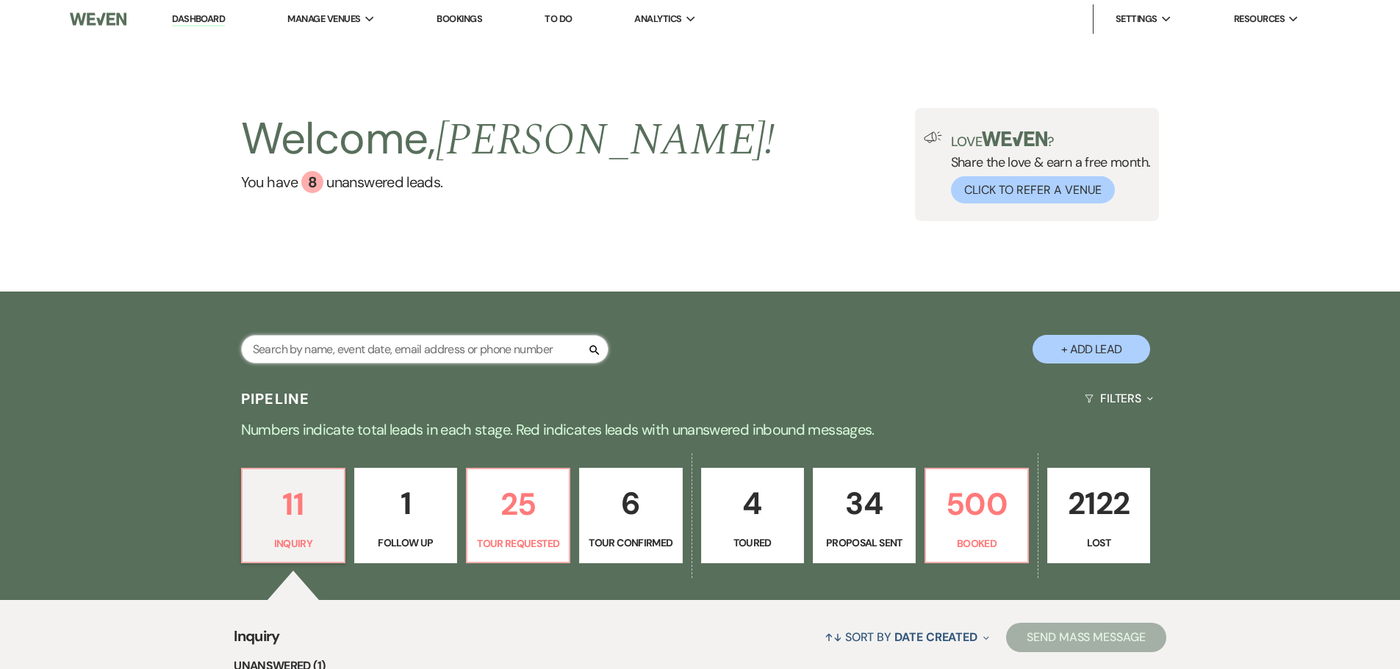
click at [369, 348] on input "text" at bounding box center [424, 349] width 367 height 29
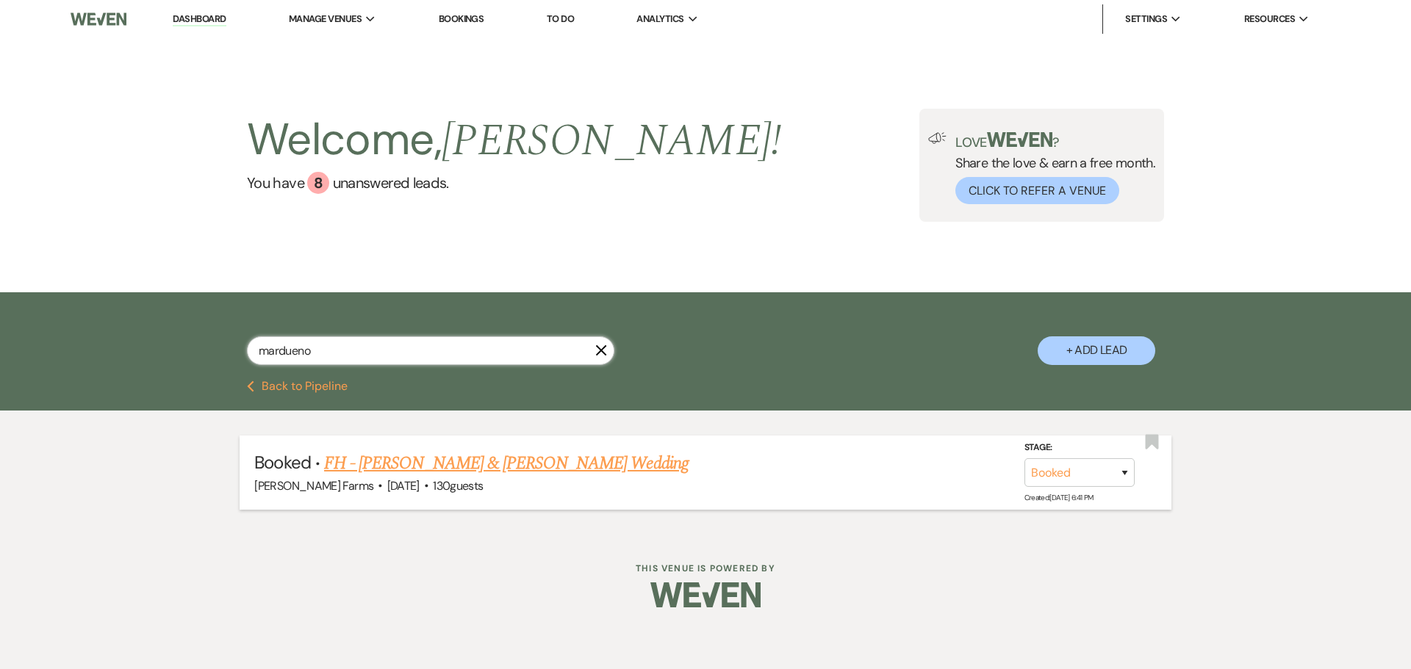
type input "mardueno"
click at [536, 463] on link "FH - John Mardueno & Mireya Arriaga's Wedding" at bounding box center [506, 463] width 364 height 26
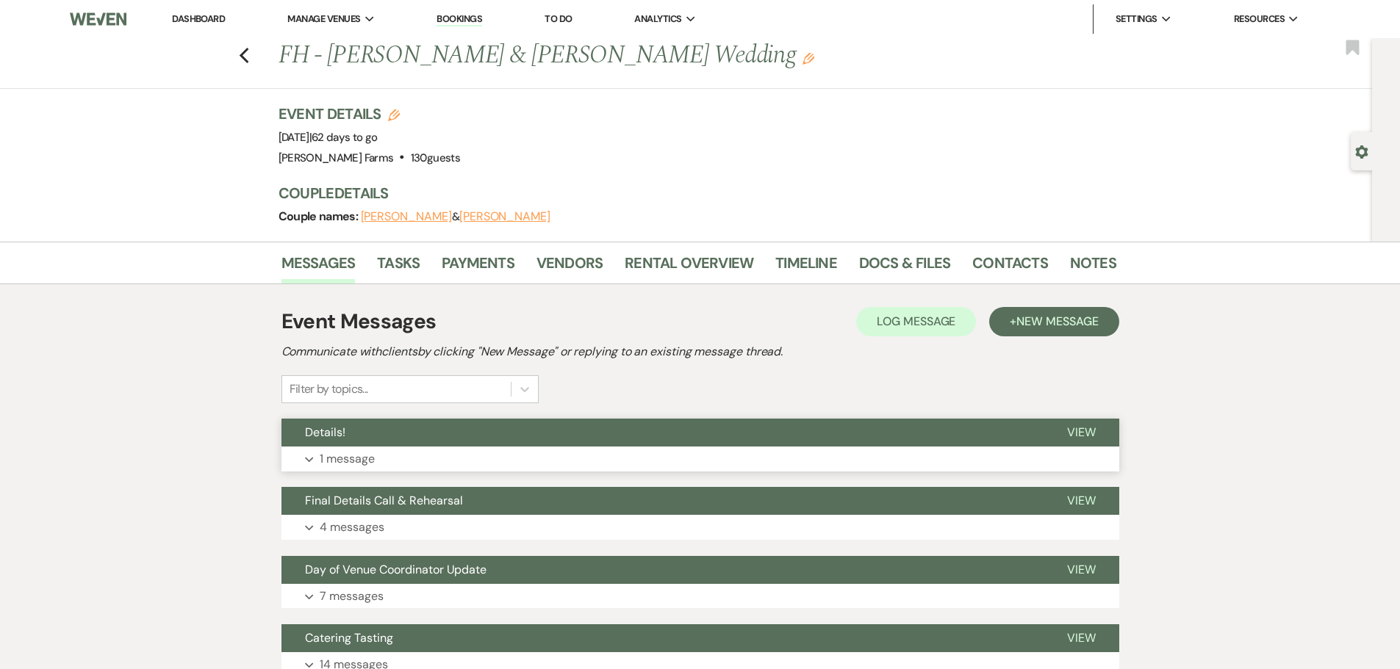
click at [435, 428] on button "Details!" at bounding box center [662, 433] width 762 height 28
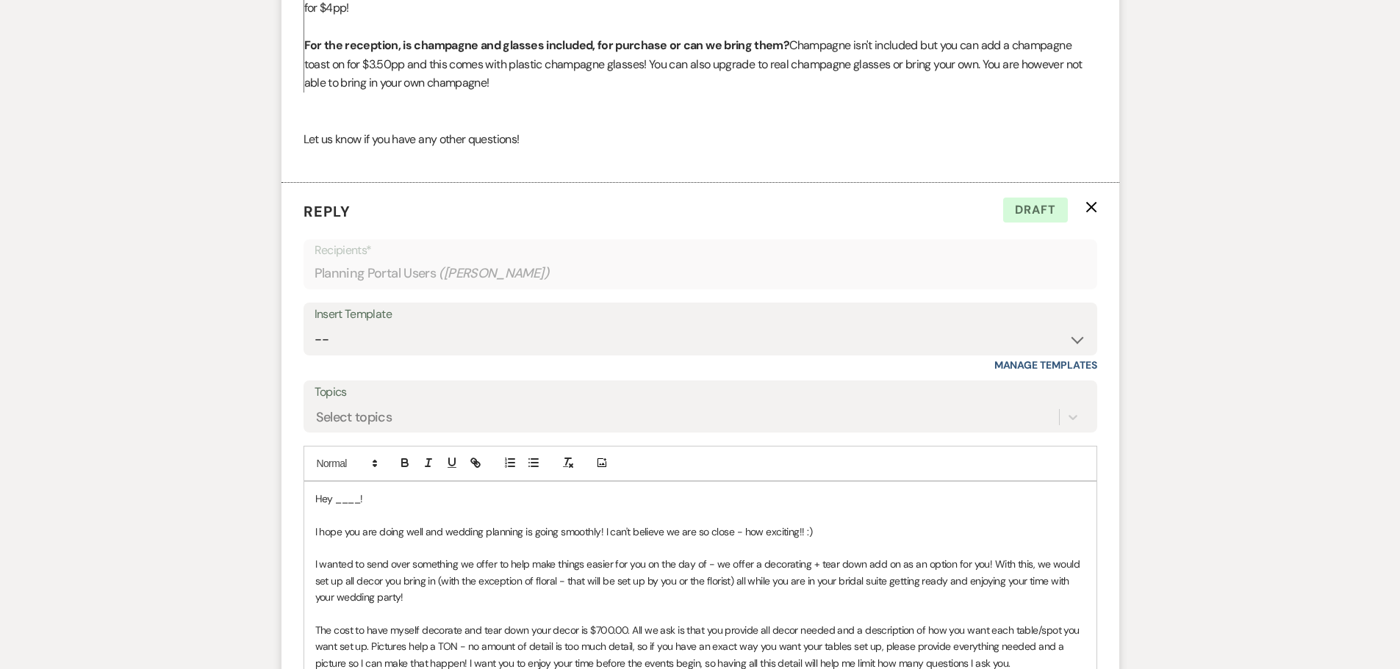
scroll to position [875, 0]
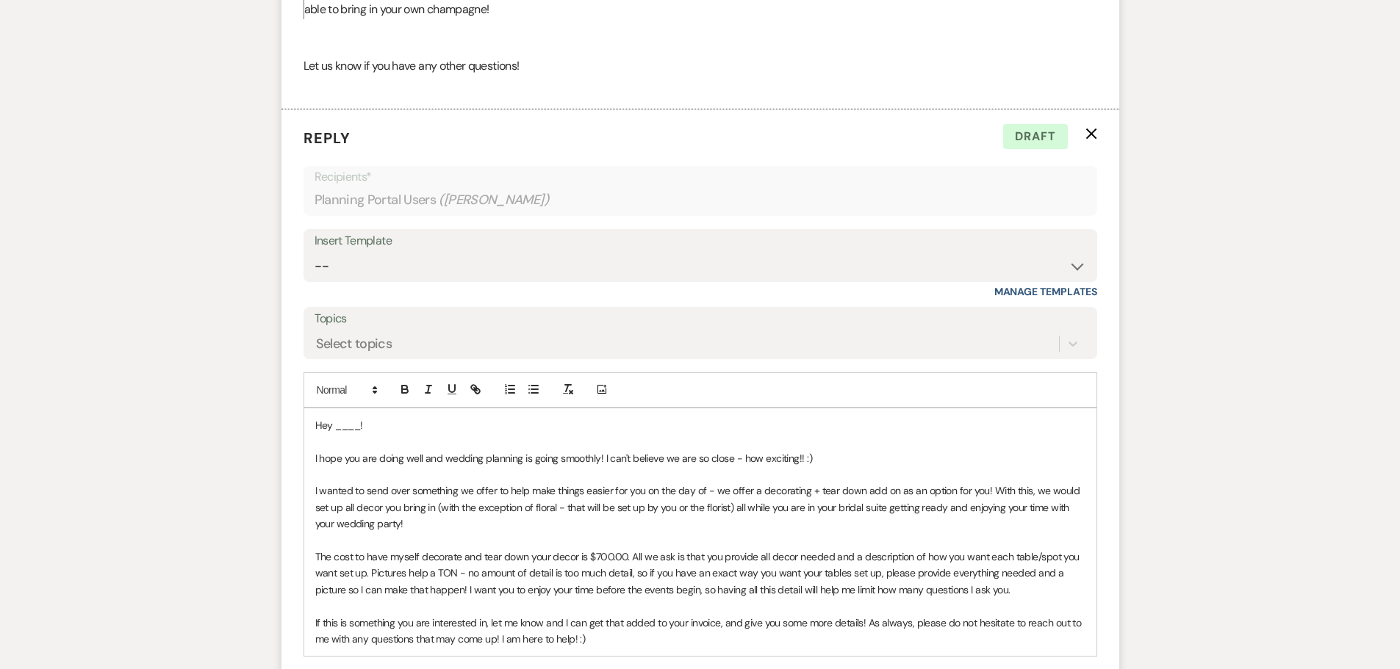
click at [1090, 139] on icon "X" at bounding box center [1091, 134] width 12 height 12
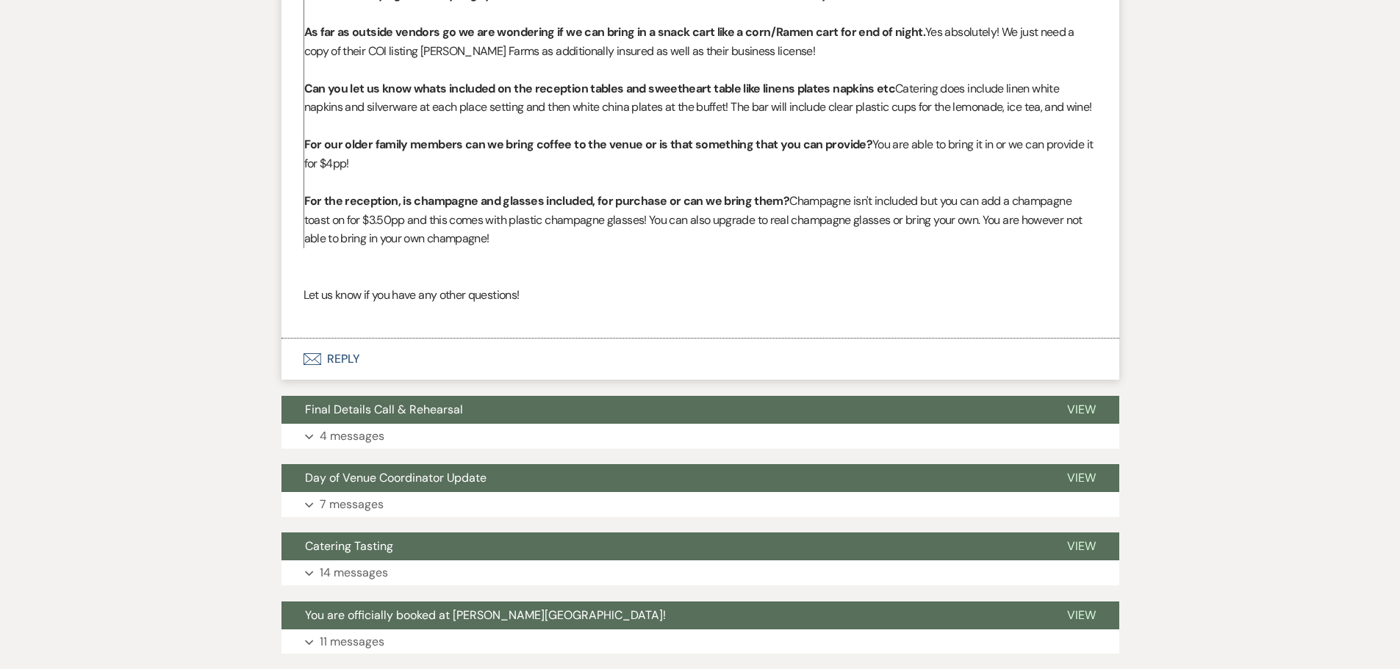
scroll to position [661, 0]
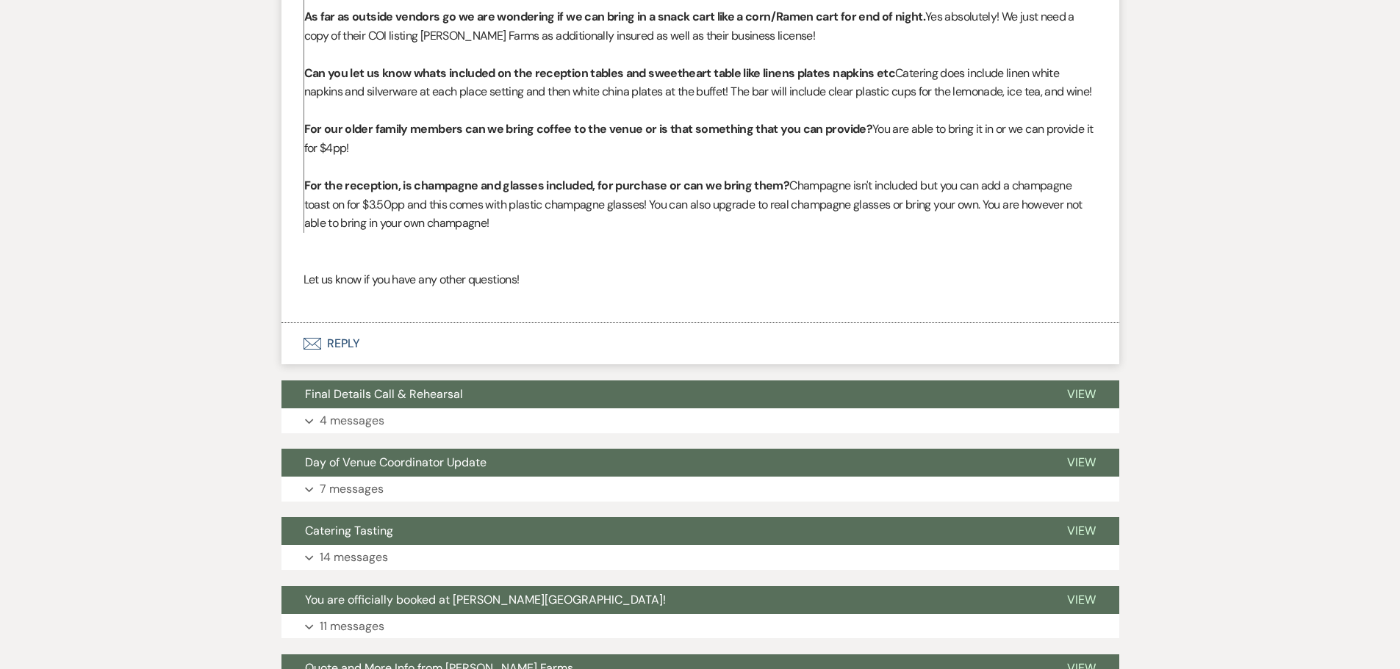
click at [143, 207] on div "Messages Tasks Payments Vendors Rental Overview Timeline Docs & Files Contacts …" at bounding box center [700, 189] width 1400 height 1218
click at [345, 342] on button "Envelope Reply" at bounding box center [700, 343] width 838 height 41
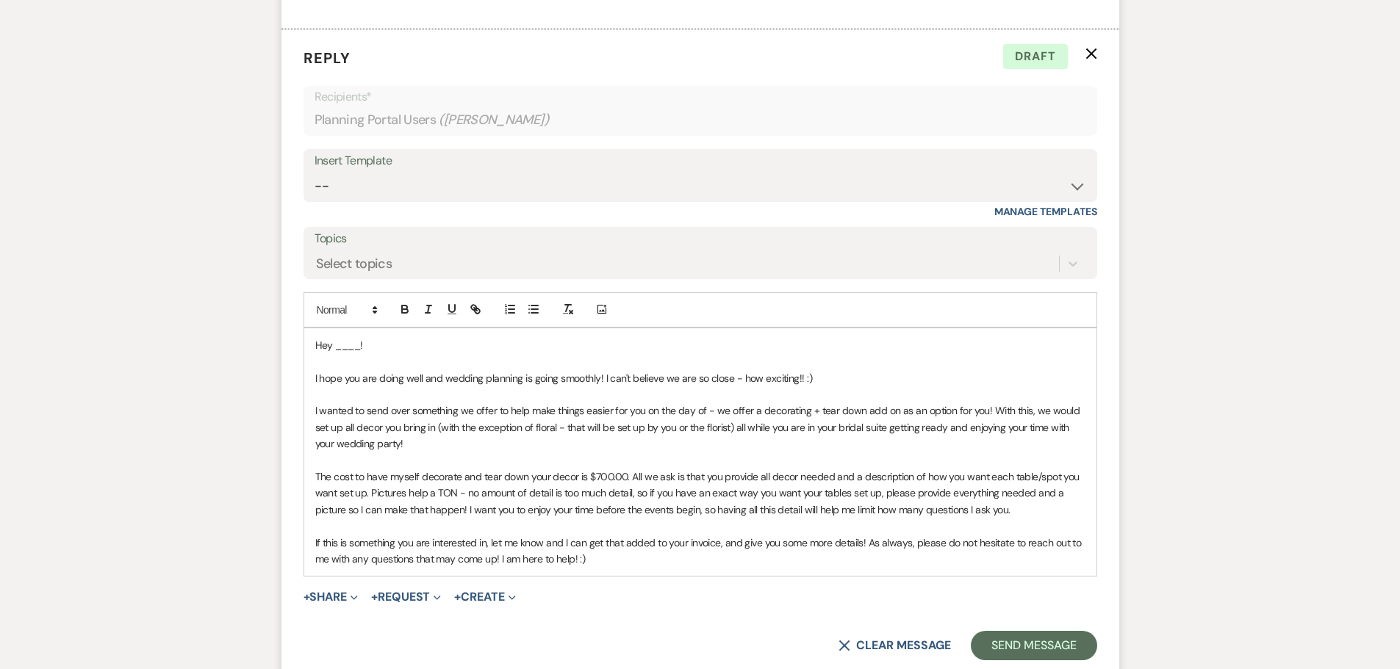
scroll to position [975, 0]
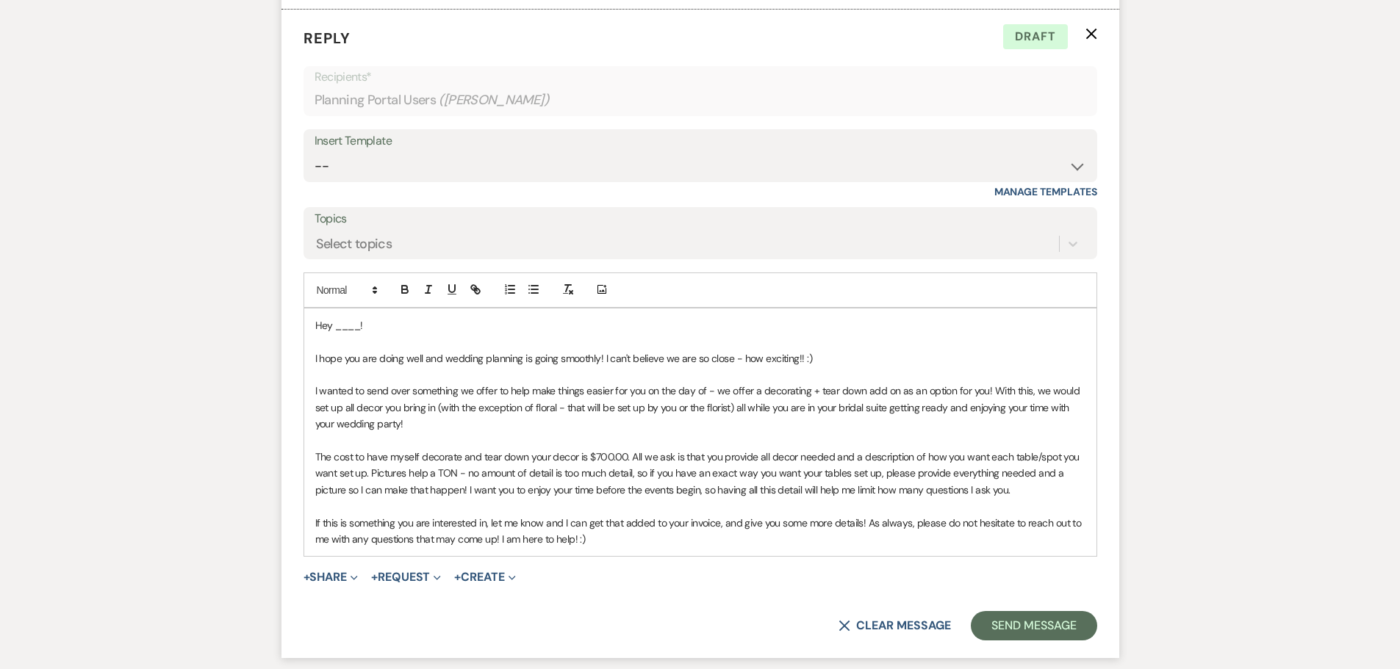
click at [390, 347] on p at bounding box center [700, 342] width 770 height 16
click at [577, 516] on p "If this is something you are interested in, let me know and I can get that adde…" at bounding box center [700, 531] width 770 height 33
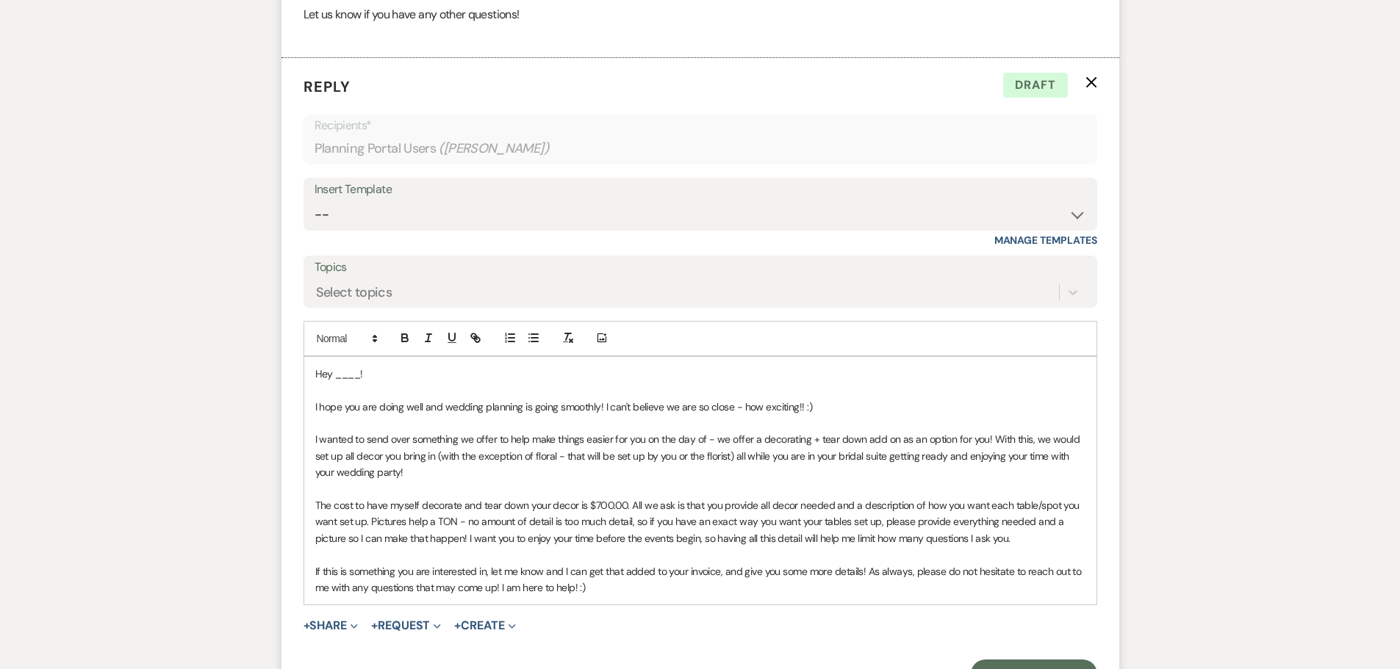
scroll to position [1049, 0]
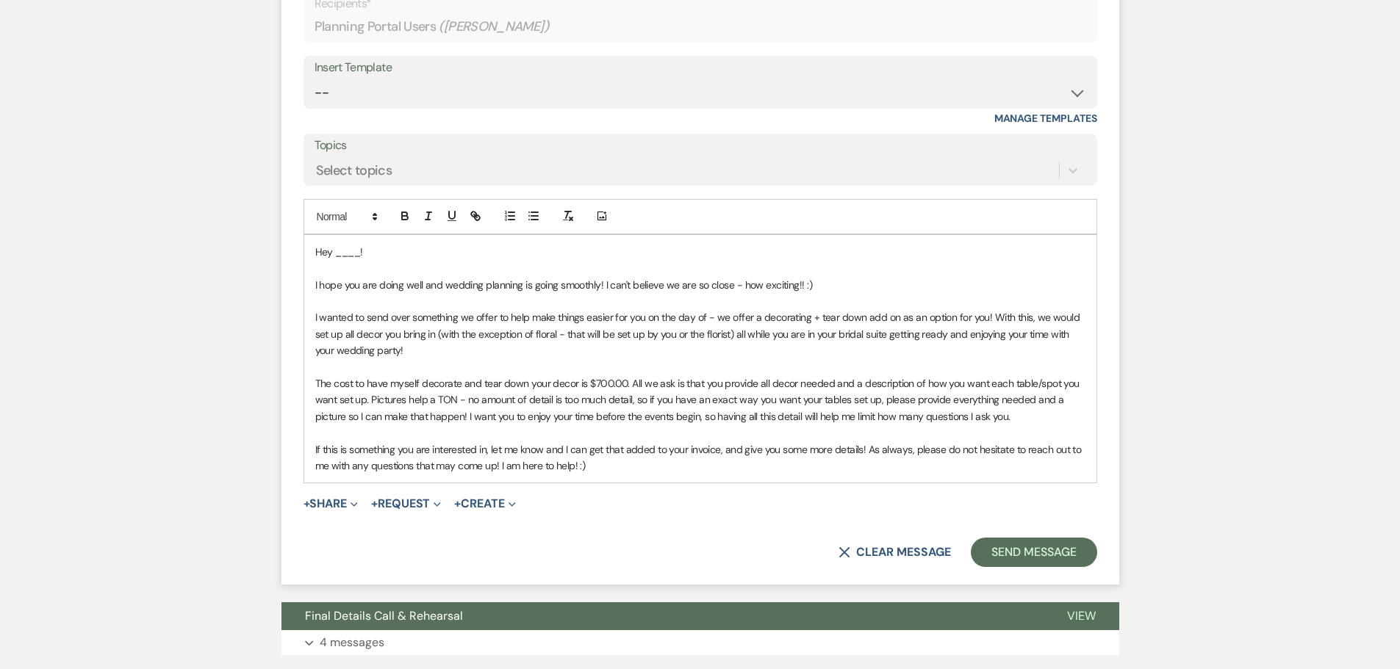
drag, startPoint x: 607, startPoint y: 467, endPoint x: 248, endPoint y: 214, distance: 439.3
click at [248, 214] on div "Messages Tasks Payments Vendors Rental Overview Timeline Docs & Files Contacts …" at bounding box center [700, 106] width 1400 height 1827
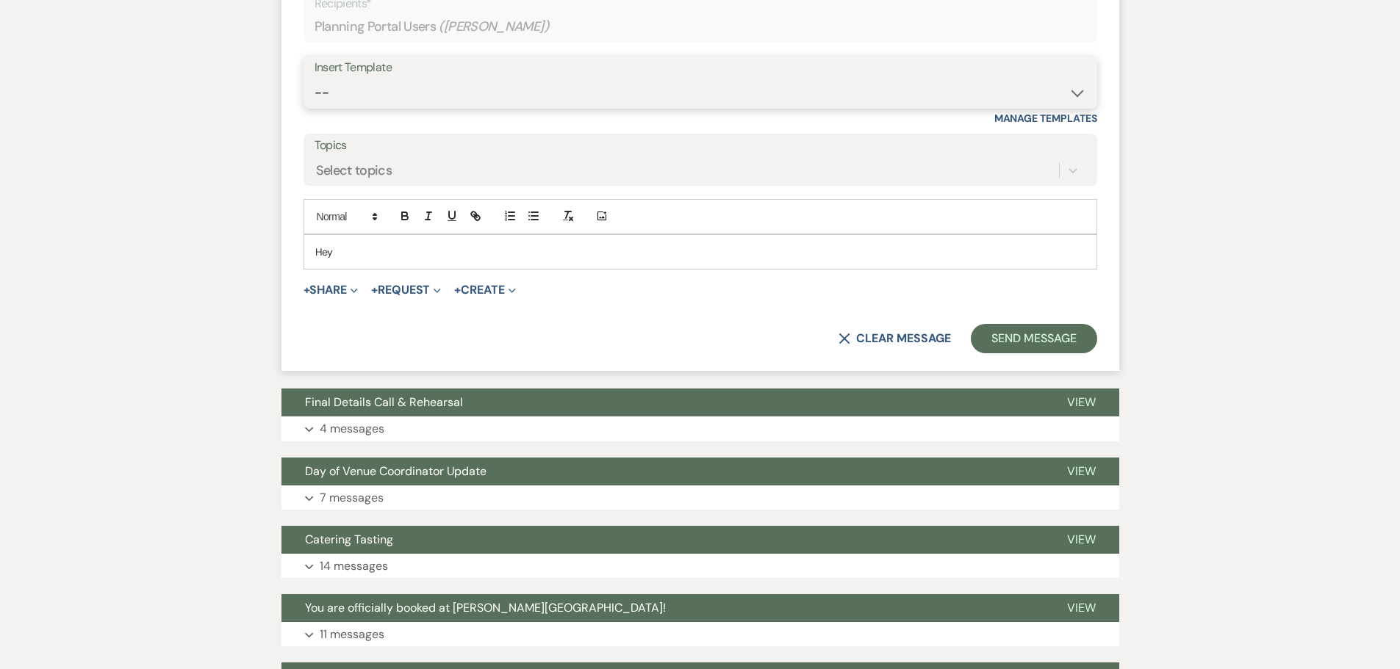
click at [1078, 96] on select "-- Tour Request Response Follow Up Contract (Pre-Booked Leads) Weven Planning P…" at bounding box center [700, 93] width 772 height 29
select select "4589"
click at [314, 79] on select "-- Tour Request Response Follow Up Contract (Pre-Booked Leads) Weven Planning P…" at bounding box center [700, 93] width 772 height 29
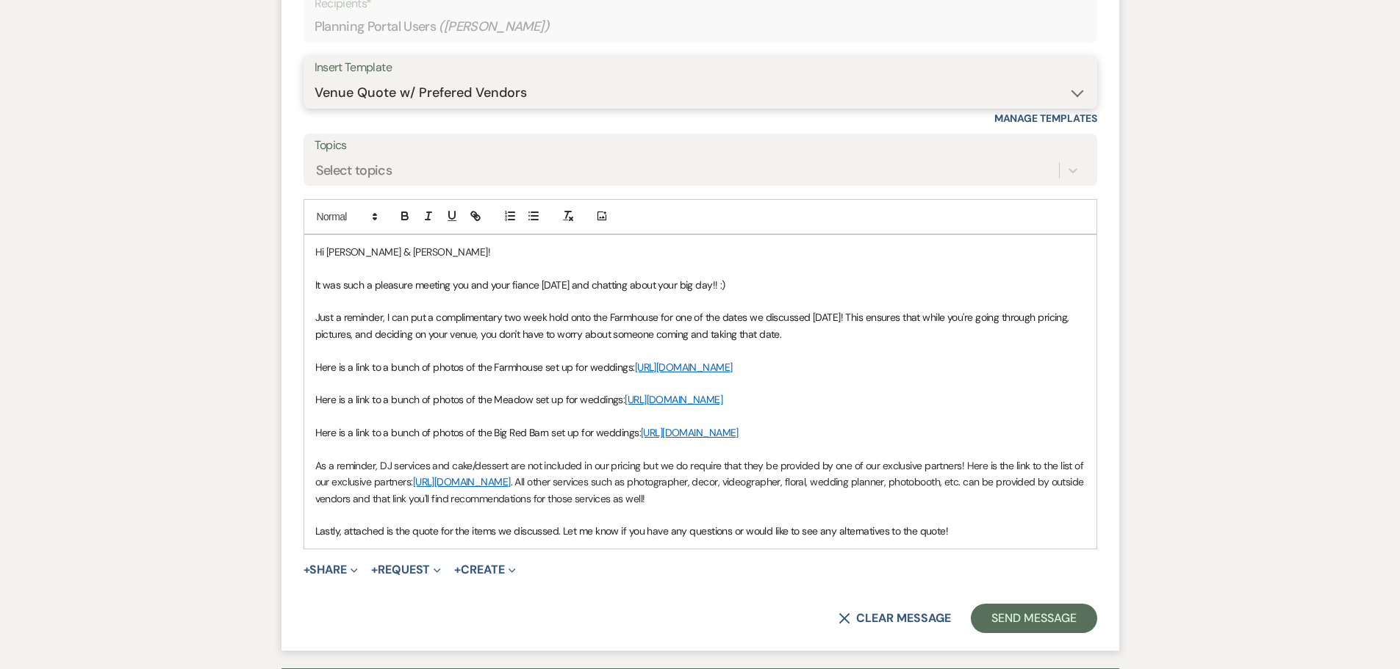
scroll to position [1122, 0]
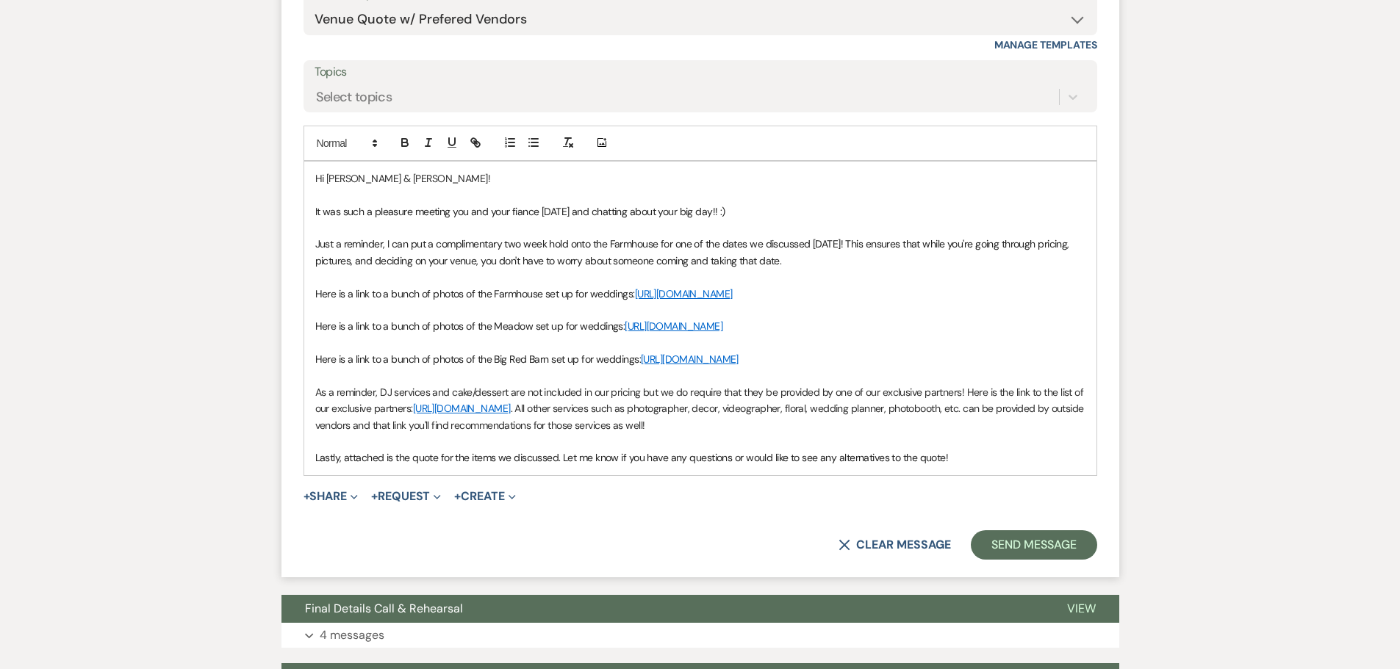
drag, startPoint x: 581, startPoint y: 414, endPoint x: 320, endPoint y: 332, distance: 274.2
click at [320, 332] on div "Hi John & Mireya! It was such a pleasure meeting you and your fiance today and …" at bounding box center [700, 319] width 792 height 314
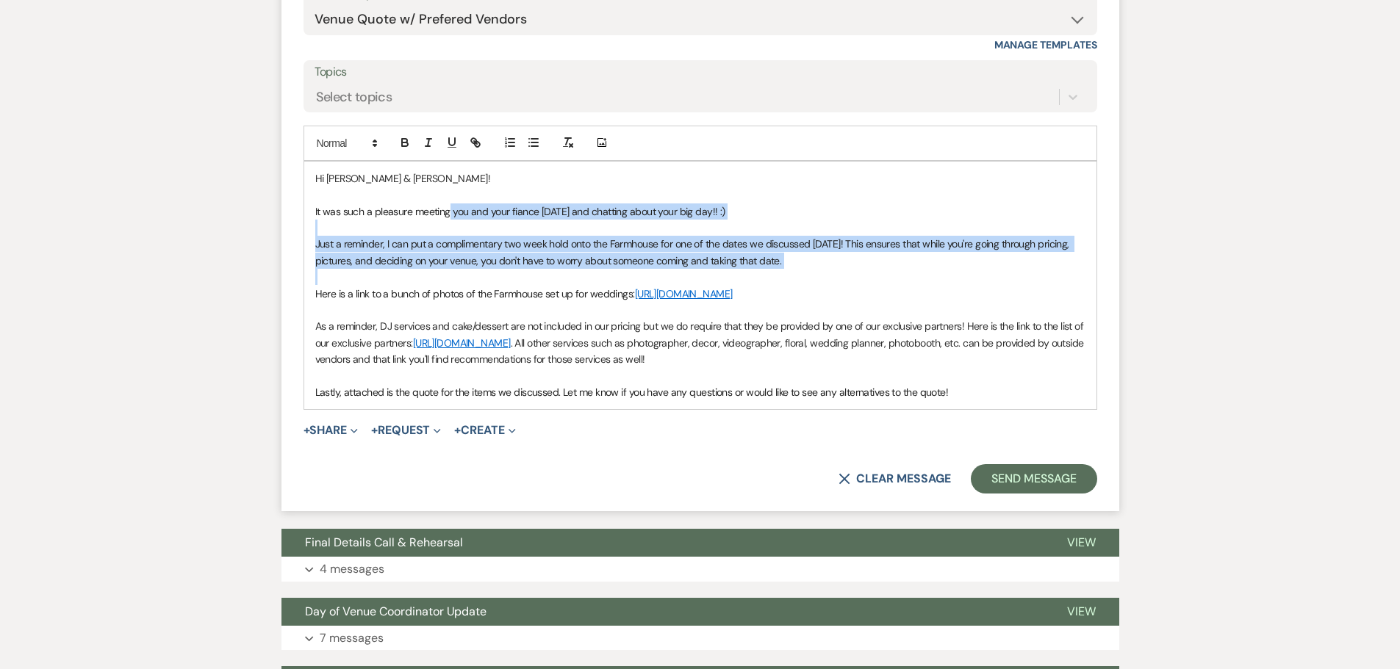
drag, startPoint x: 728, startPoint y: 258, endPoint x: 450, endPoint y: 214, distance: 281.9
click at [450, 214] on div "Hi John & Mireya! It was such a pleasure meeting you and your fiance today and …" at bounding box center [700, 286] width 792 height 248
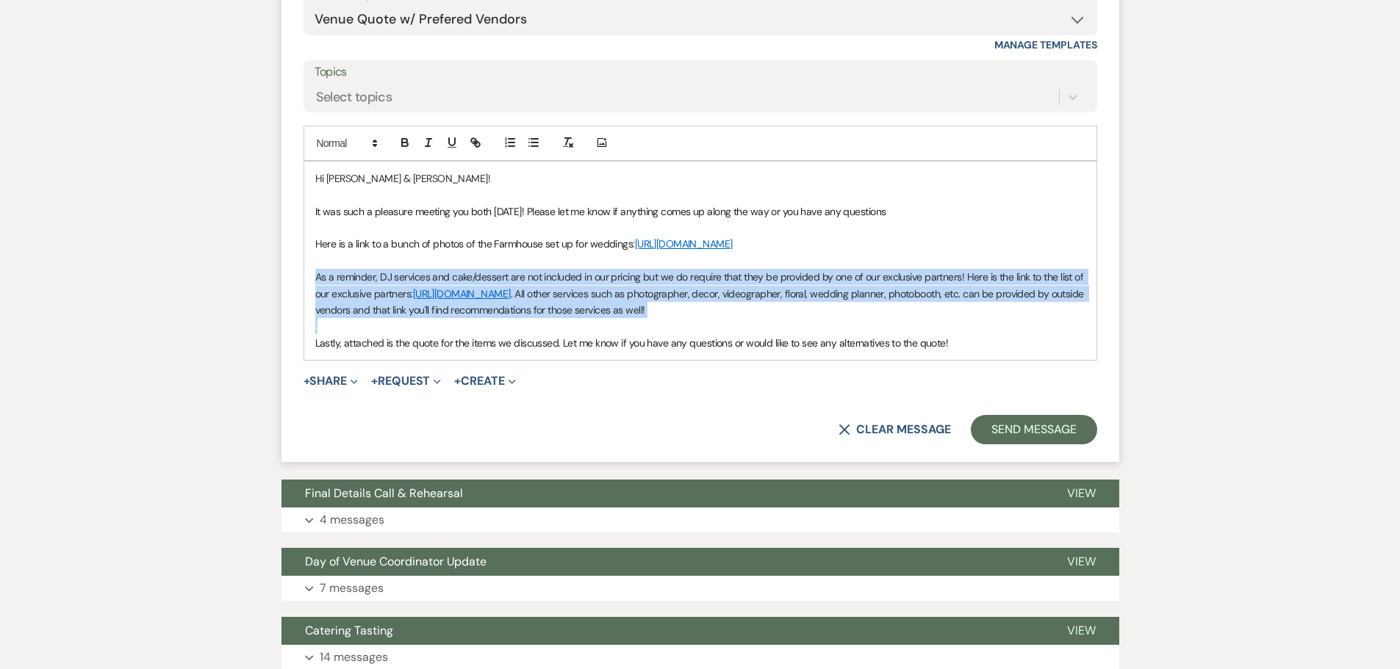
drag, startPoint x: 791, startPoint y: 335, endPoint x: 306, endPoint y: 295, distance: 486.6
click at [306, 295] on div "Hi John & Mireya! It was such a pleasure meeting you both today! Please let me …" at bounding box center [700, 261] width 792 height 198
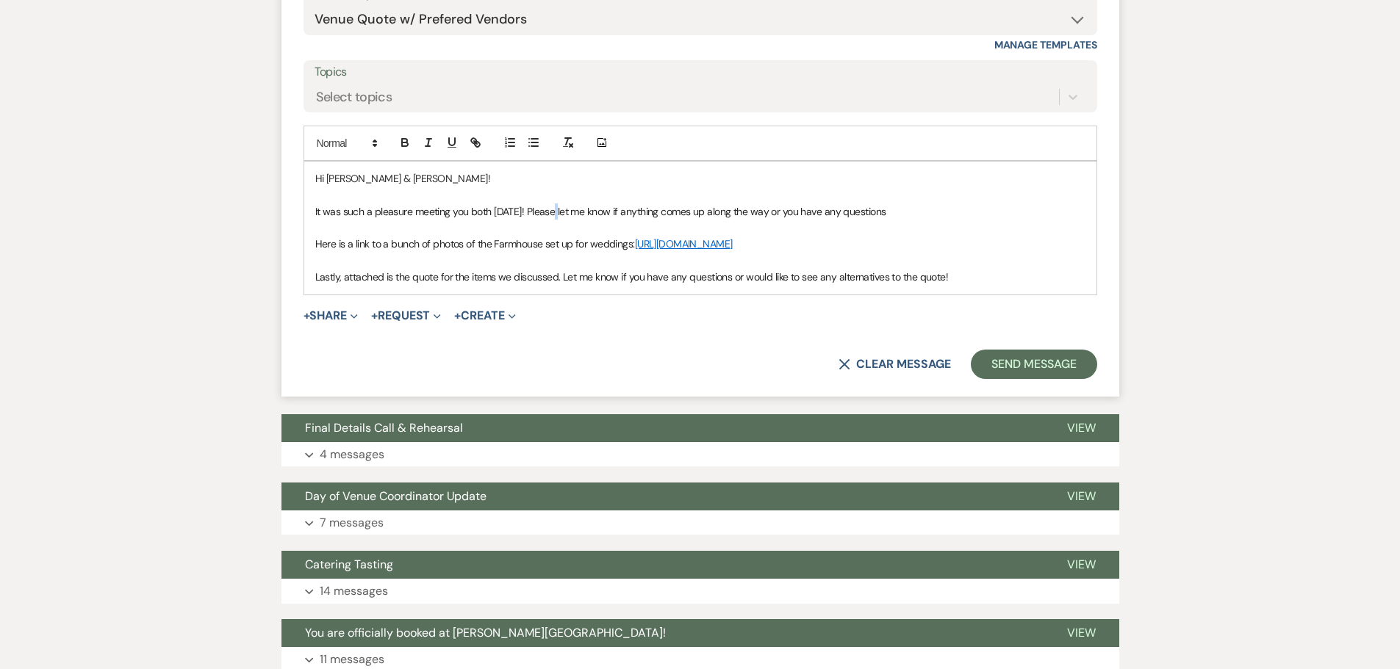
click at [555, 212] on span "It was such a pleasure meeting you both today! Please let me know if anything c…" at bounding box center [600, 211] width 571 height 13
click at [729, 212] on span "It was such a pleasure meeting you both today! Please let me know if anything c…" at bounding box center [600, 211] width 571 height 13
drag, startPoint x: 908, startPoint y: 212, endPoint x: 608, endPoint y: 215, distance: 299.8
click at [608, 215] on p "It was such a pleasure meeting you both today! Please let me know if anything c…" at bounding box center [700, 212] width 770 height 16
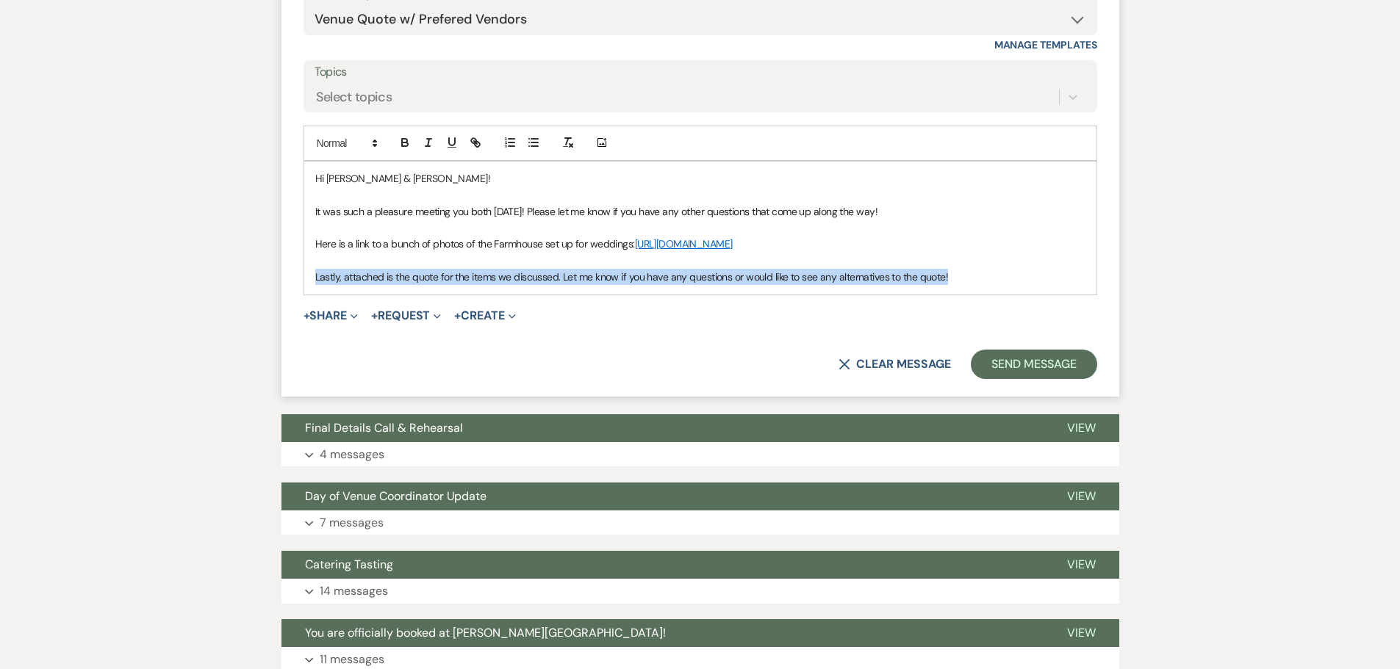
drag, startPoint x: 946, startPoint y: 300, endPoint x: 259, endPoint y: 305, distance: 687.0
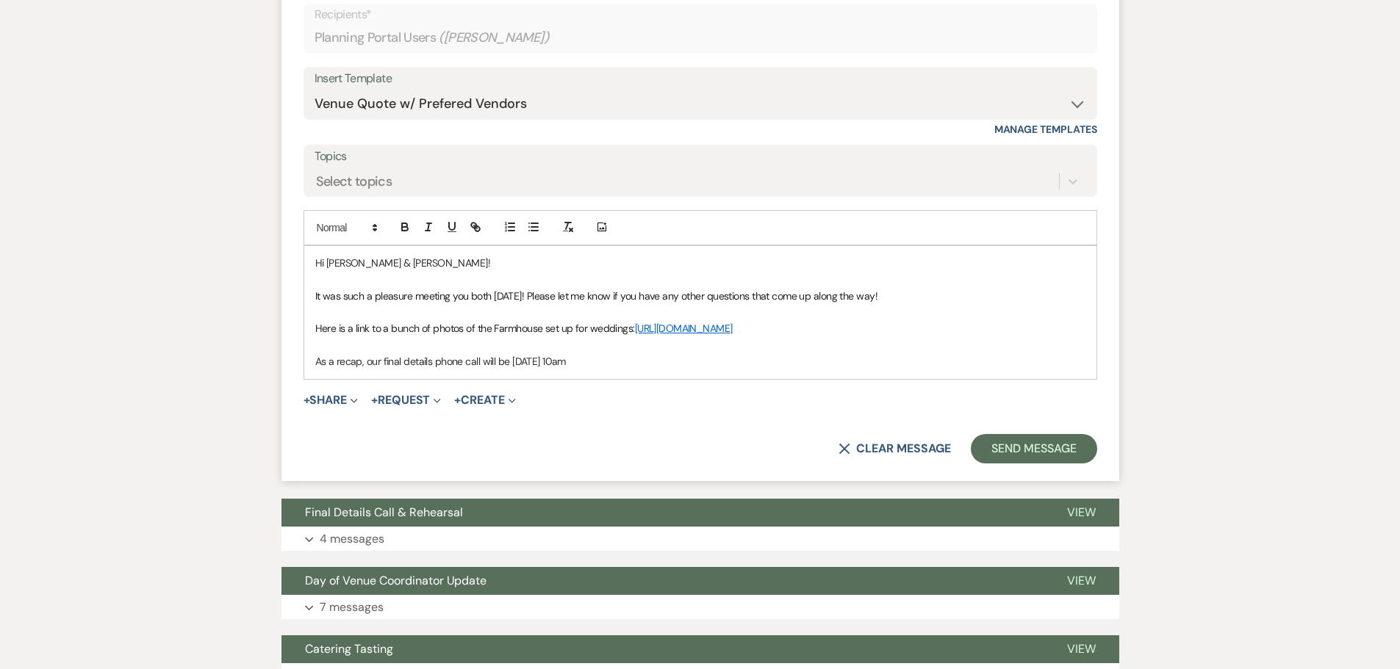
scroll to position [1049, 0]
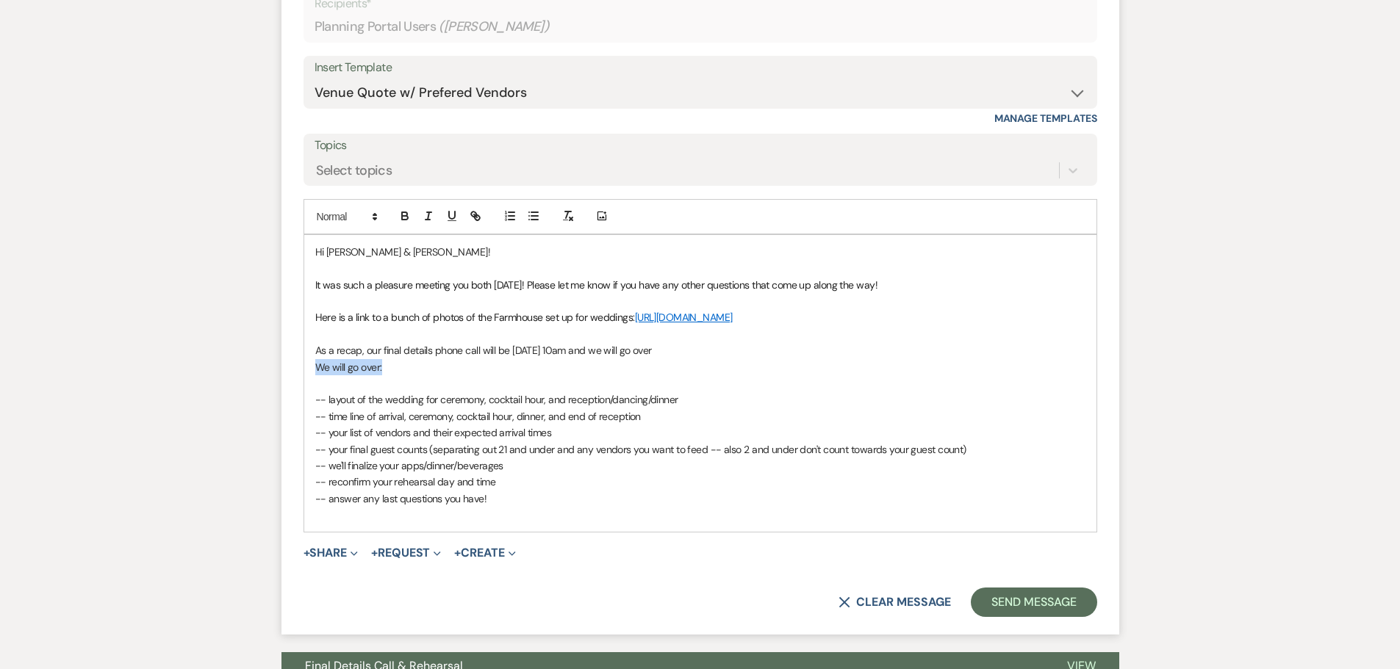
drag, startPoint x: 400, startPoint y: 386, endPoint x: 275, endPoint y: 379, distance: 125.1
click at [275, 379] on div "Messages Tasks Payments Vendors Rental Overview Timeline Docs & Files Contacts …" at bounding box center [700, 131] width 1400 height 1877
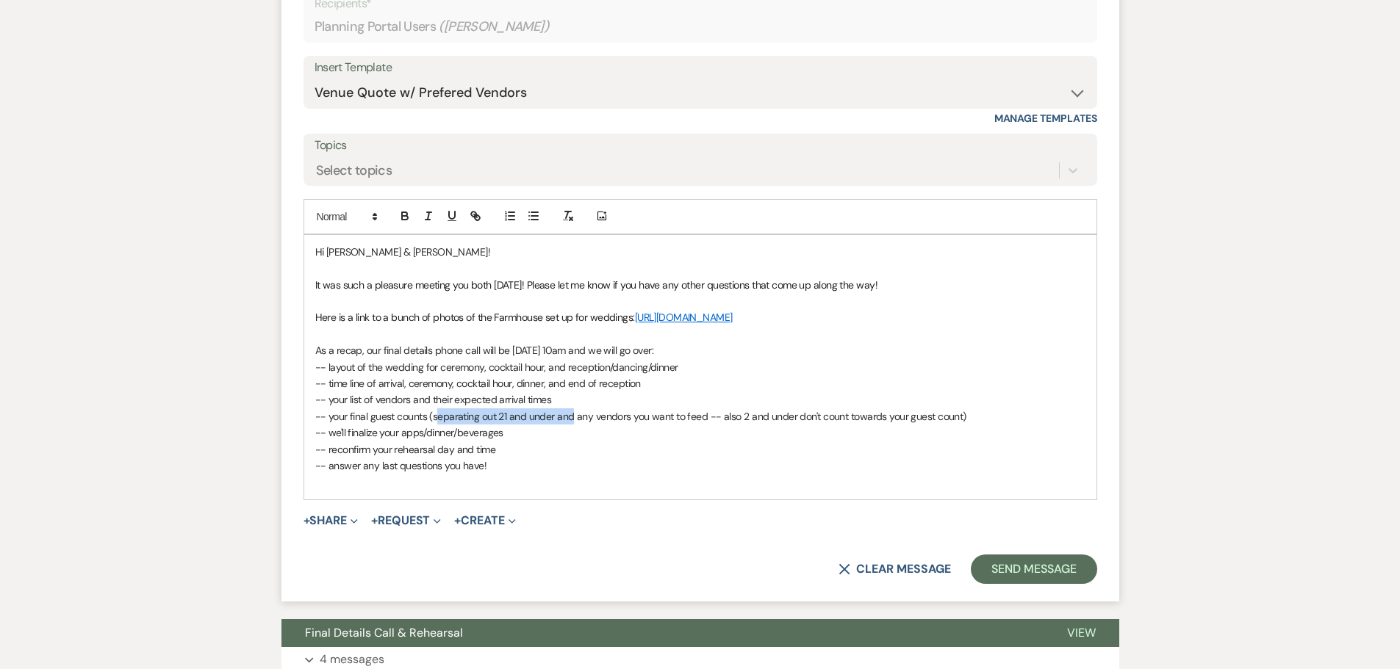
drag, startPoint x: 573, startPoint y: 432, endPoint x: 436, endPoint y: 435, distance: 137.4
click at [436, 423] on span "-- your final guest counts (separating out 21 and under and any vendors you wan…" at bounding box center [640, 416] width 651 height 13
click at [815, 423] on span "-- your final guest counts (any vendors you want to feed -- also 2 and under do…" at bounding box center [568, 416] width 506 height 13
click at [533, 458] on p "-- reconfirm your rehearsal day and time" at bounding box center [700, 450] width 770 height 16
click at [816, 408] on p "-- your list of vendors and their expected arrival times" at bounding box center [700, 400] width 770 height 16
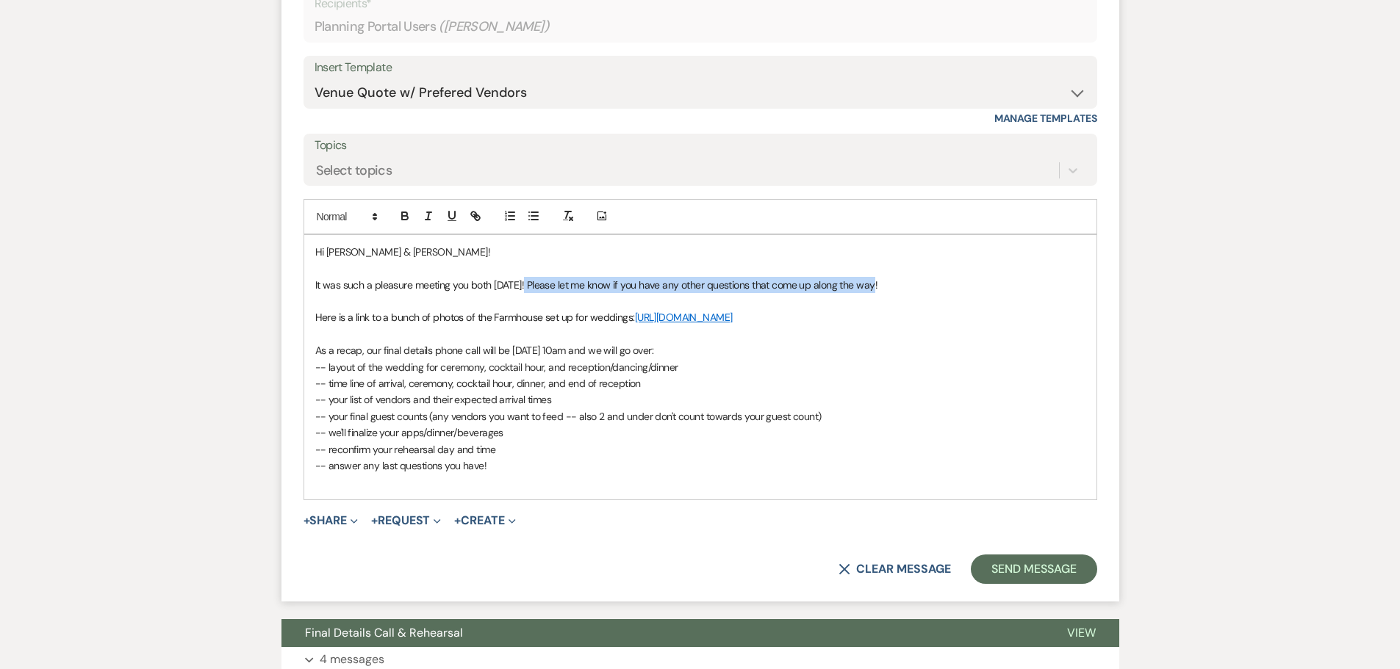
drag, startPoint x: 880, startPoint y: 284, endPoint x: 523, endPoint y: 292, distance: 357.2
click at [523, 292] on p "It was such a pleasure meeting you both today! Please let me know if you have a…" at bounding box center [700, 285] width 770 height 16
copy span "Please let me know if you have any other questions that come up along the way!"
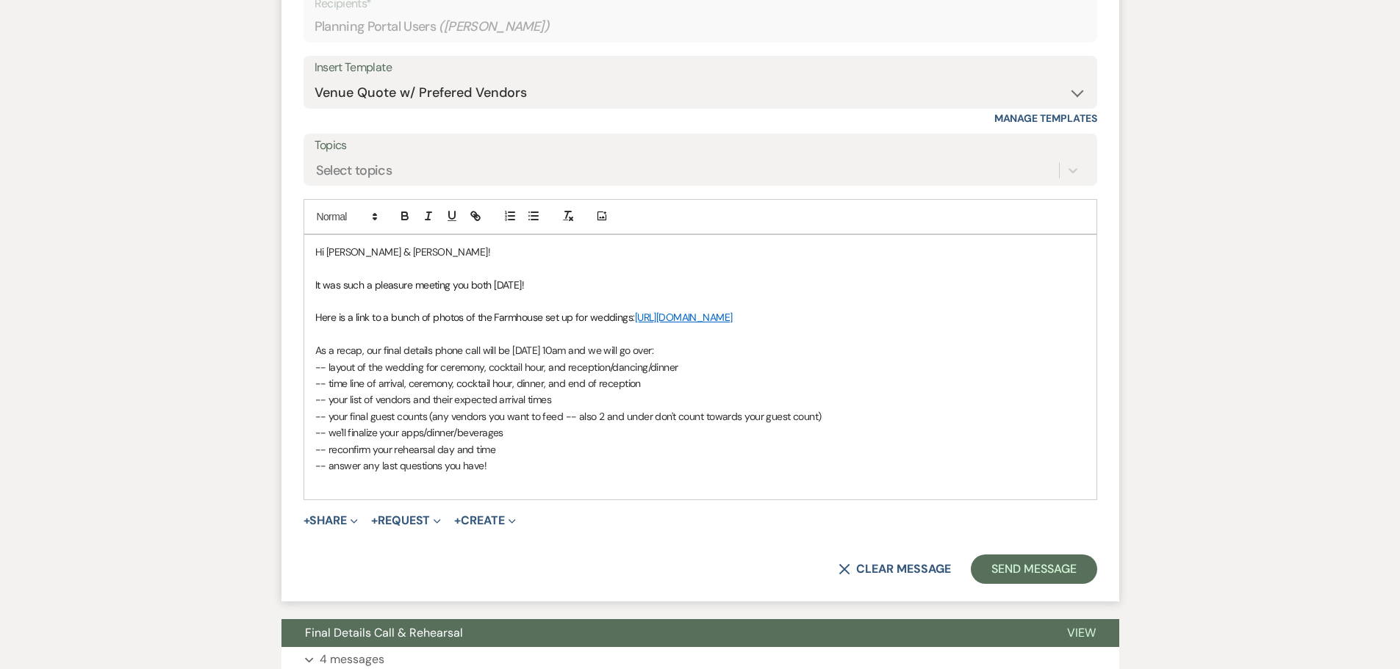
click at [492, 490] on p at bounding box center [700, 482] width 770 height 16
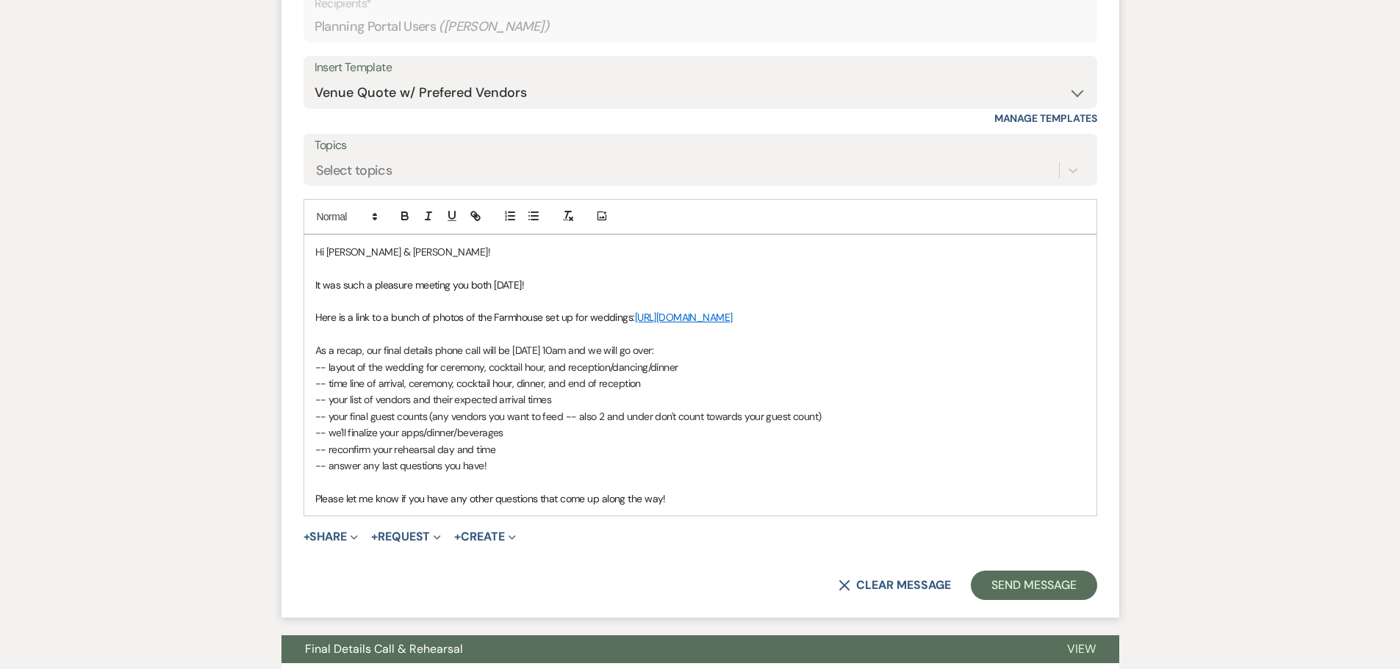
click at [863, 474] on p "-- answer any last questions you have!" at bounding box center [700, 466] width 770 height 16
click at [1040, 597] on button "Send Message" at bounding box center [1034, 585] width 126 height 29
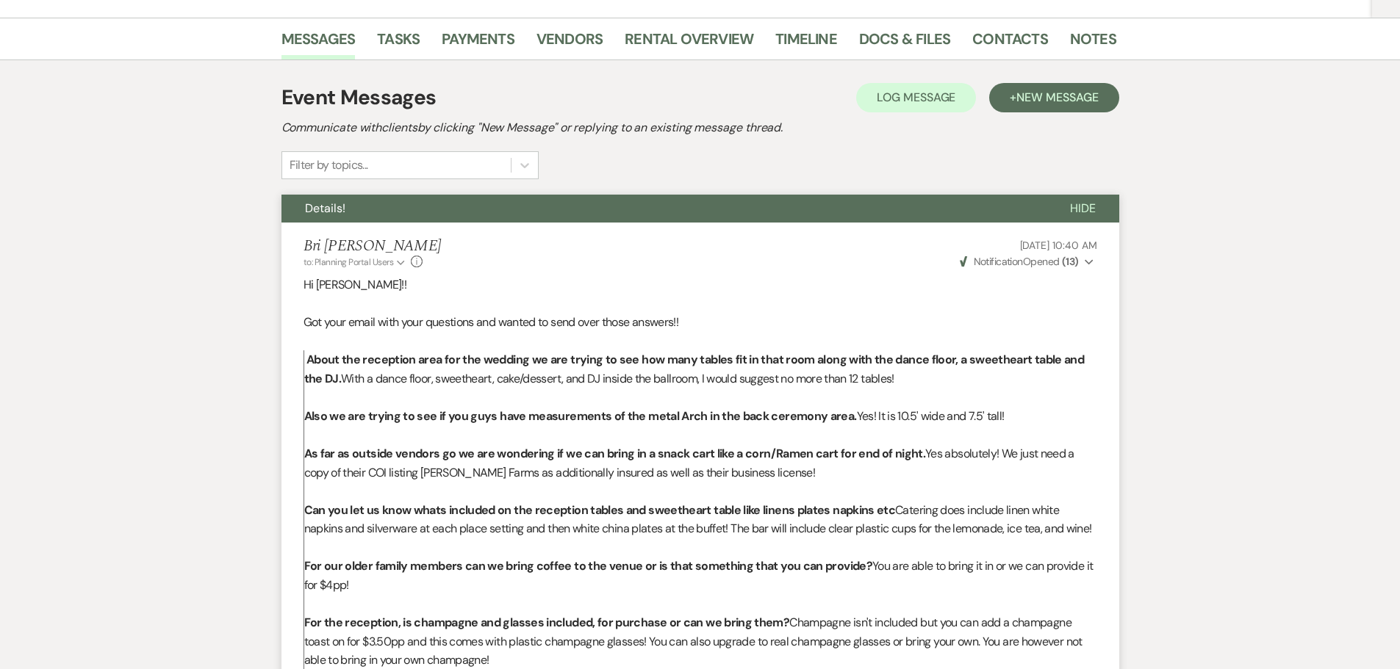
scroll to position [0, 0]
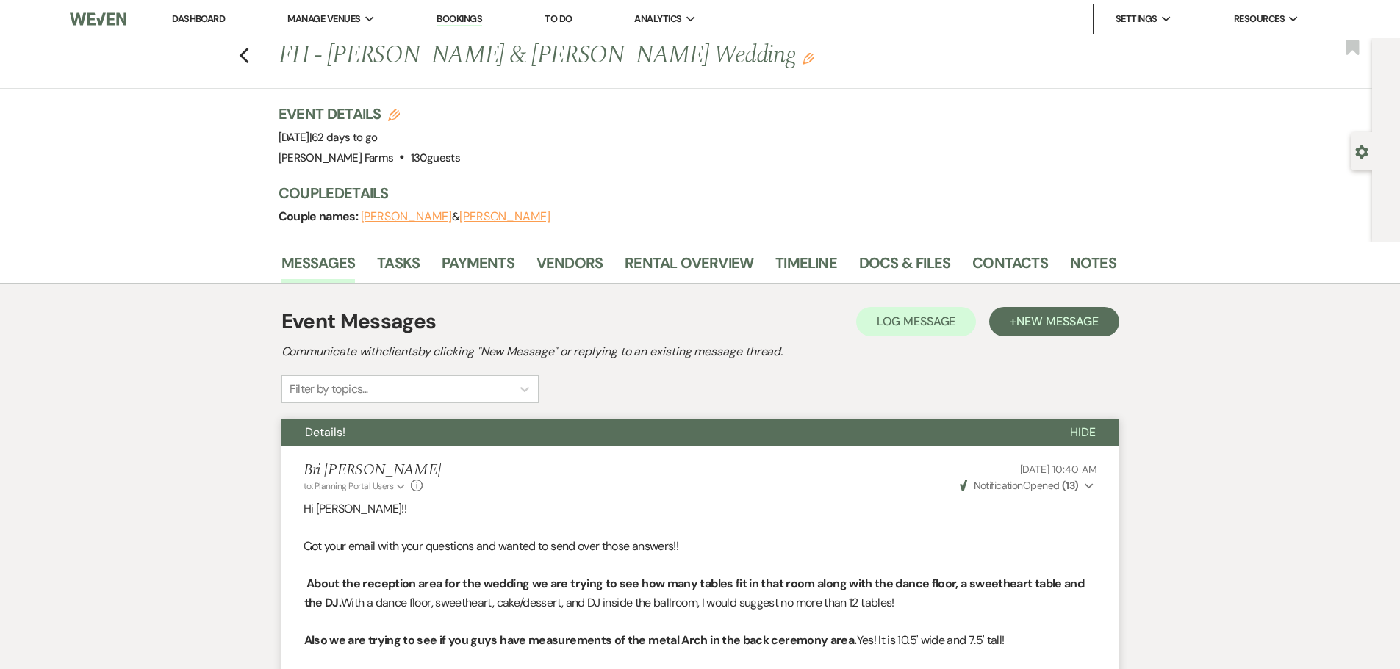
click at [199, 21] on link "Dashboard" at bounding box center [198, 18] width 53 height 12
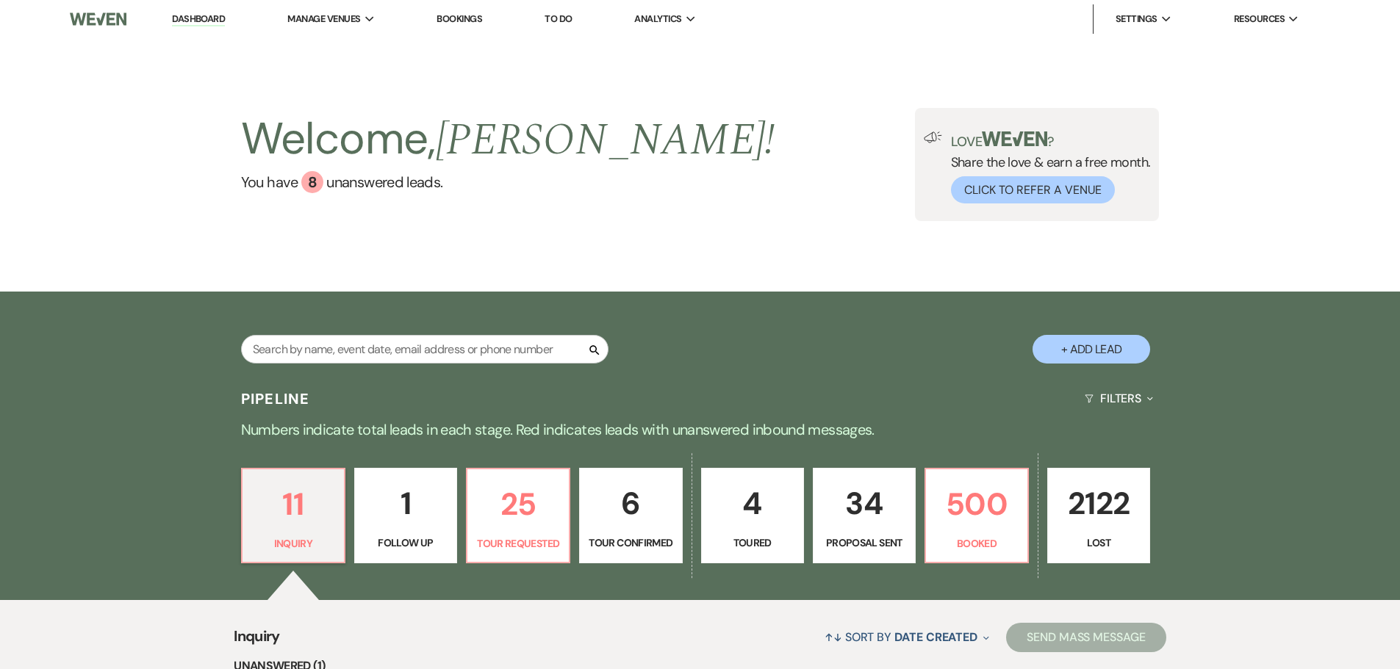
click at [328, 349] on input "text" at bounding box center [424, 349] width 367 height 29
click at [319, 355] on input "text" at bounding box center [424, 349] width 367 height 29
type input "dean"
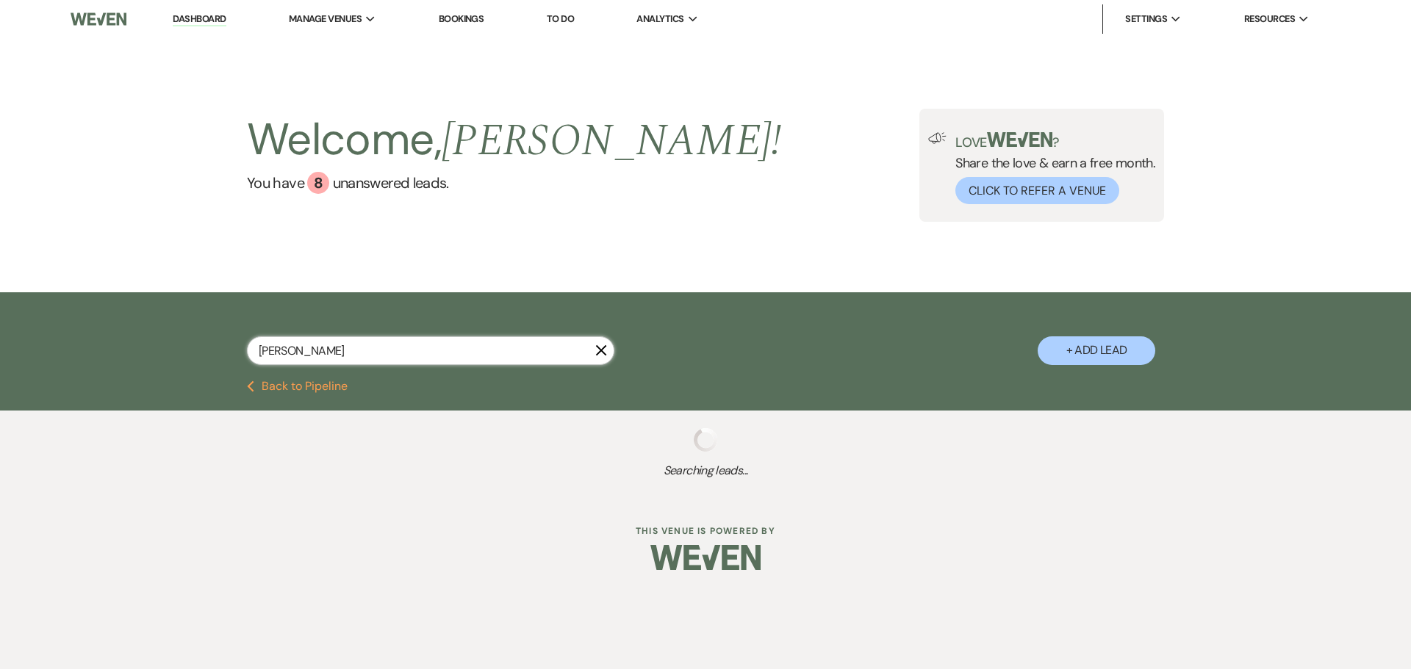
select select "8"
select select "4"
select select "8"
select select "5"
select select "8"
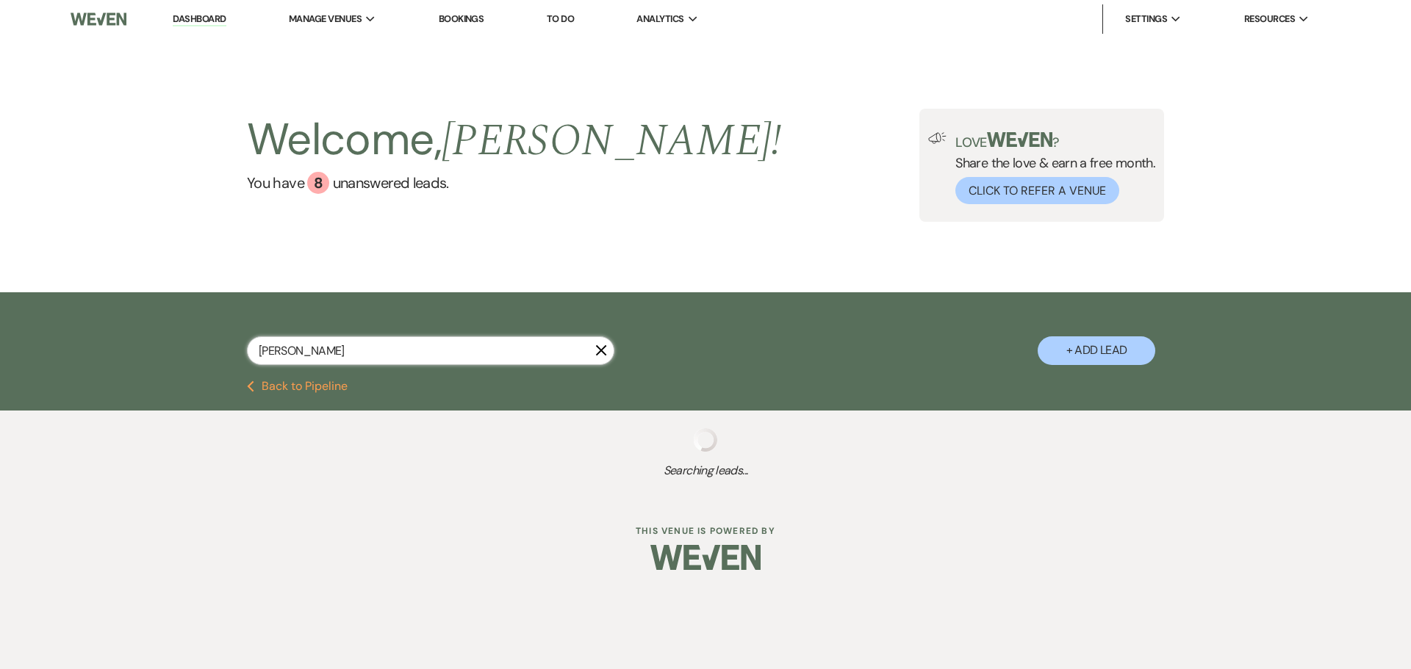
select select "5"
select select "8"
select select "5"
select select "8"
select select "6"
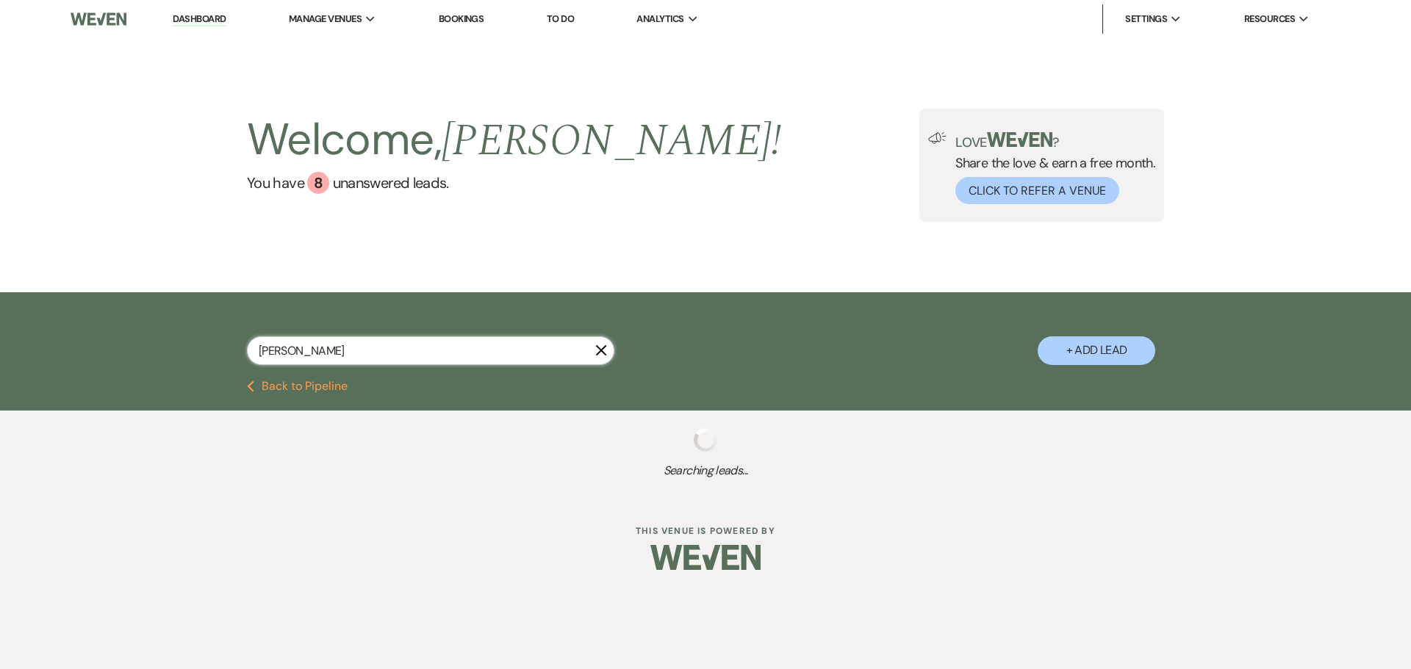
select select "8"
select select "5"
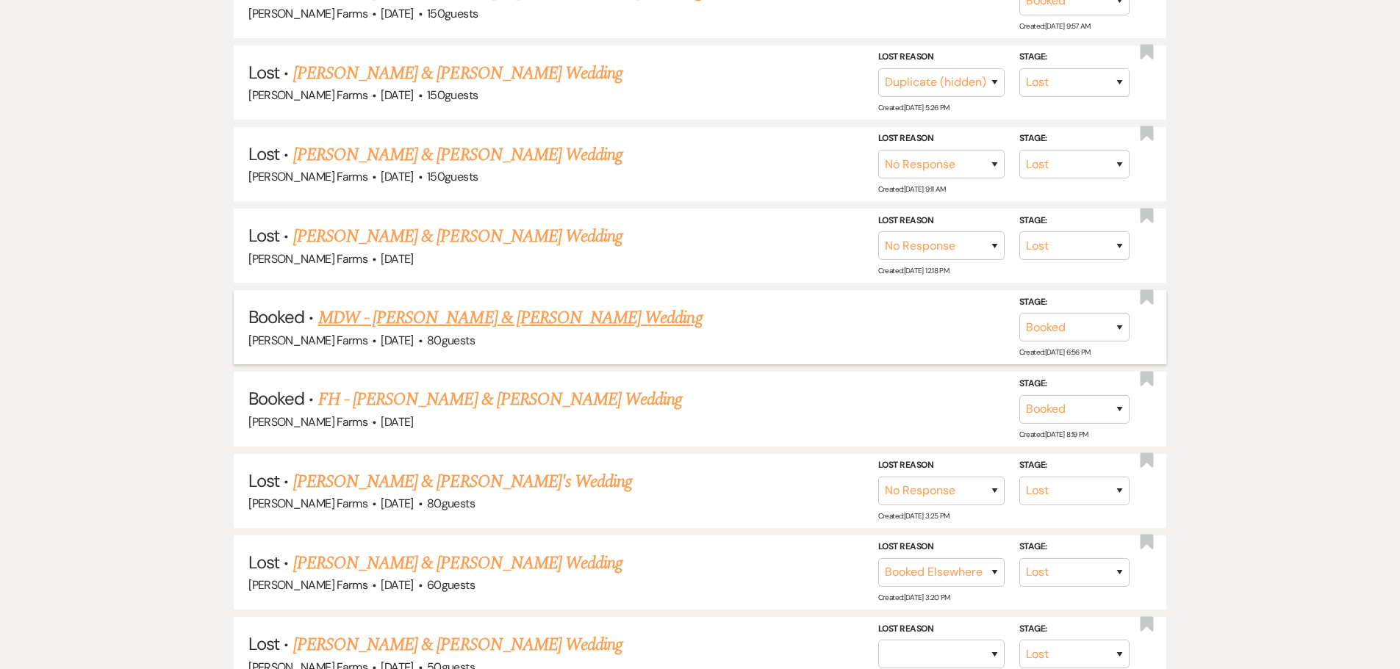
scroll to position [514, 0]
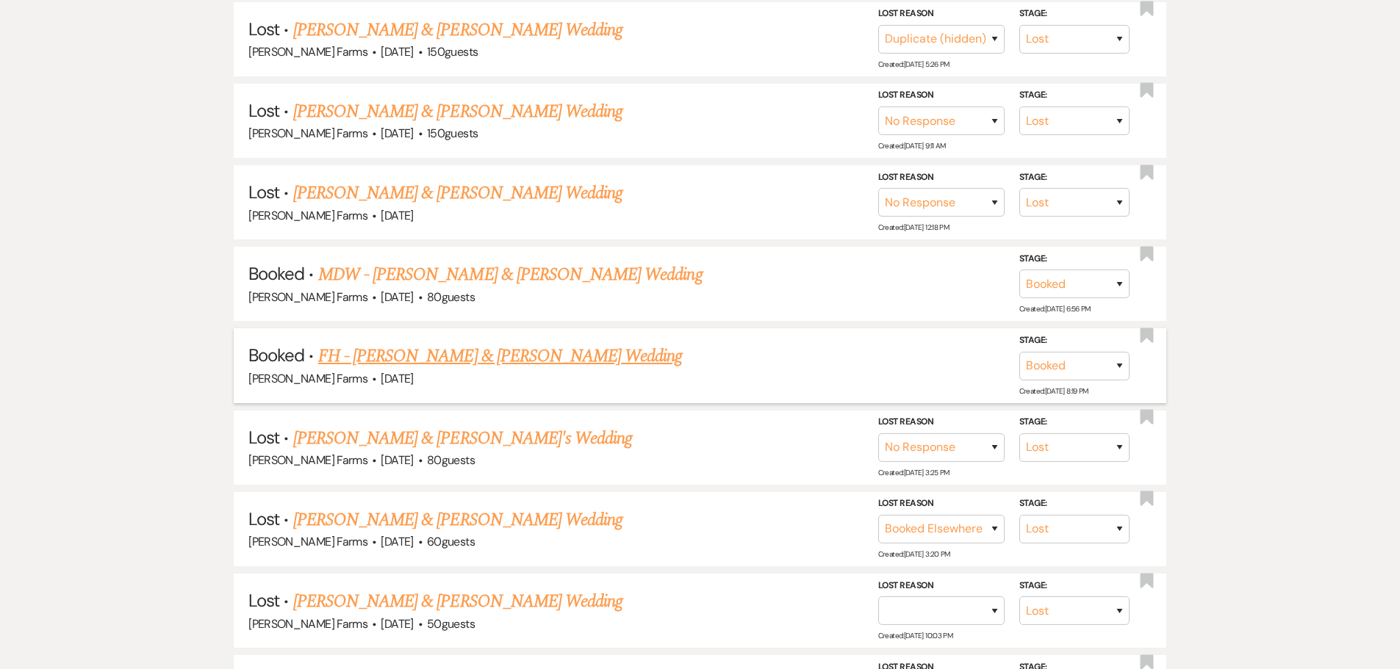
click at [555, 355] on link "FH - Rachel Dean & Nolan Rios's Wedding" at bounding box center [500, 356] width 364 height 26
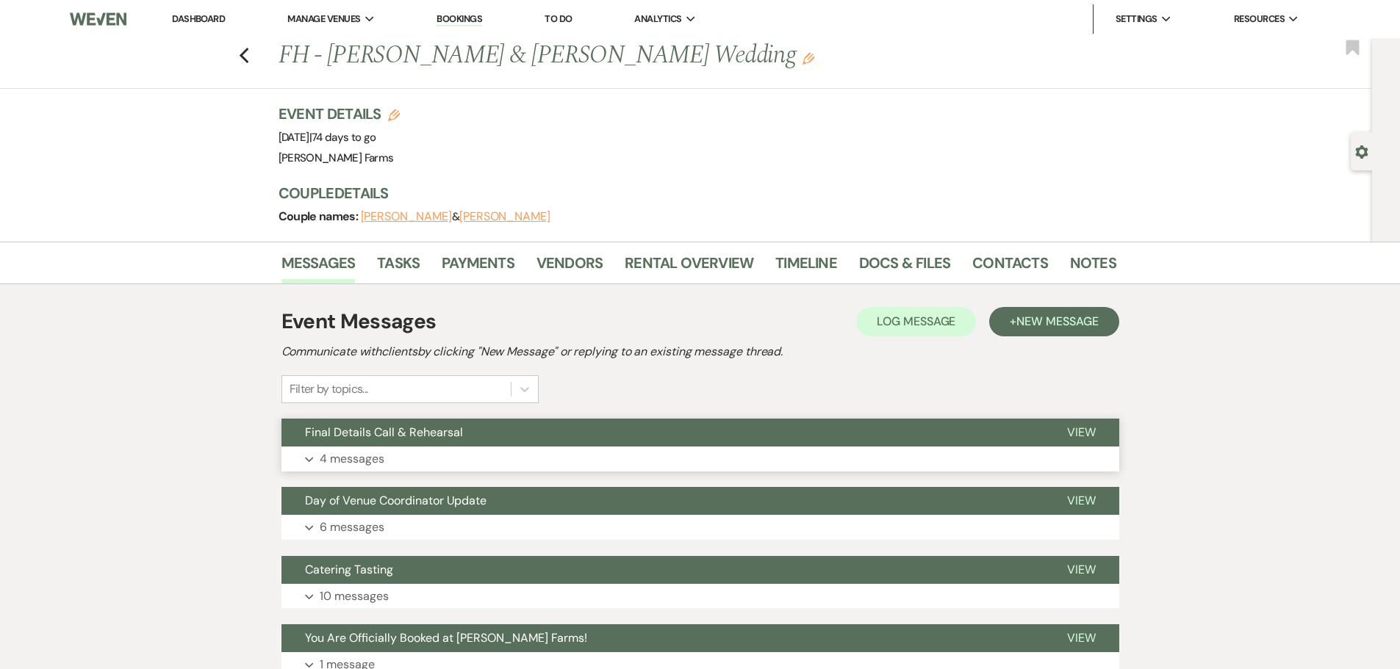
click at [466, 433] on button "Final Details Call & Rehearsal" at bounding box center [662, 433] width 762 height 28
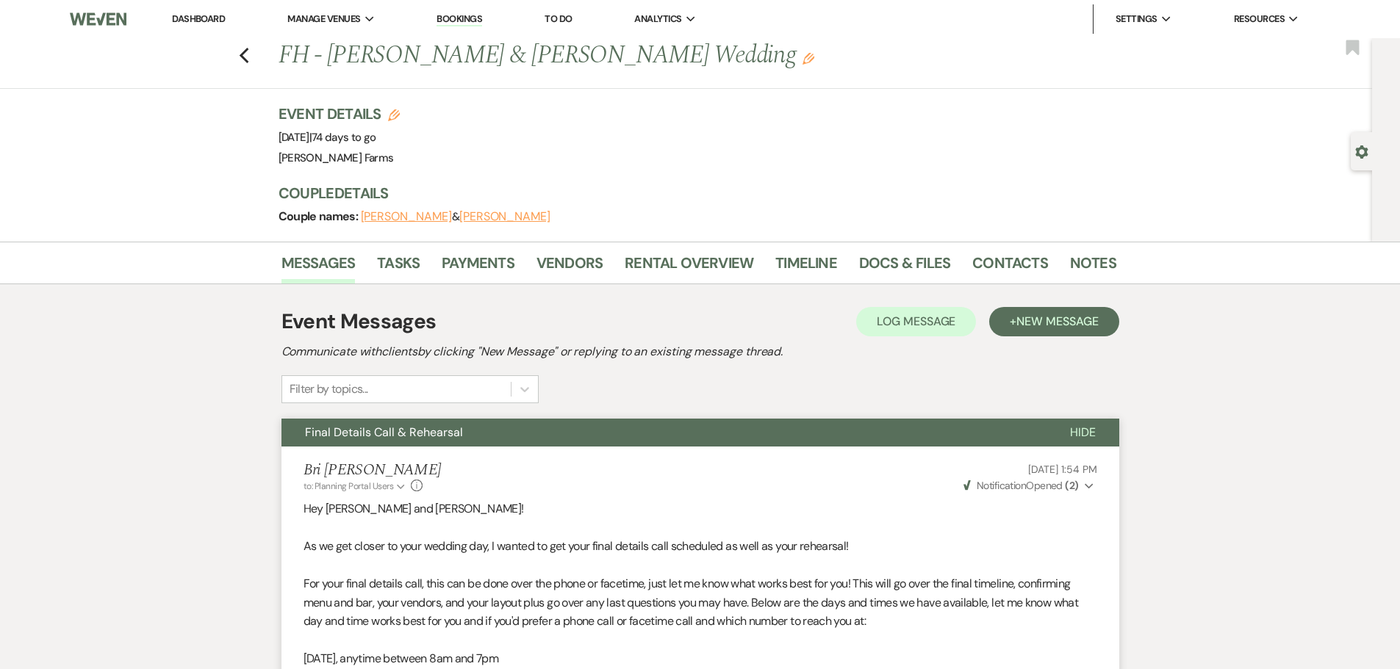
click at [210, 10] on li "Dashboard" at bounding box center [199, 18] width 68 height 29
click at [210, 15] on link "Dashboard" at bounding box center [198, 18] width 53 height 12
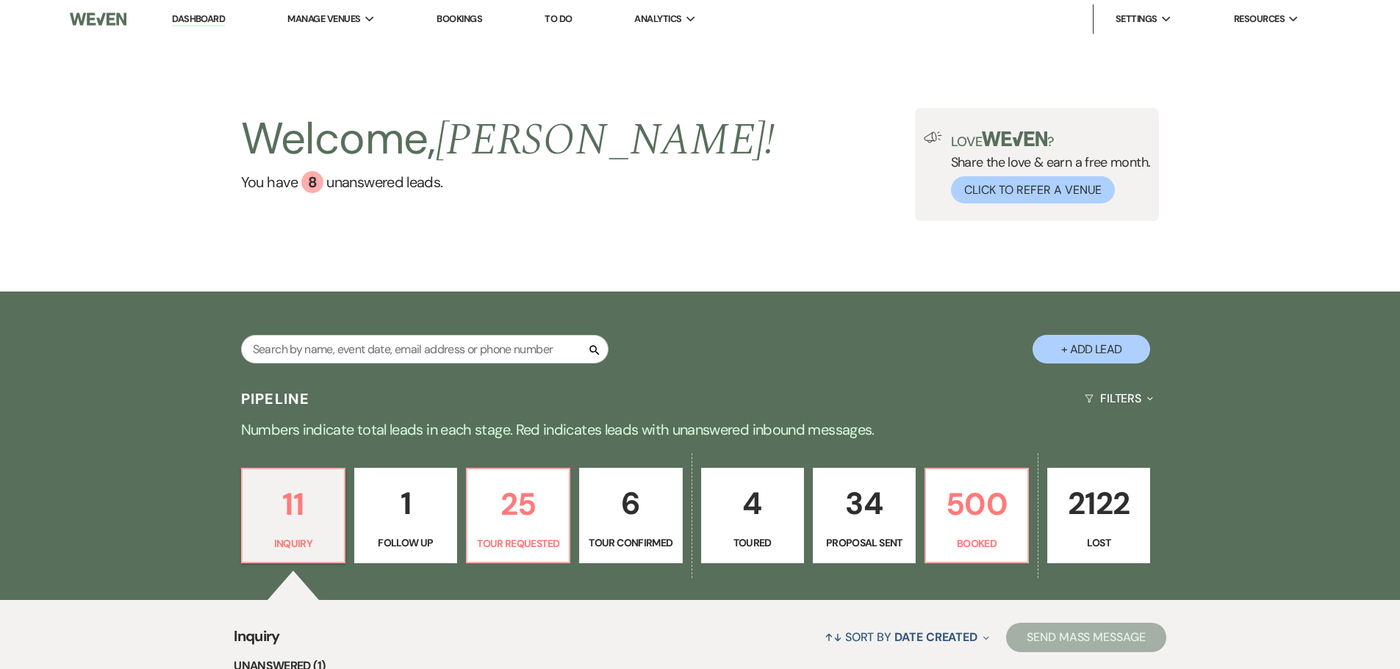
click at [327, 360] on input "text" at bounding box center [424, 349] width 367 height 29
click at [327, 354] on input "text" at bounding box center [424, 349] width 367 height 29
type input "mccoy"
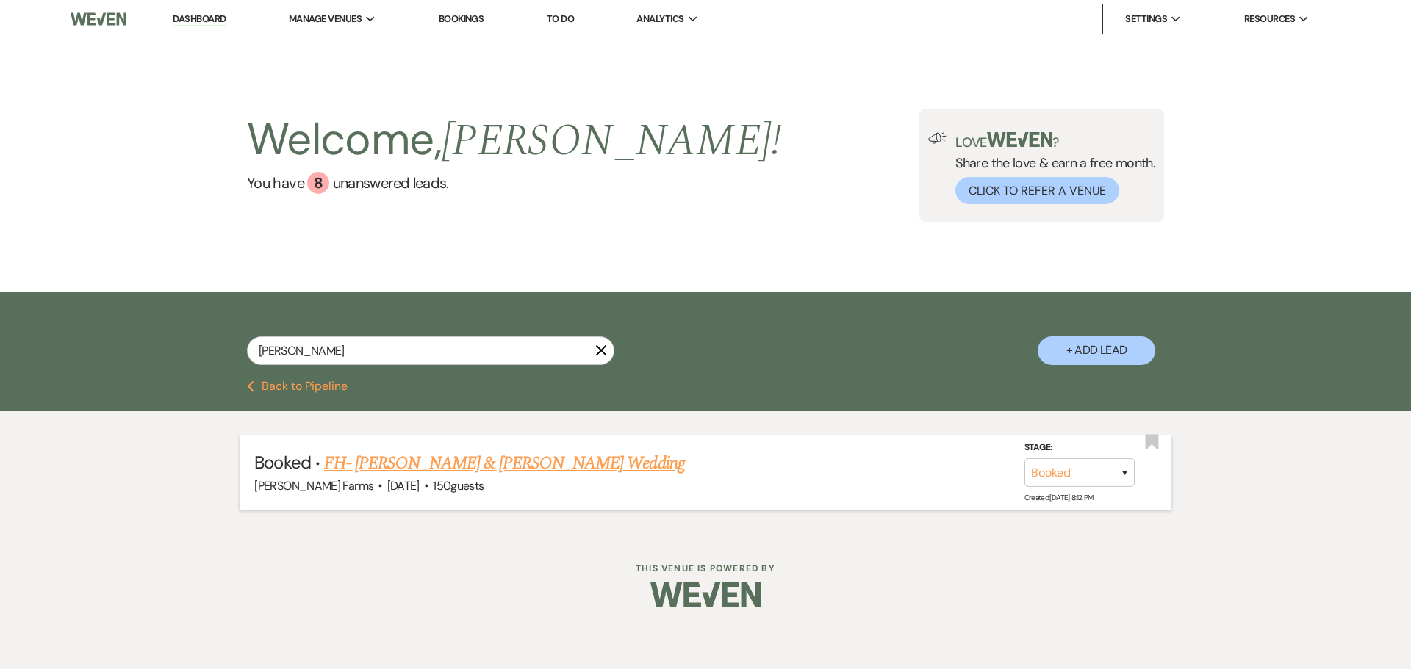
click at [398, 456] on link "FH- Ethan Anderson & Jaidyn McCoy's Wedding" at bounding box center [504, 463] width 361 height 26
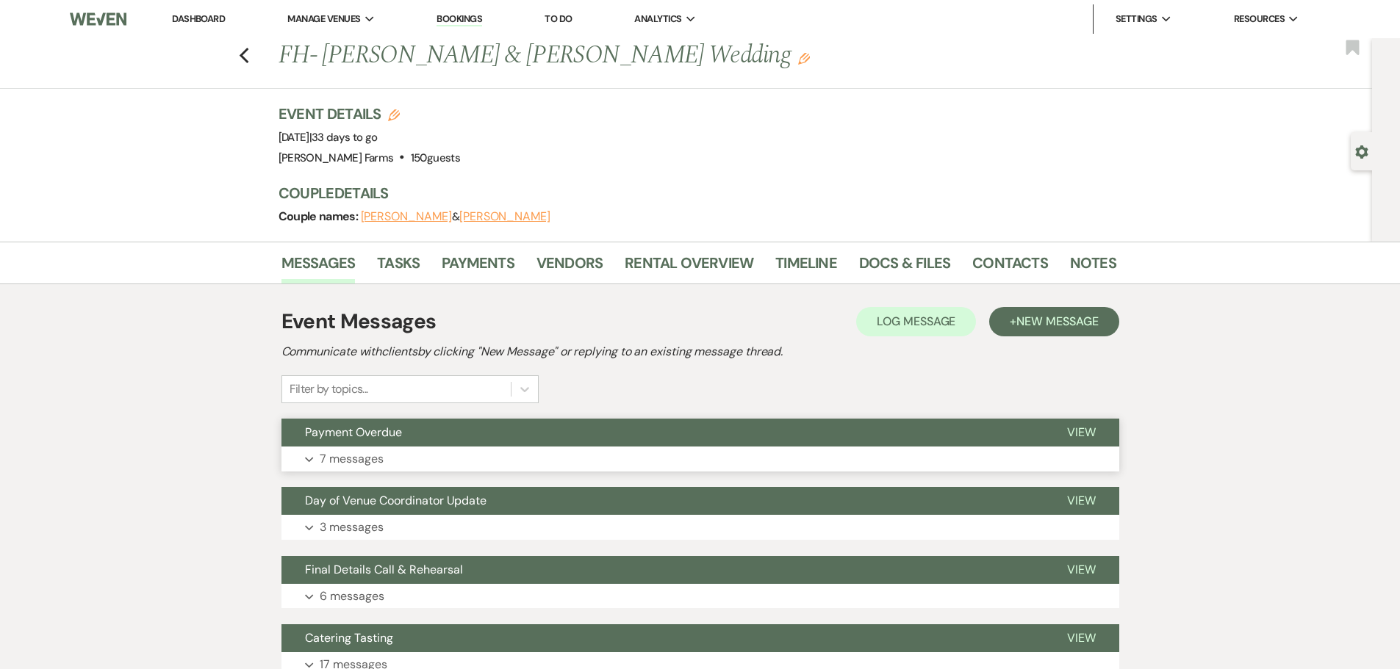
click at [388, 450] on button "Expand 7 messages" at bounding box center [700, 459] width 838 height 25
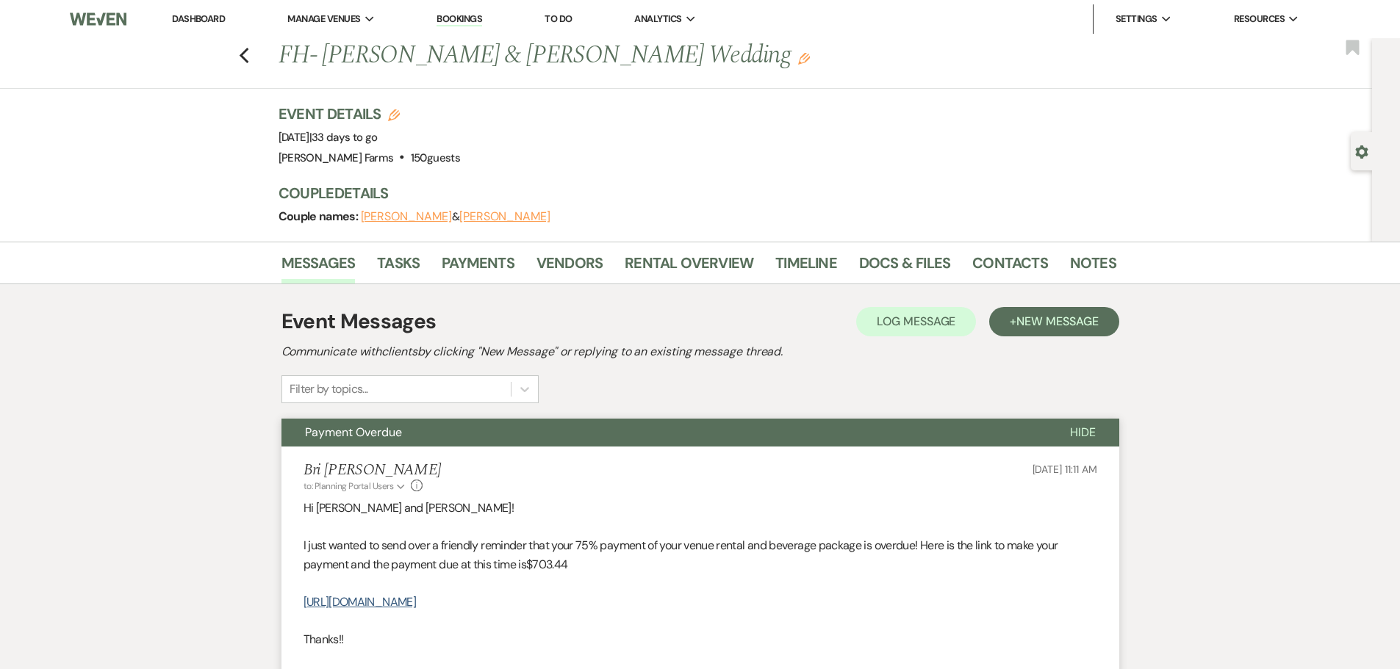
click at [425, 434] on button "Payment Overdue" at bounding box center [663, 433] width 765 height 28
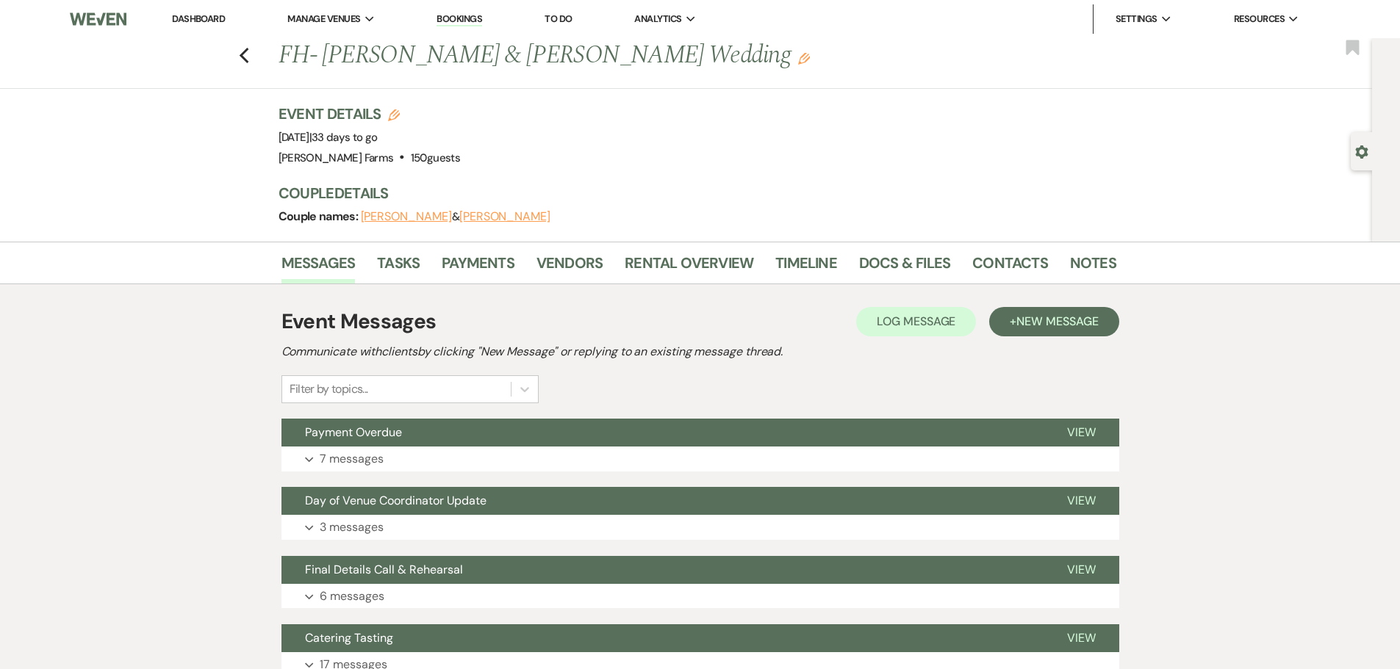
click at [189, 9] on li "Dashboard" at bounding box center [199, 18] width 68 height 29
click at [189, 10] on li "Dashboard" at bounding box center [199, 18] width 68 height 29
click at [190, 10] on li "Dashboard" at bounding box center [199, 18] width 68 height 29
click at [190, 13] on link "Dashboard" at bounding box center [198, 18] width 53 height 12
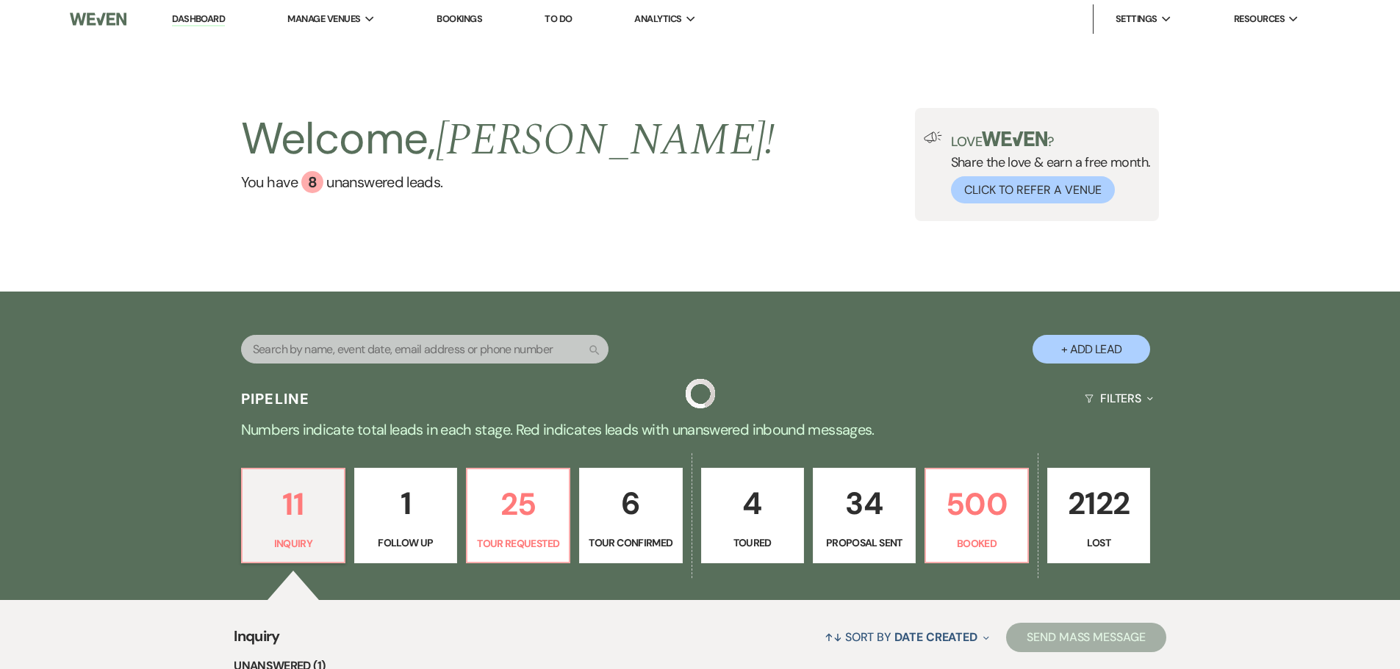
click at [363, 364] on div "Search" at bounding box center [424, 355] width 367 height 40
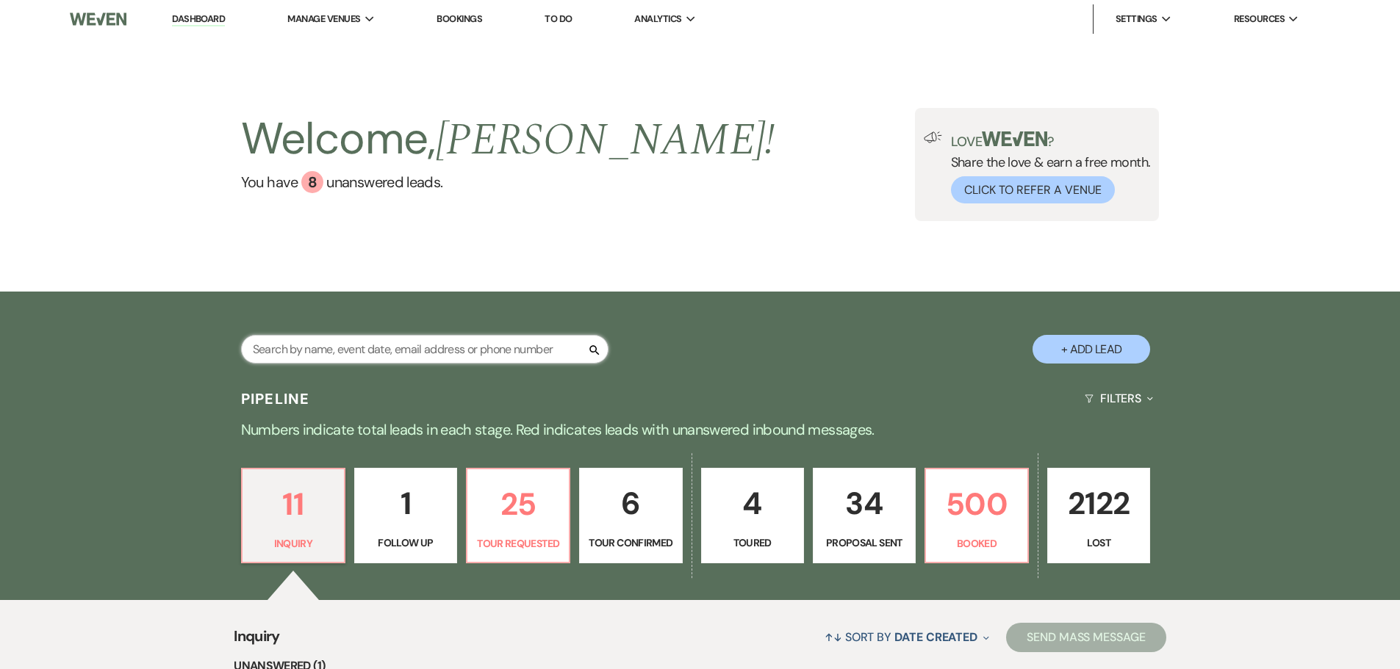
click at [362, 353] on input "text" at bounding box center [424, 349] width 367 height 29
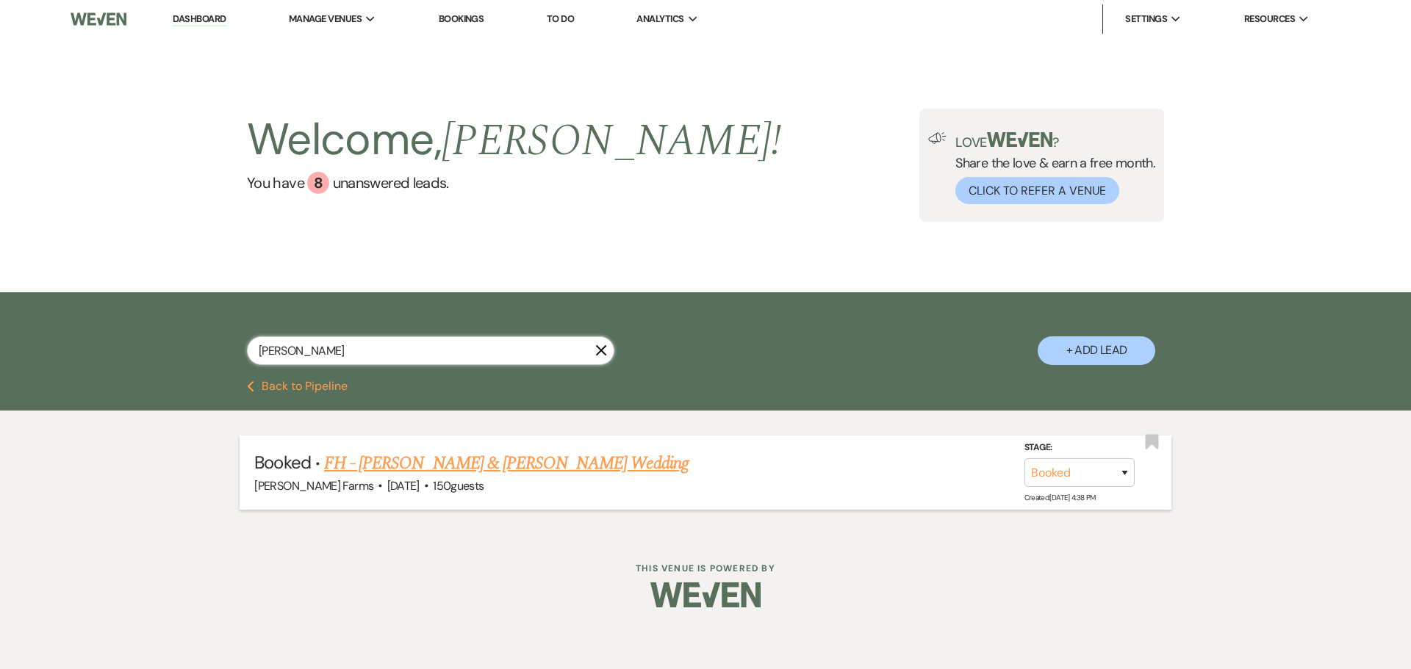
type input "vangrouw"
click at [447, 465] on link "FH - Dustin Van Grouw & Sarina Johnson's Wedding" at bounding box center [506, 463] width 364 height 26
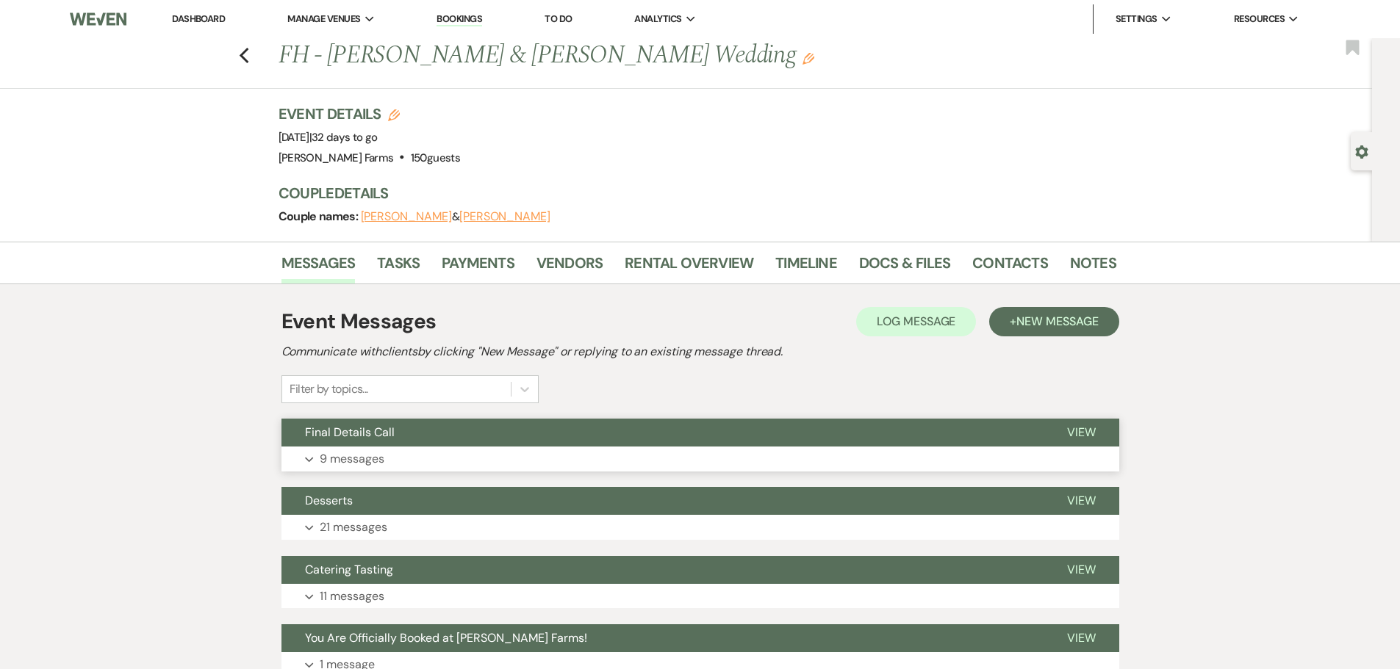
click at [417, 422] on button "Final Details Call" at bounding box center [662, 433] width 762 height 28
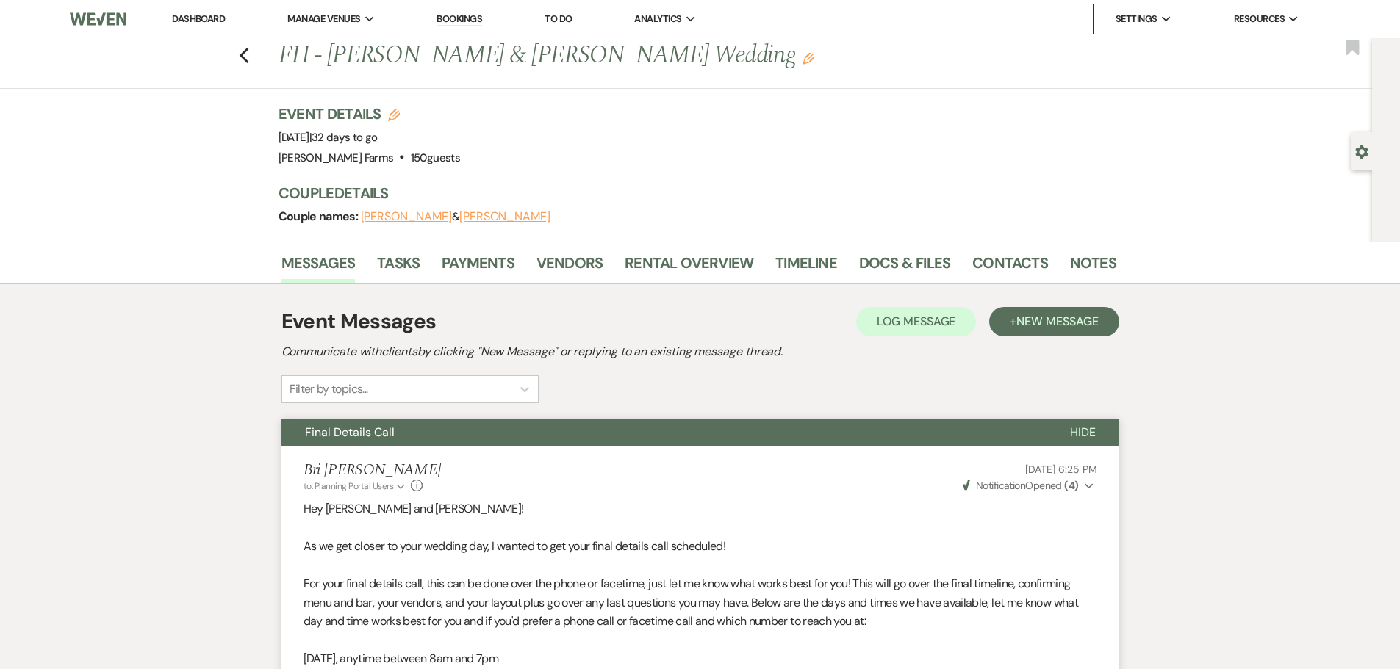
click at [207, 24] on link "Dashboard" at bounding box center [198, 18] width 53 height 12
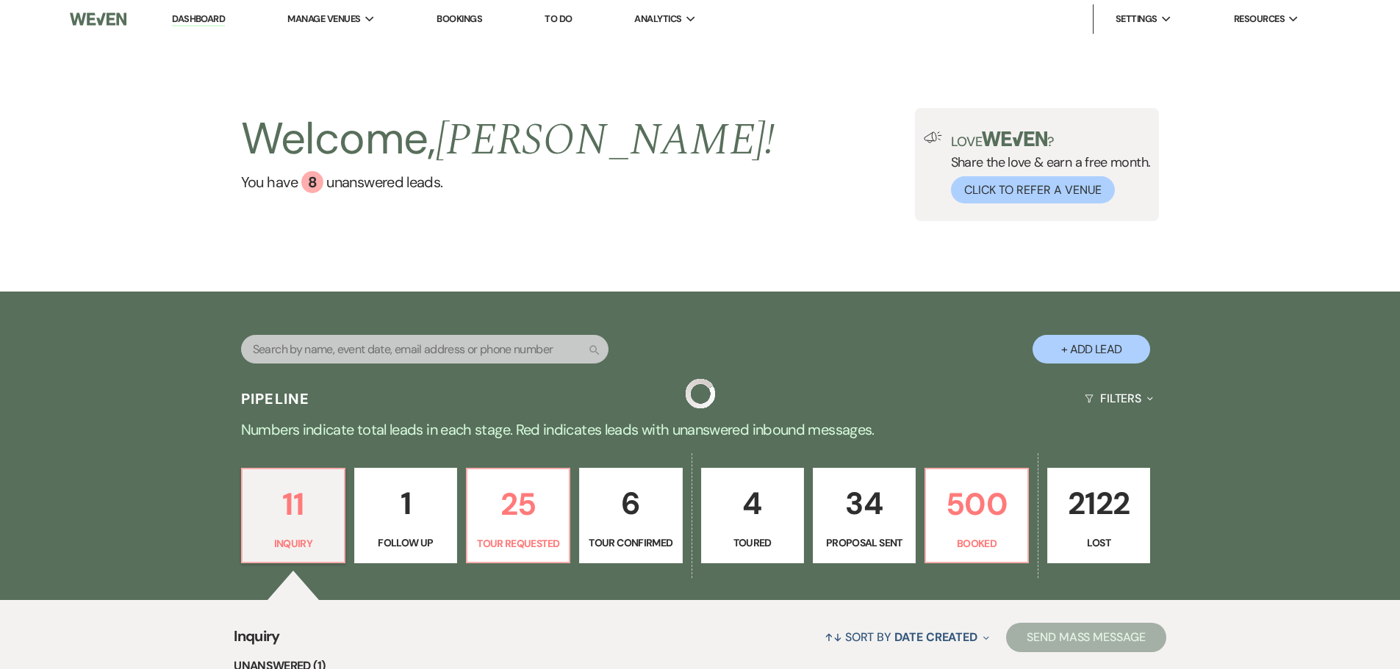
click at [340, 366] on div "Search" at bounding box center [424, 355] width 367 height 40
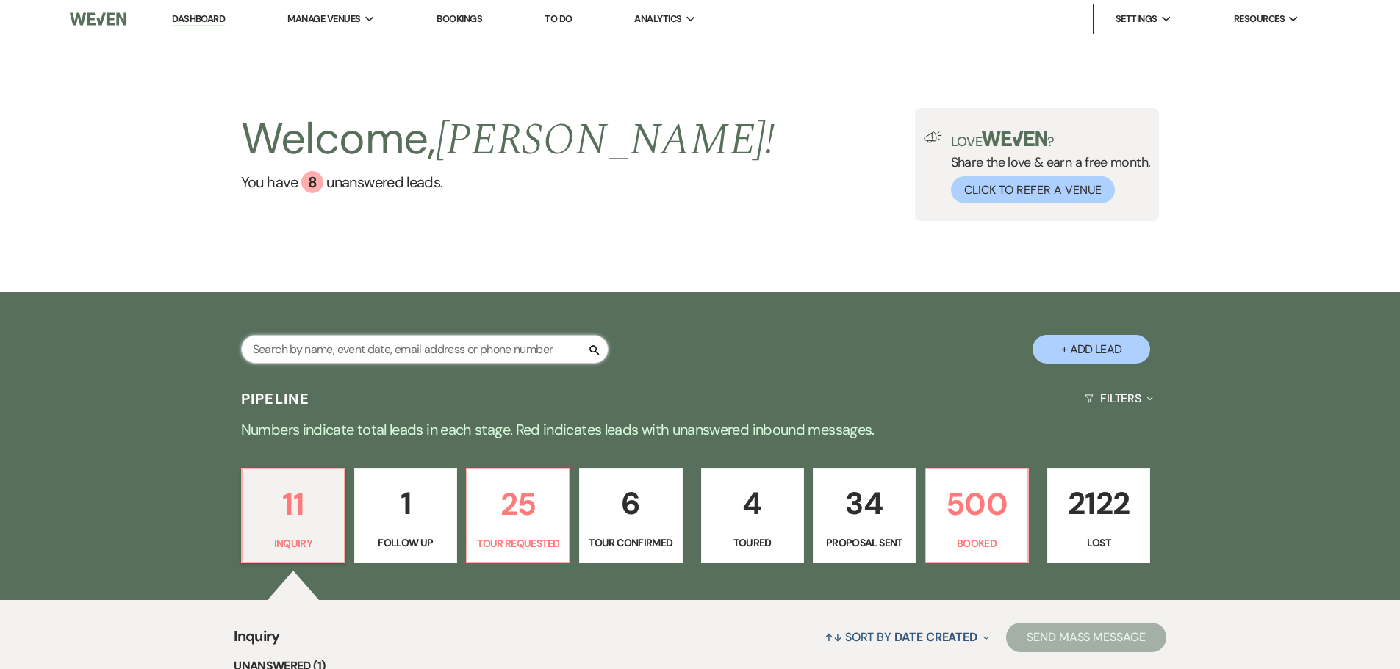
click at [340, 355] on input "text" at bounding box center [424, 349] width 367 height 29
type input "robbins"
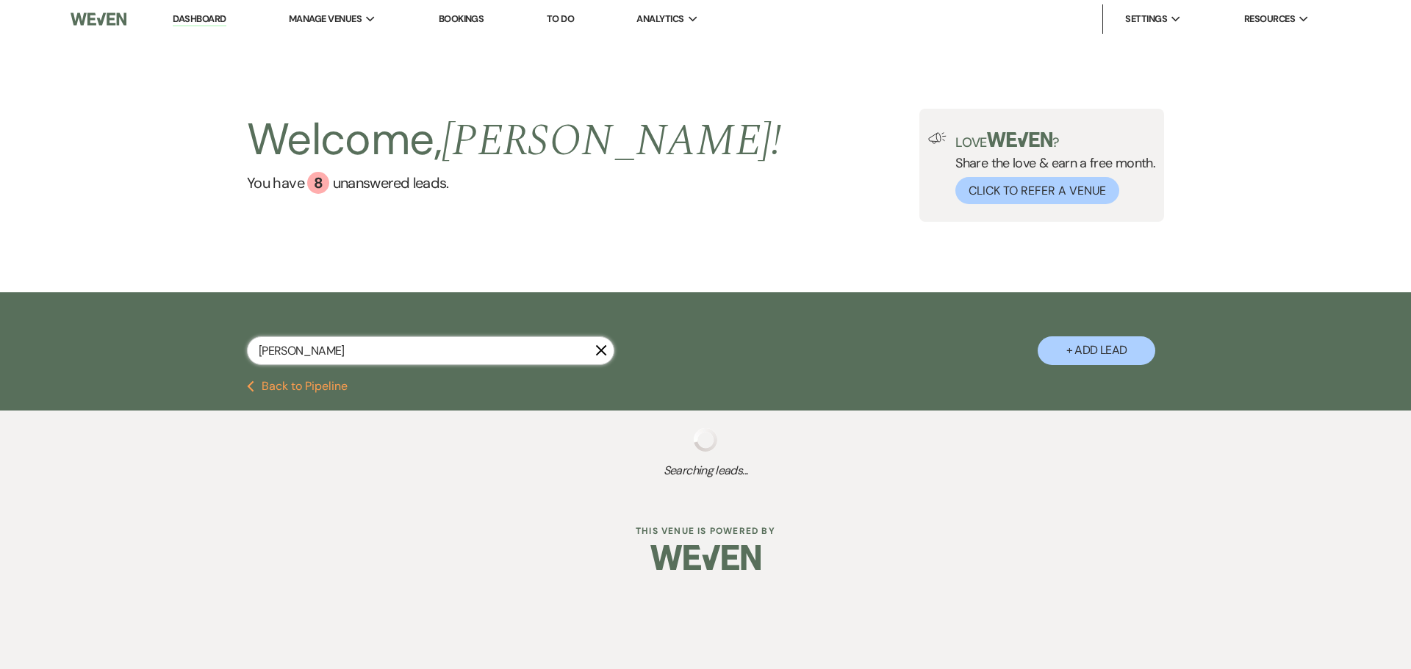
select select "8"
select select "5"
select select "8"
select select "5"
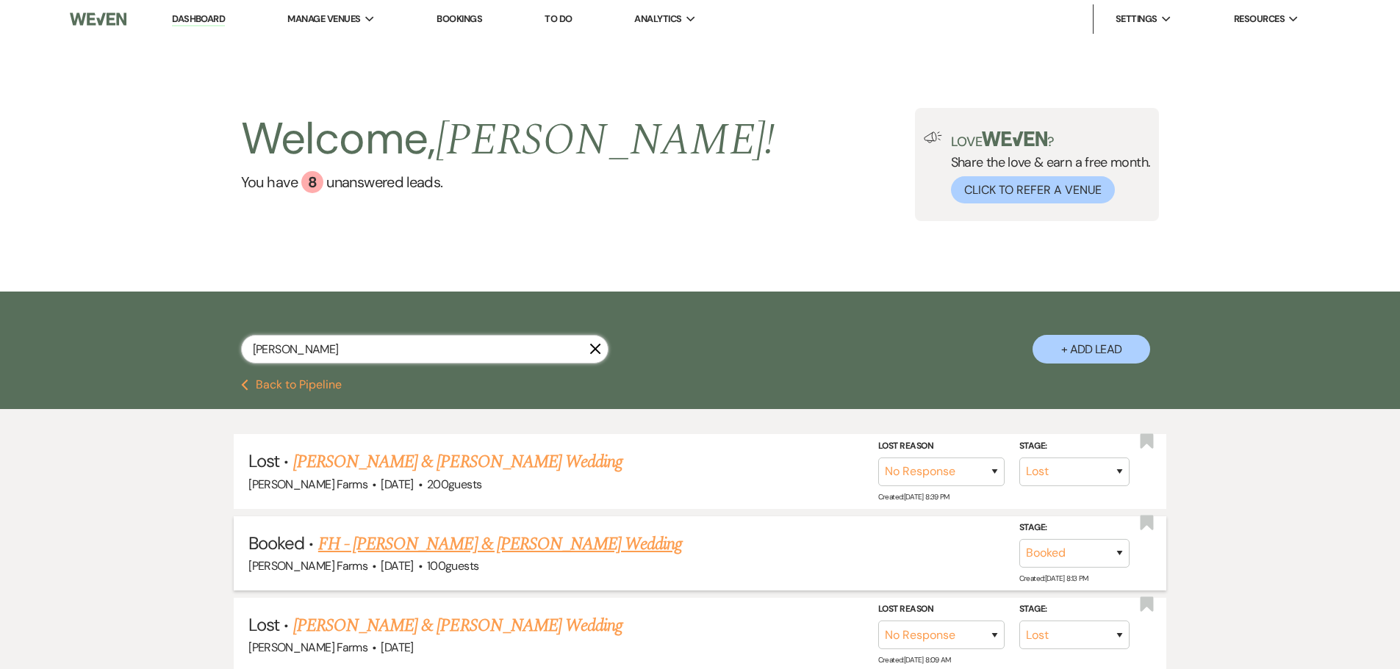
type input "robbins"
click at [505, 539] on link "FH - Marcus Chin & Julia Robbins's Wedding" at bounding box center [500, 544] width 364 height 26
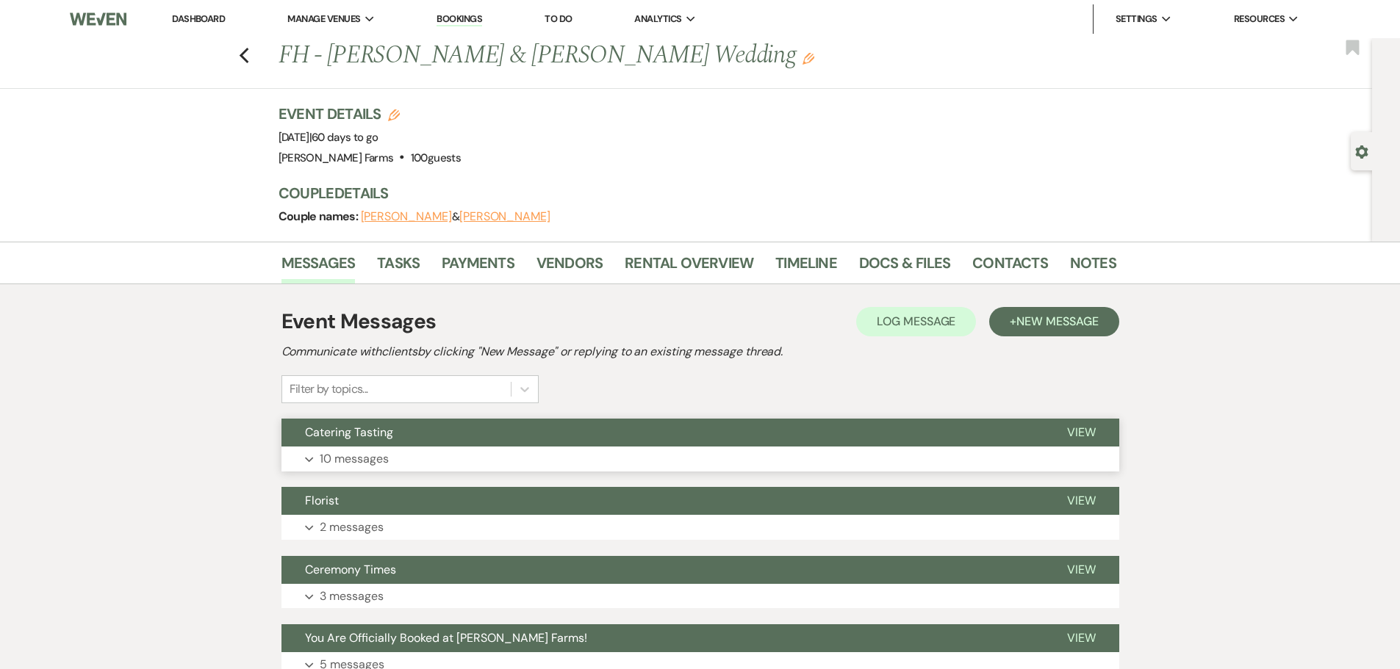
click at [459, 449] on button "Expand 10 messages" at bounding box center [700, 459] width 838 height 25
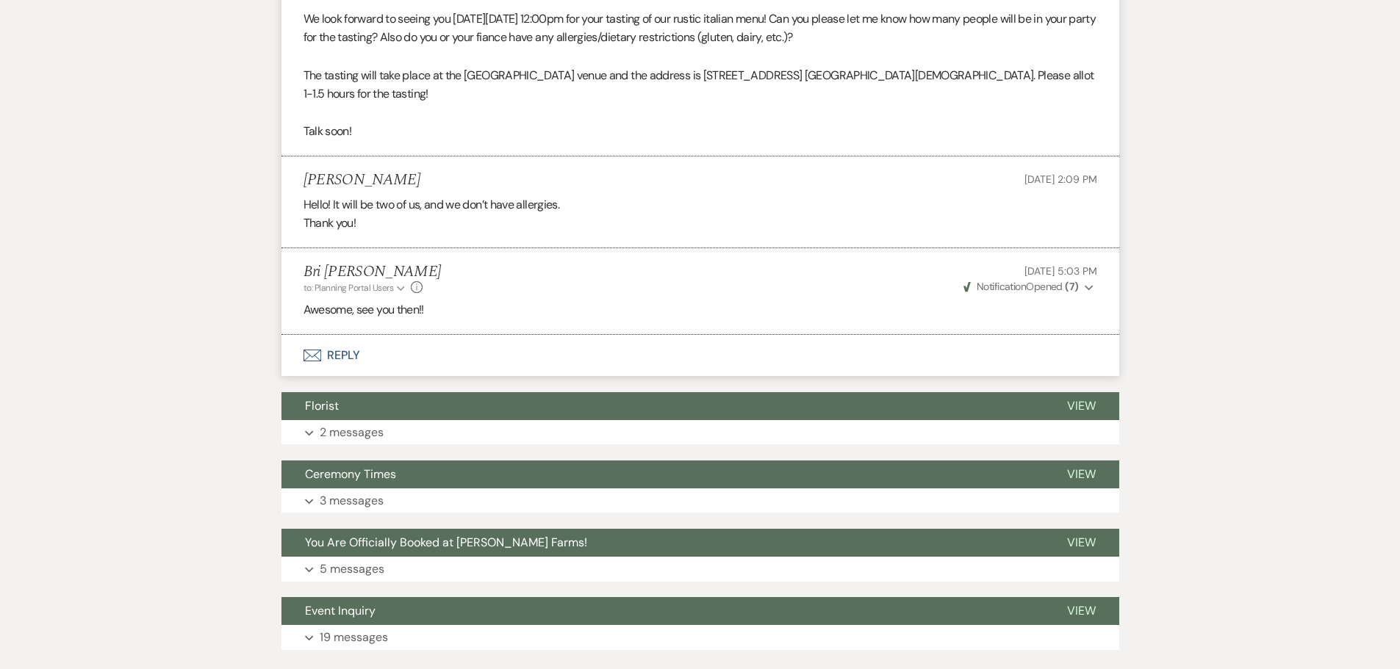
scroll to position [1433, 0]
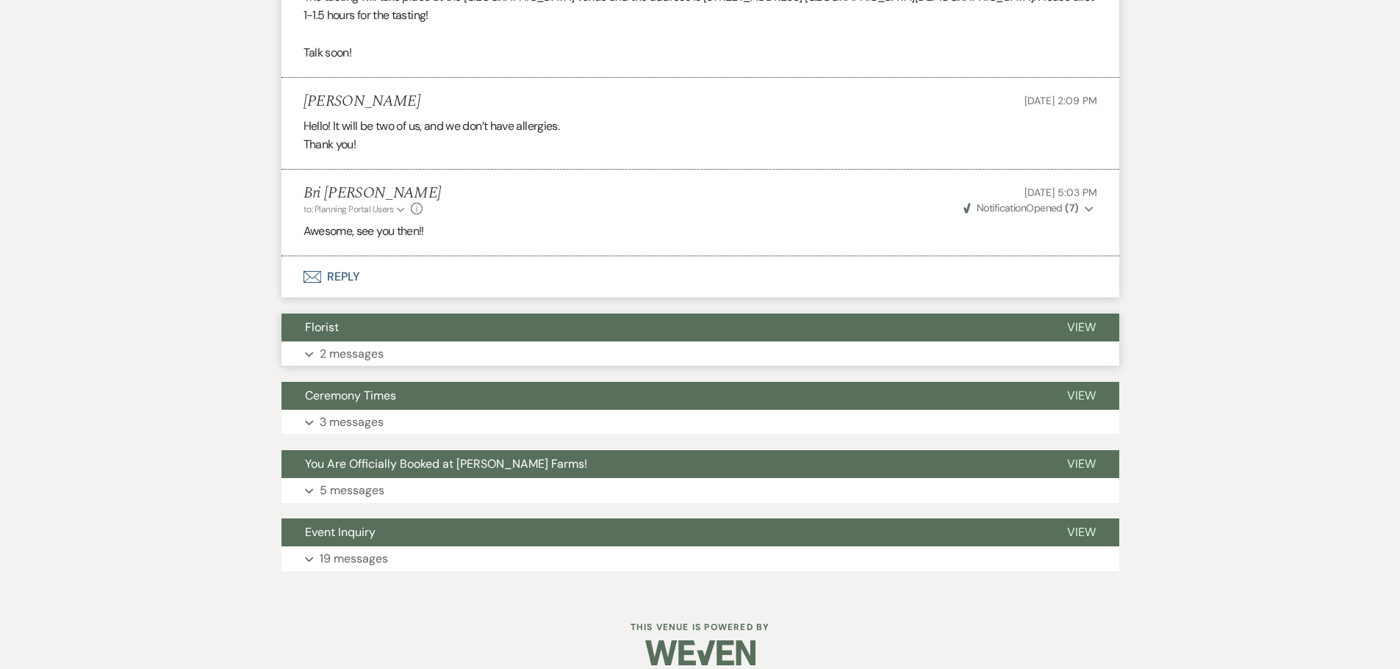
click at [442, 316] on button "Florist" at bounding box center [662, 328] width 762 height 28
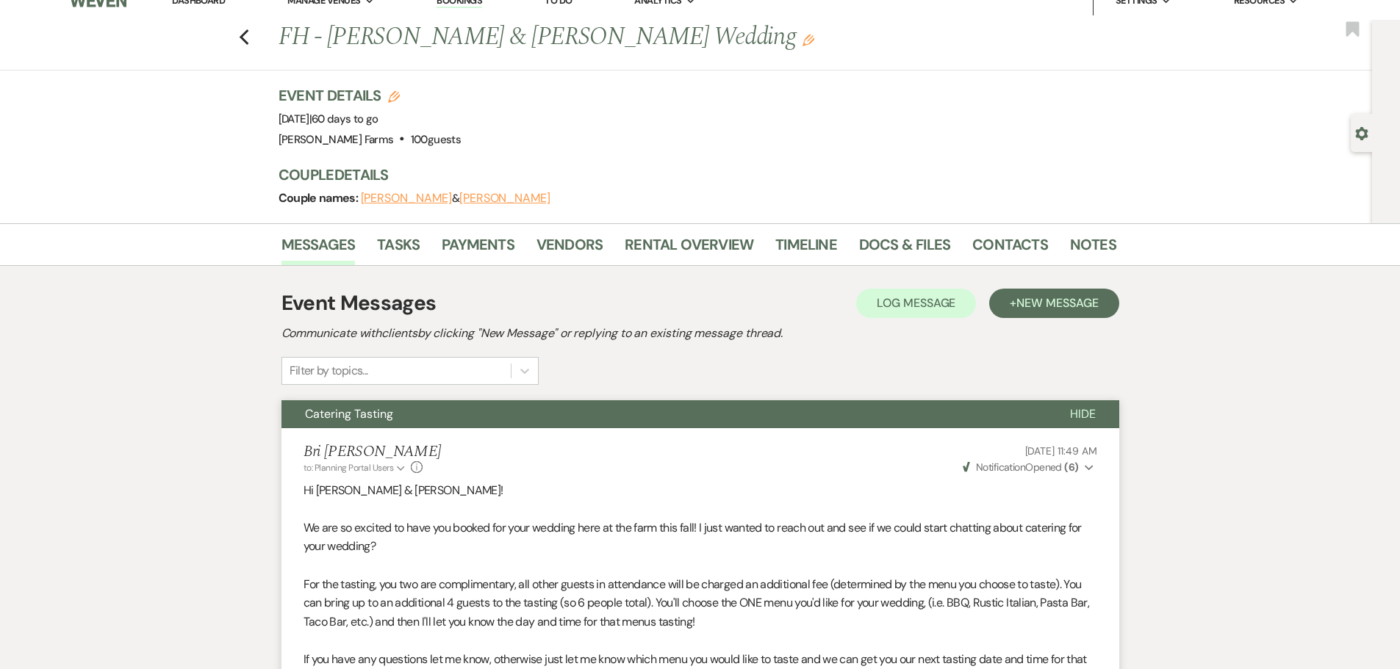
scroll to position [0, 0]
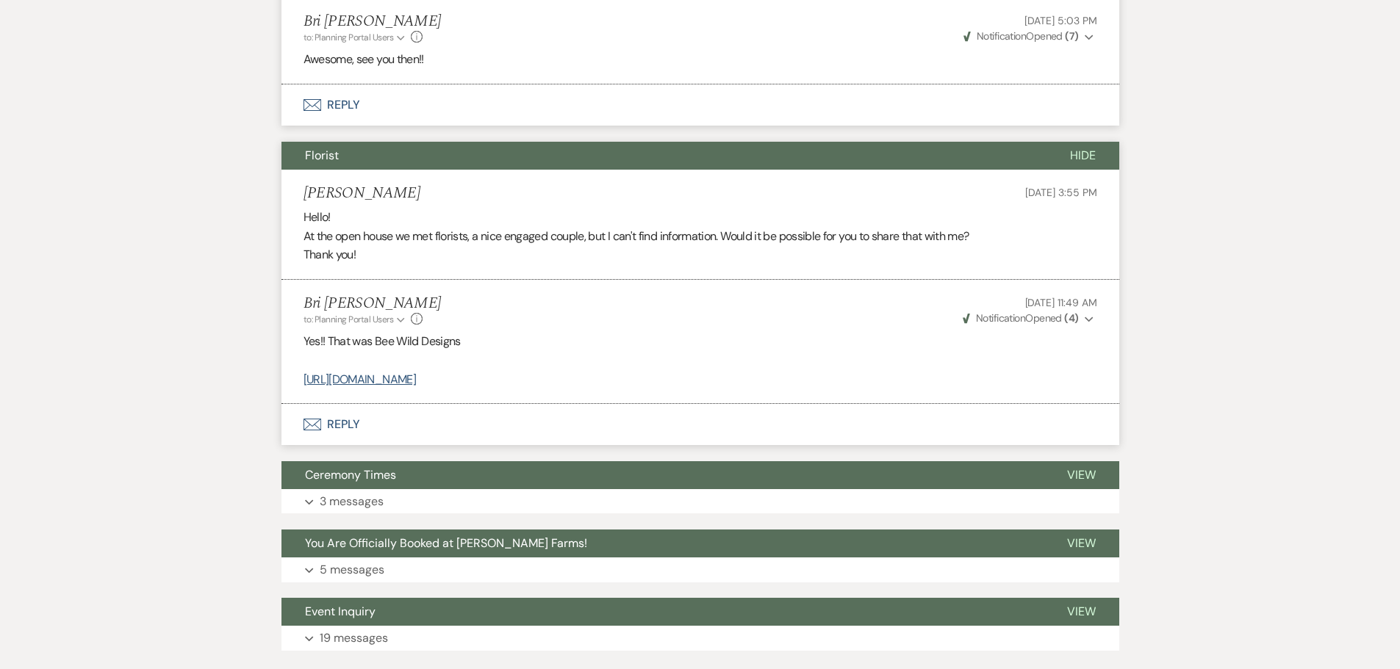
scroll to position [1684, 0]
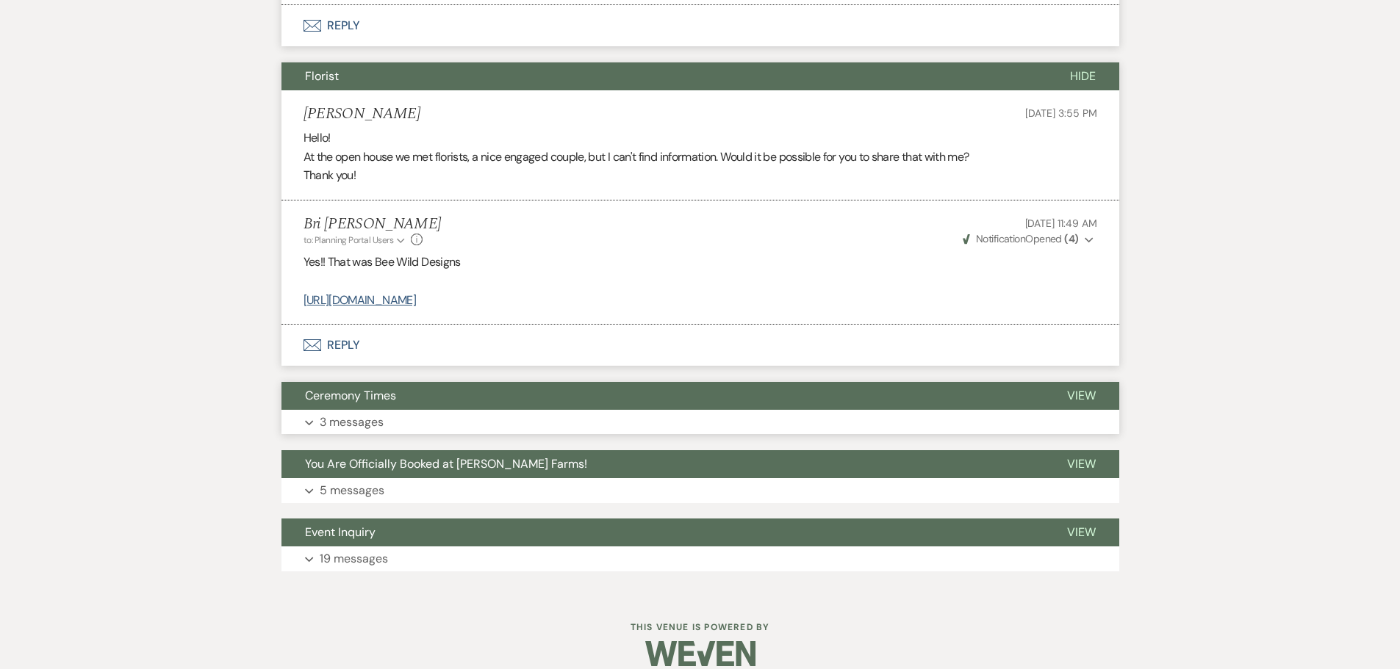
click at [399, 382] on button "Ceremony Times" at bounding box center [662, 396] width 762 height 28
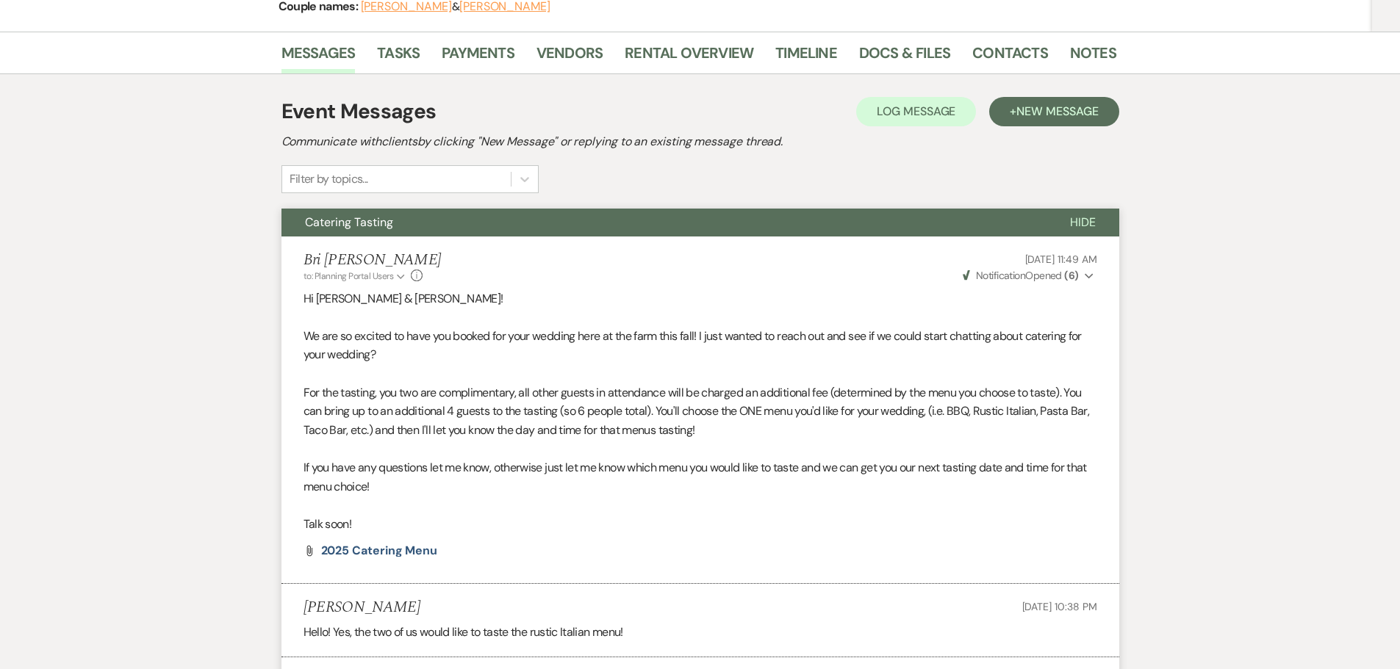
scroll to position [0, 0]
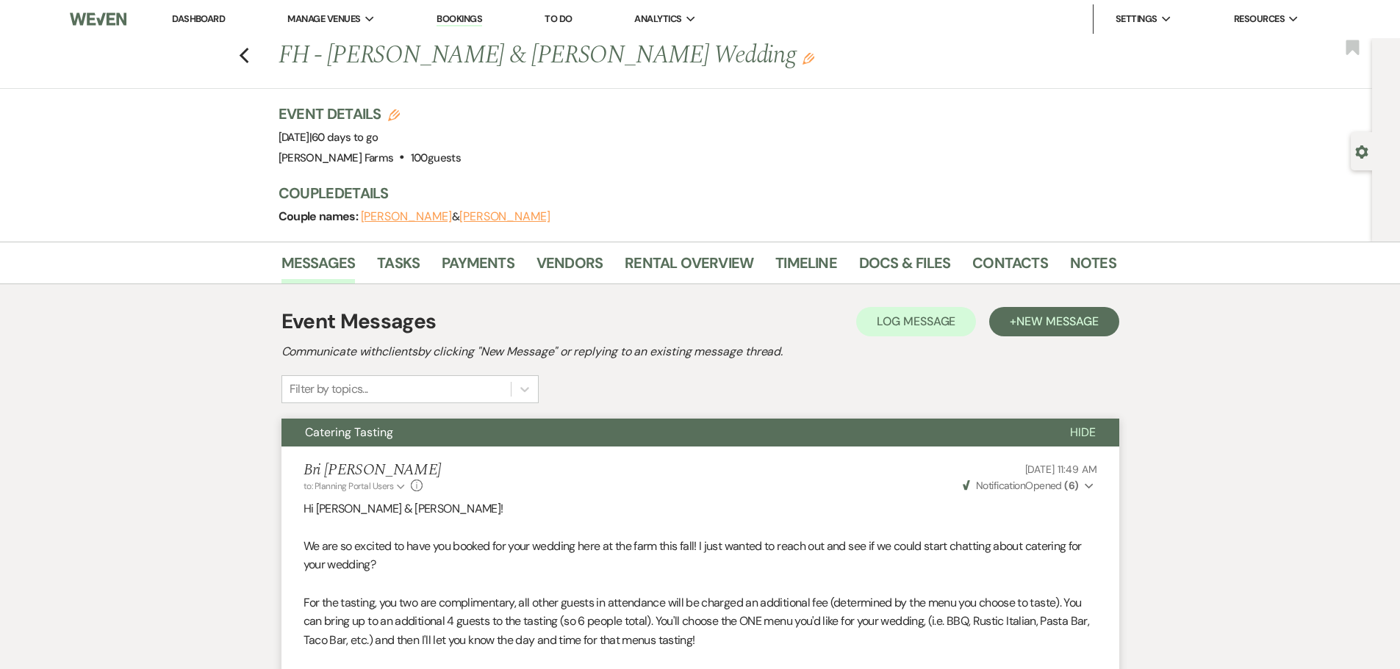
click at [193, 18] on link "Dashboard" at bounding box center [198, 18] width 53 height 12
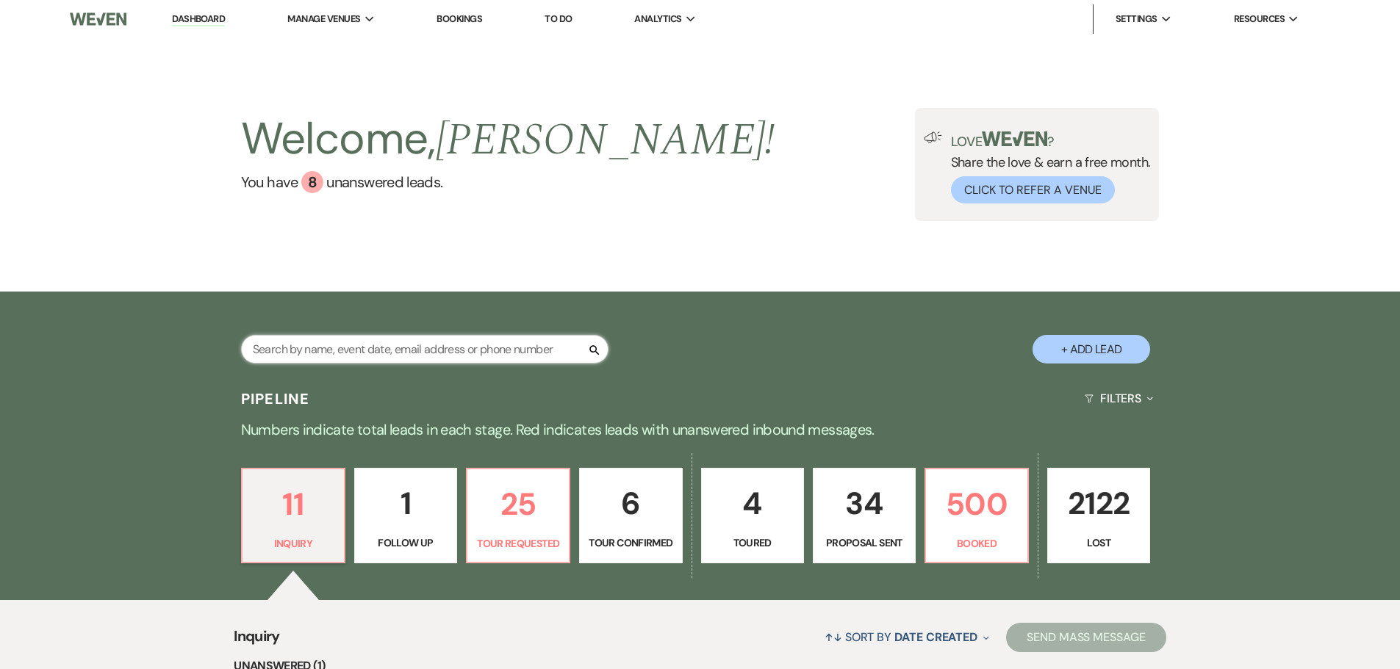
click at [317, 346] on input "text" at bounding box center [424, 349] width 367 height 29
type input "russell"
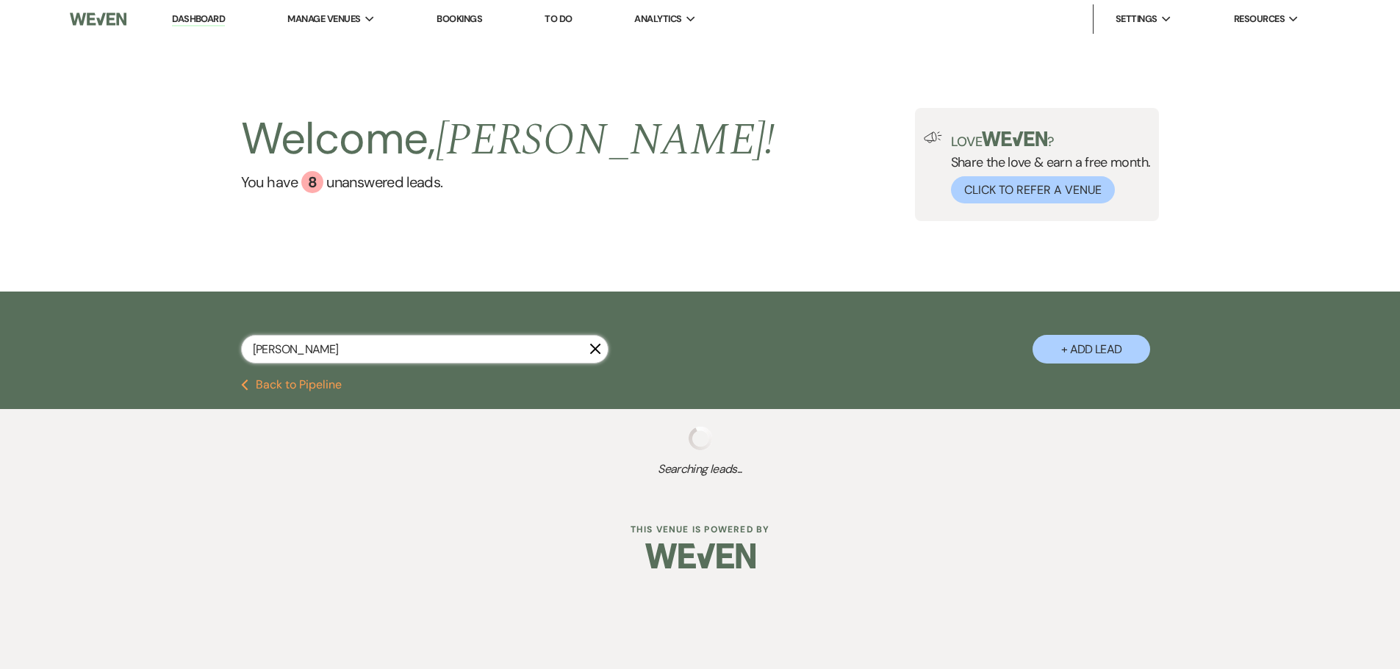
select select "8"
select select "5"
select select "8"
select select "4"
select select "8"
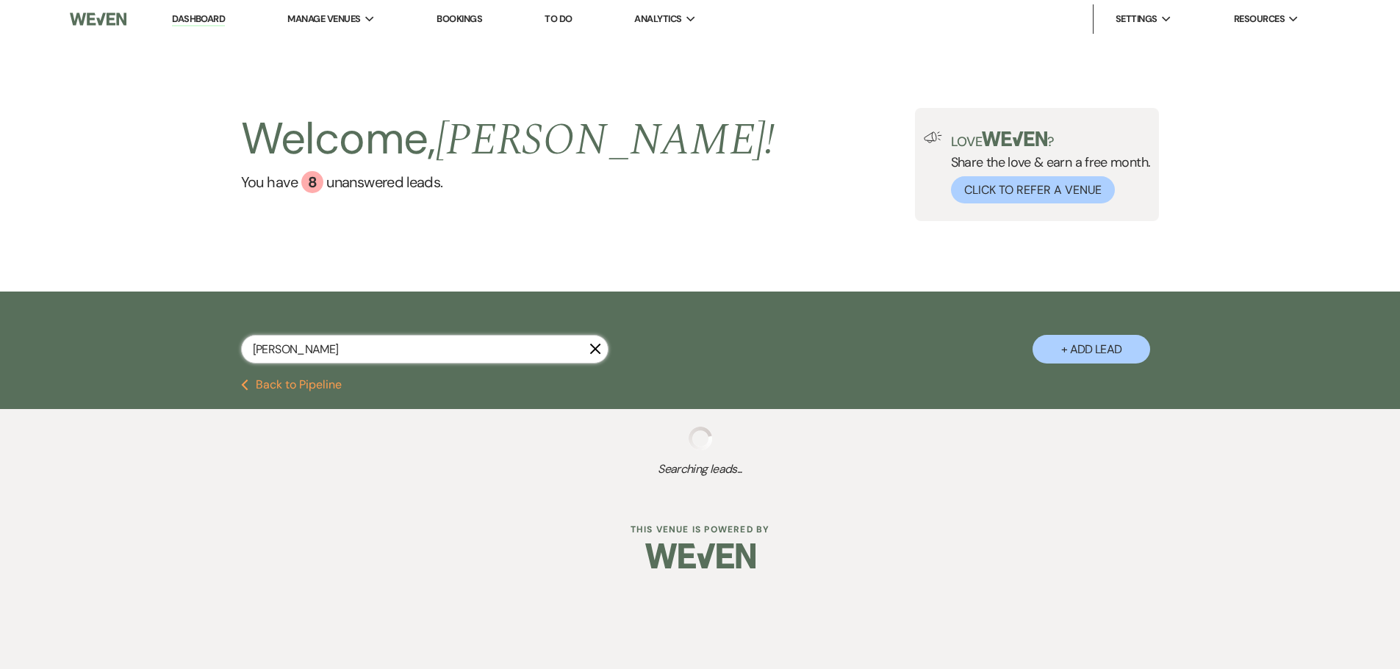
select select "7"
select select "8"
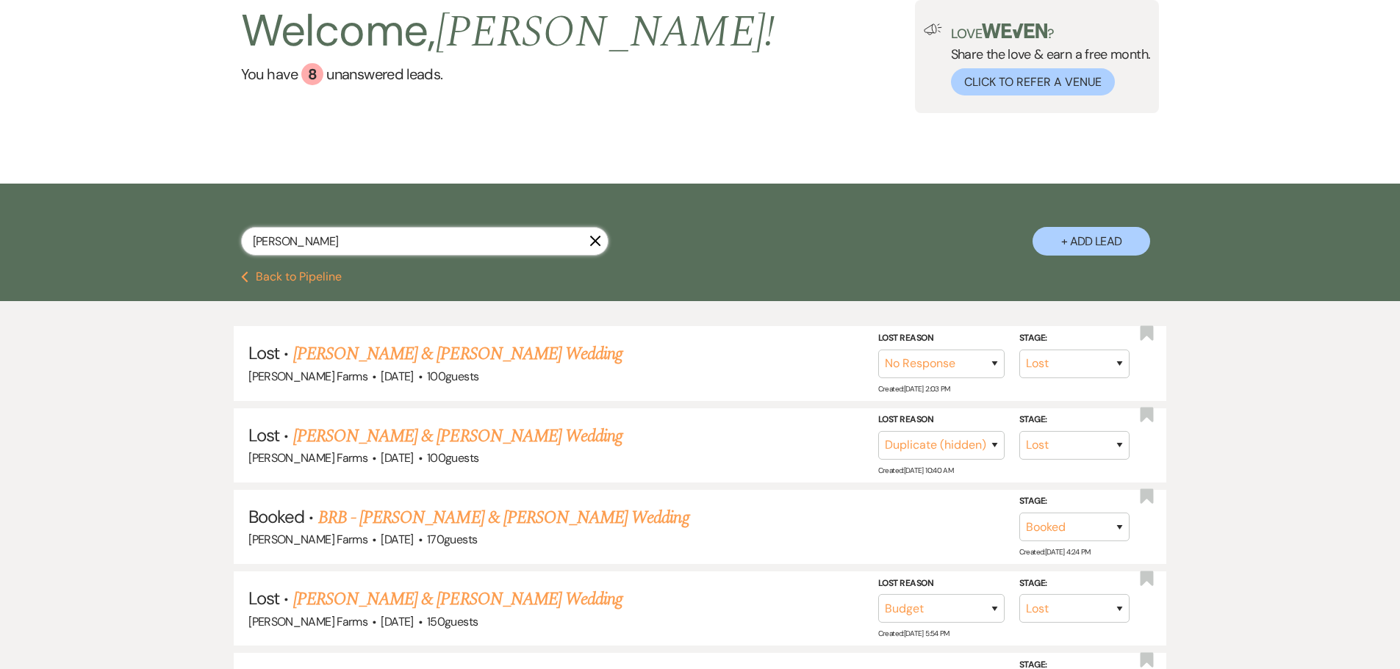
scroll to position [147, 0]
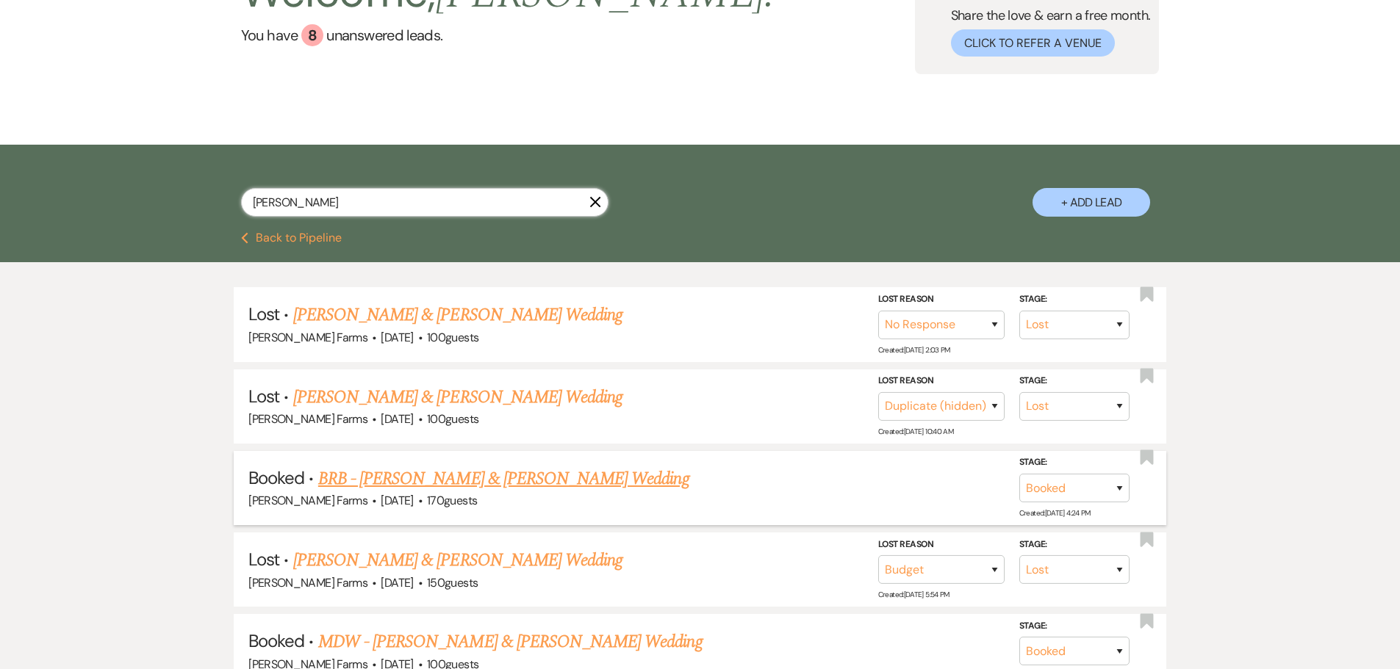
type input "russell"
click at [487, 487] on link "BRB - Jessie Russell & Antonio Ferris's Wedding" at bounding box center [503, 479] width 371 height 26
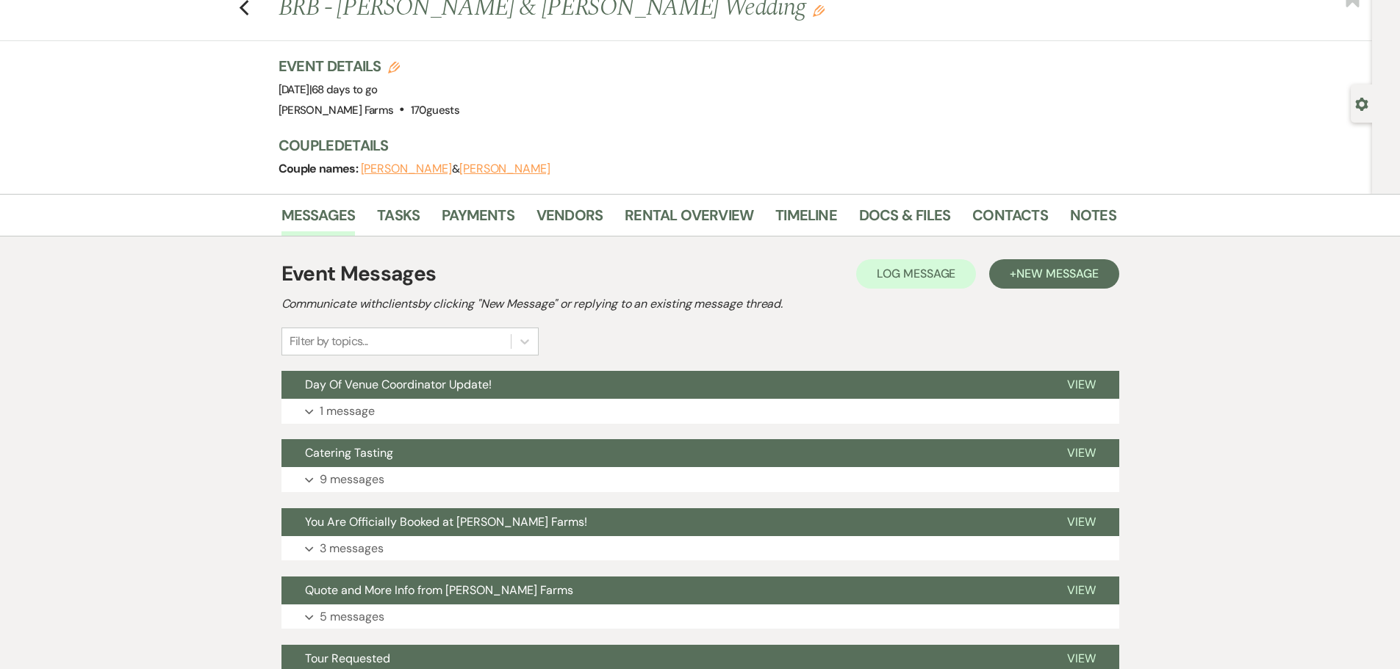
scroll to position [147, 0]
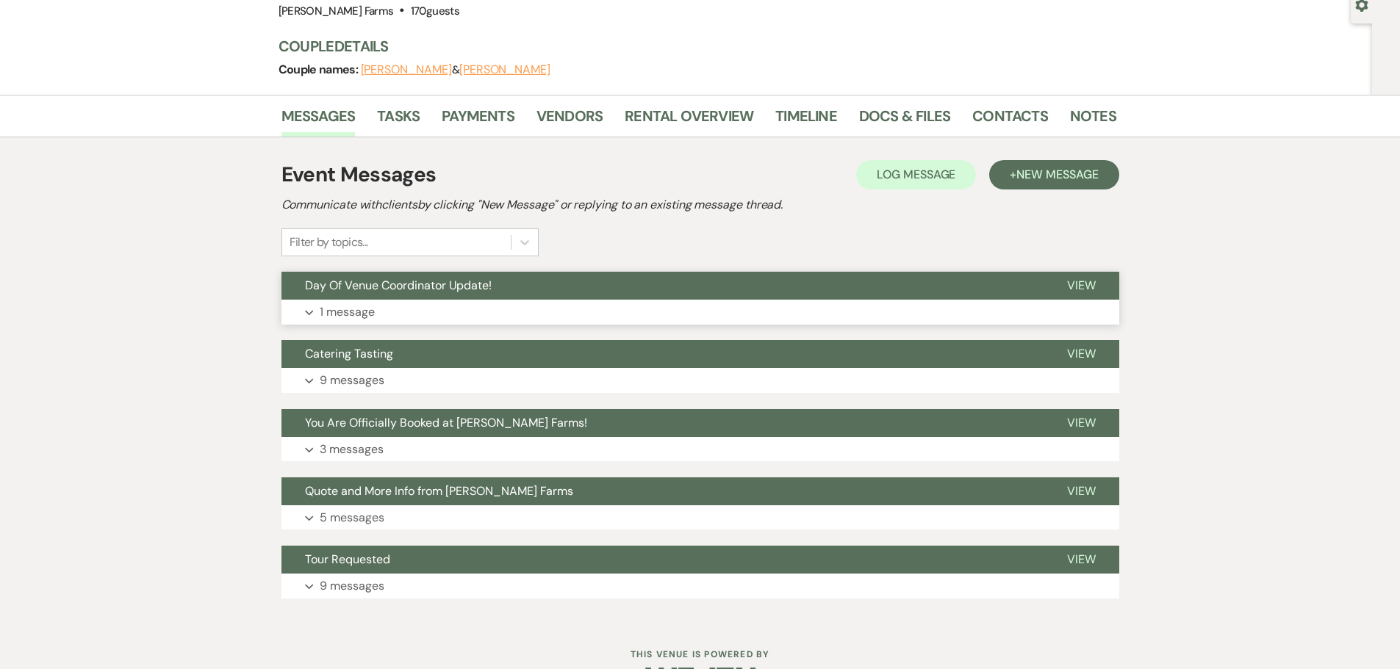
click at [519, 293] on button "Day Of Venue Coordinator Update!" at bounding box center [662, 286] width 762 height 28
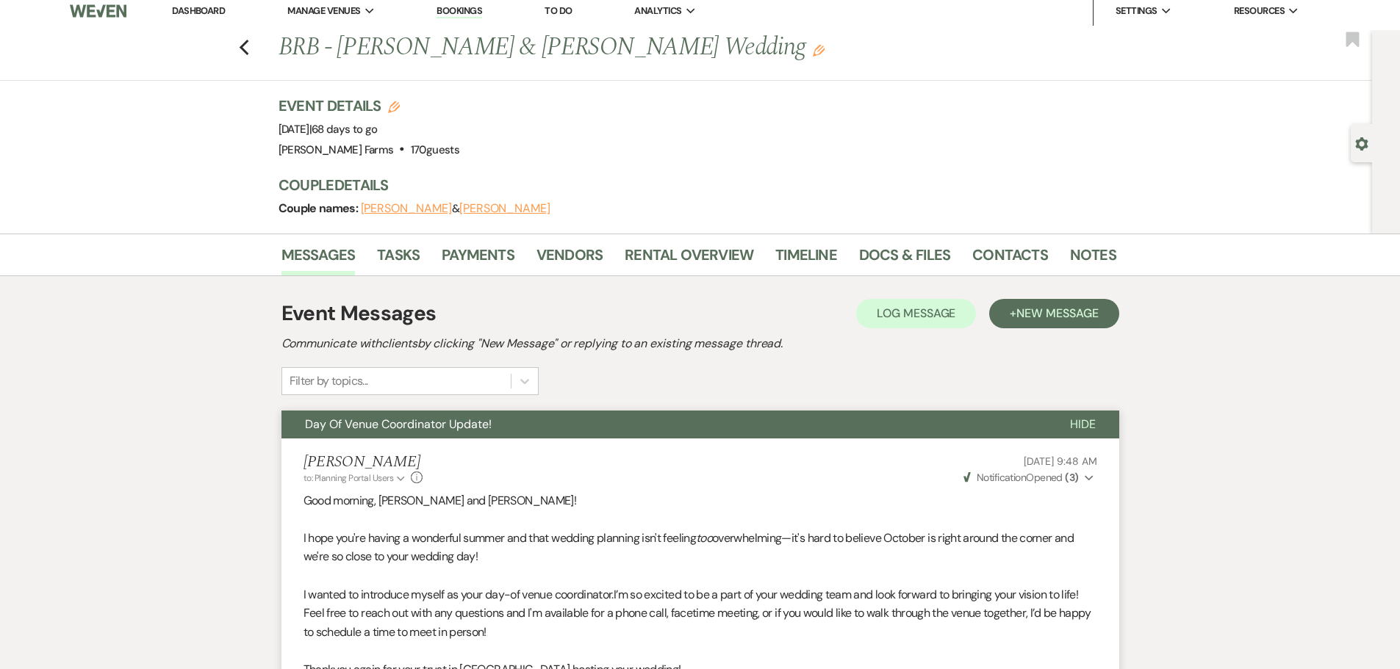
scroll to position [0, 0]
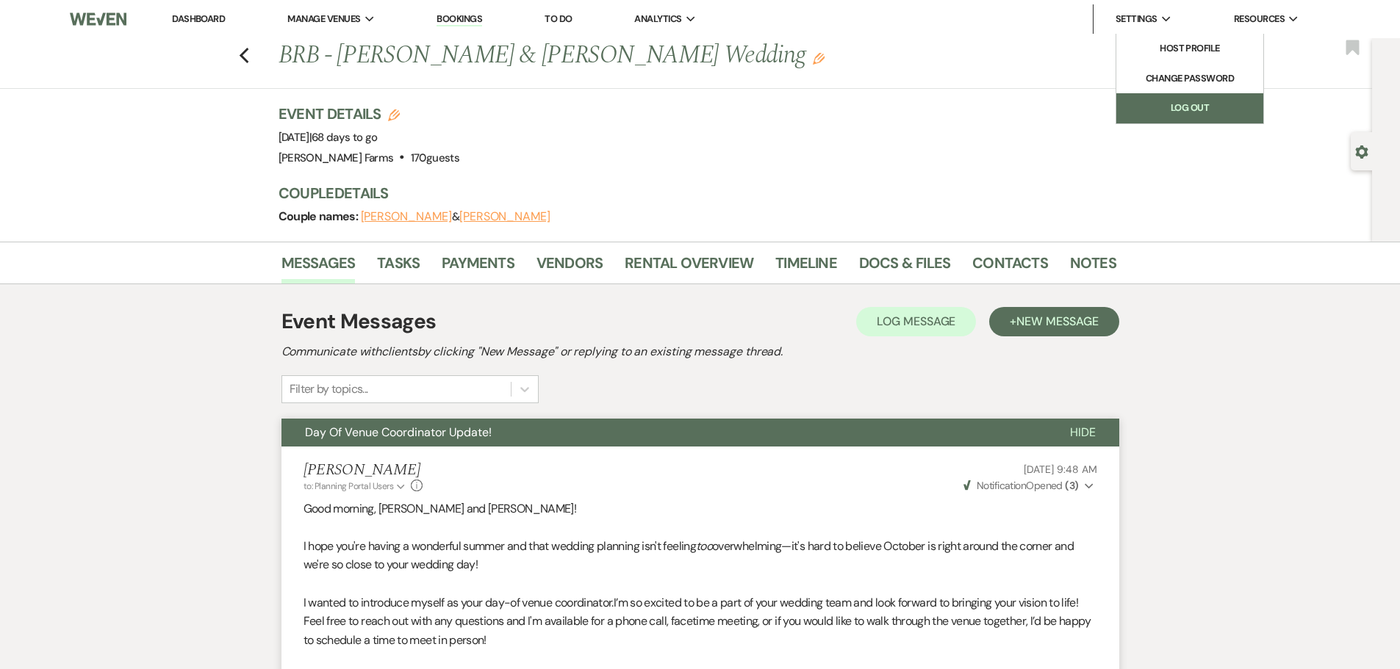
click at [1161, 98] on link "Log Out" at bounding box center [1189, 107] width 147 height 29
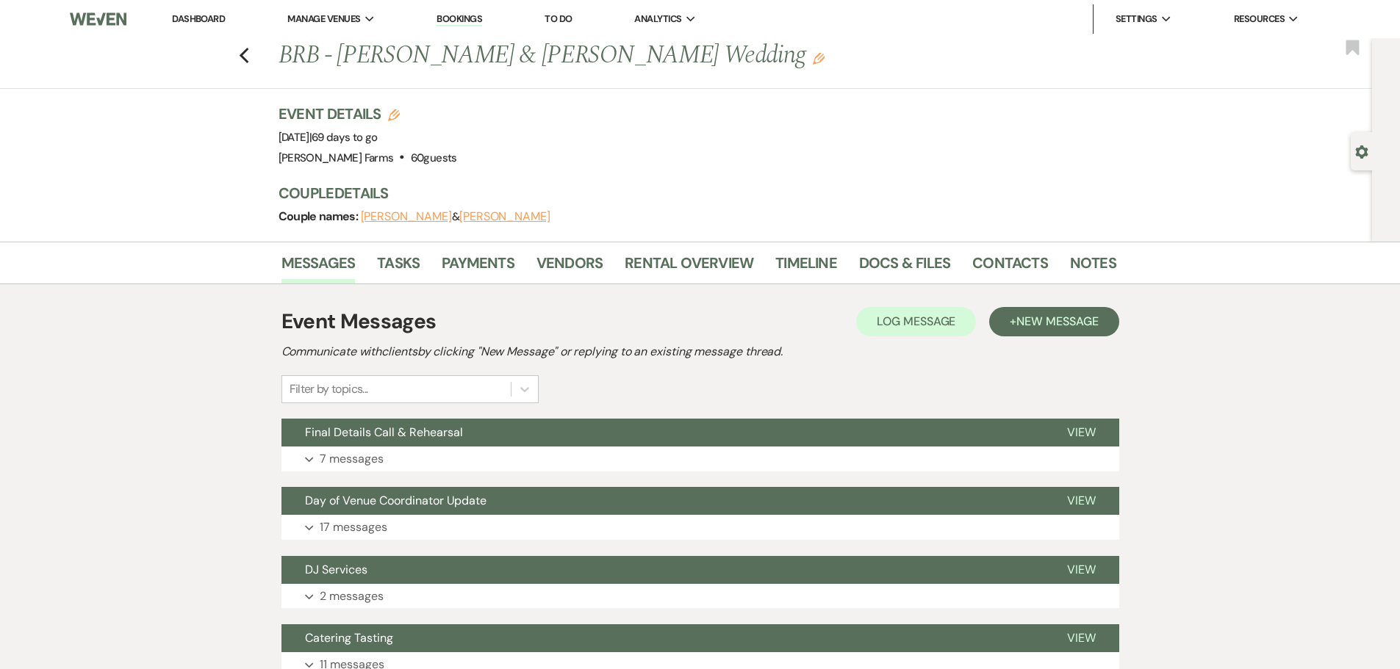
click at [446, 436] on span "Final Details Call & Rehearsal" at bounding box center [384, 432] width 158 height 15
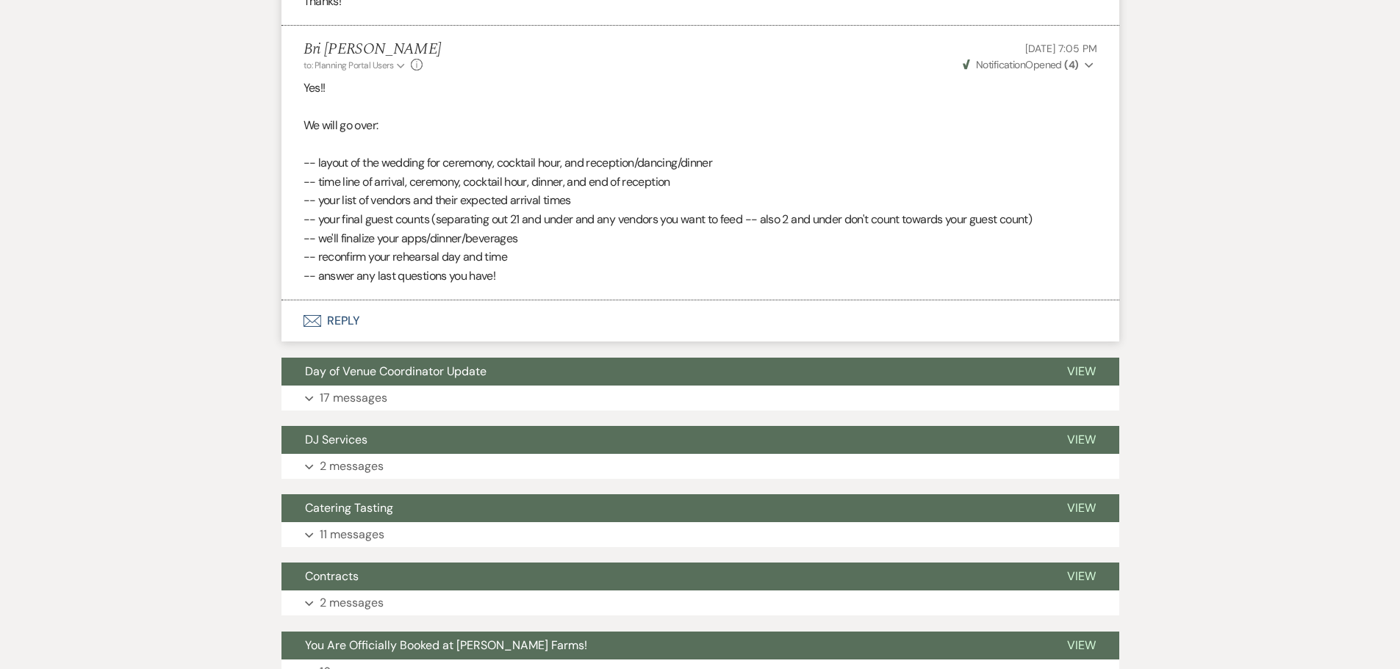
scroll to position [1439, 0]
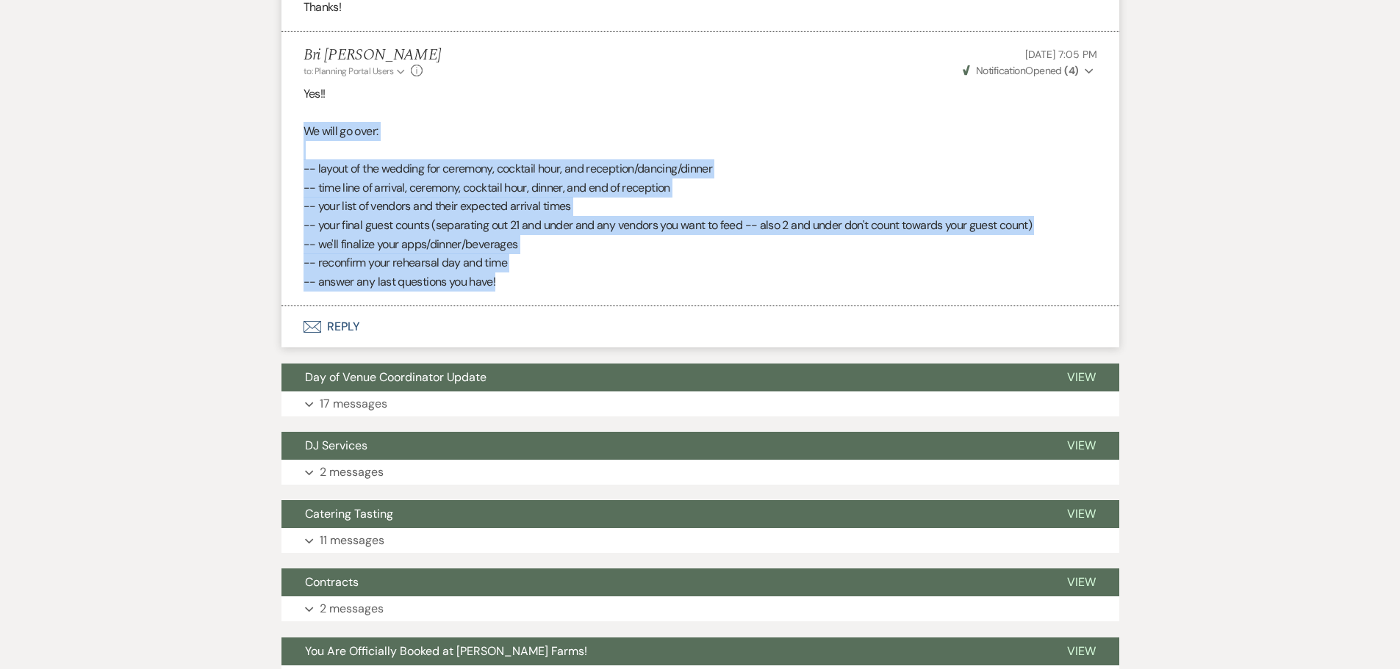
drag, startPoint x: 436, startPoint y: 242, endPoint x: 306, endPoint y: 133, distance: 169.4
click at [306, 133] on div "Yes!! We will go over: -- layout of the wedding for ceremony, cocktail hour, an…" at bounding box center [700, 187] width 794 height 207
copy div "We will go over: -- layout of the wedding for ceremony, cocktail hour, and rece…"
click at [458, 279] on p "-- answer any last questions you have!" at bounding box center [700, 282] width 794 height 19
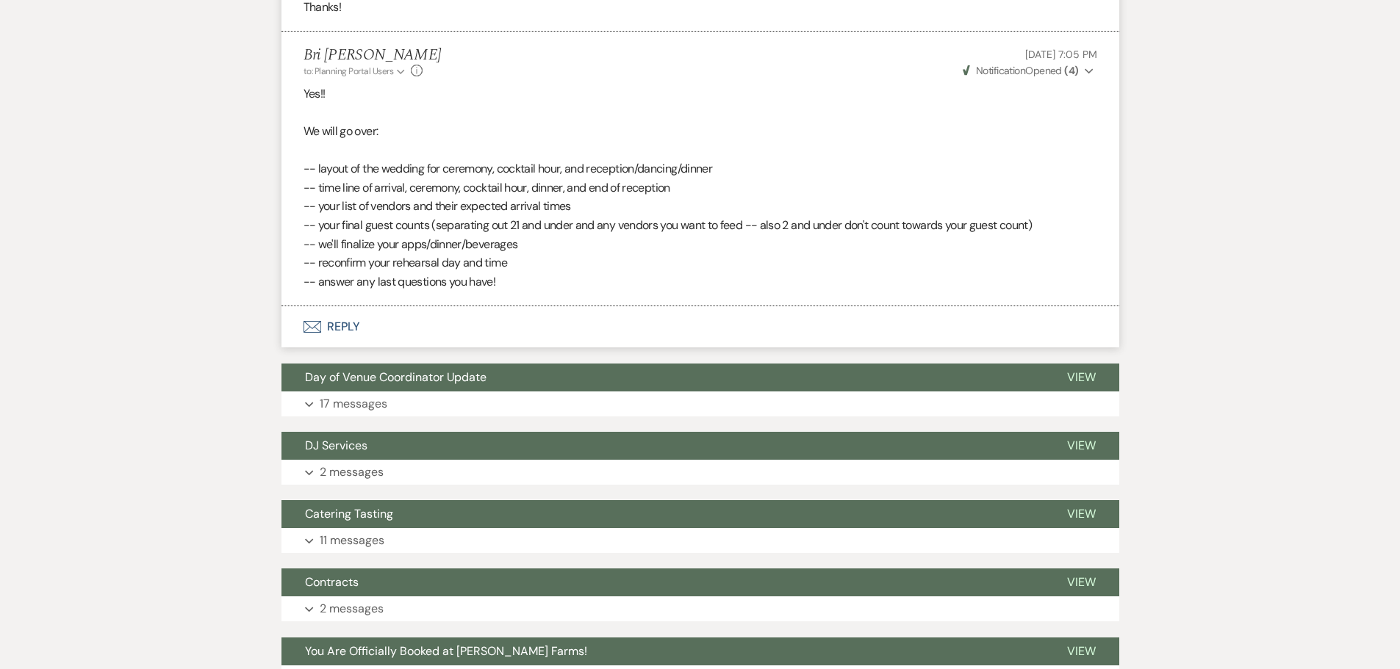
click at [516, 174] on p "-- layout of the wedding for ceremony, cocktail hour, and reception/dancing/din…" at bounding box center [700, 168] width 794 height 19
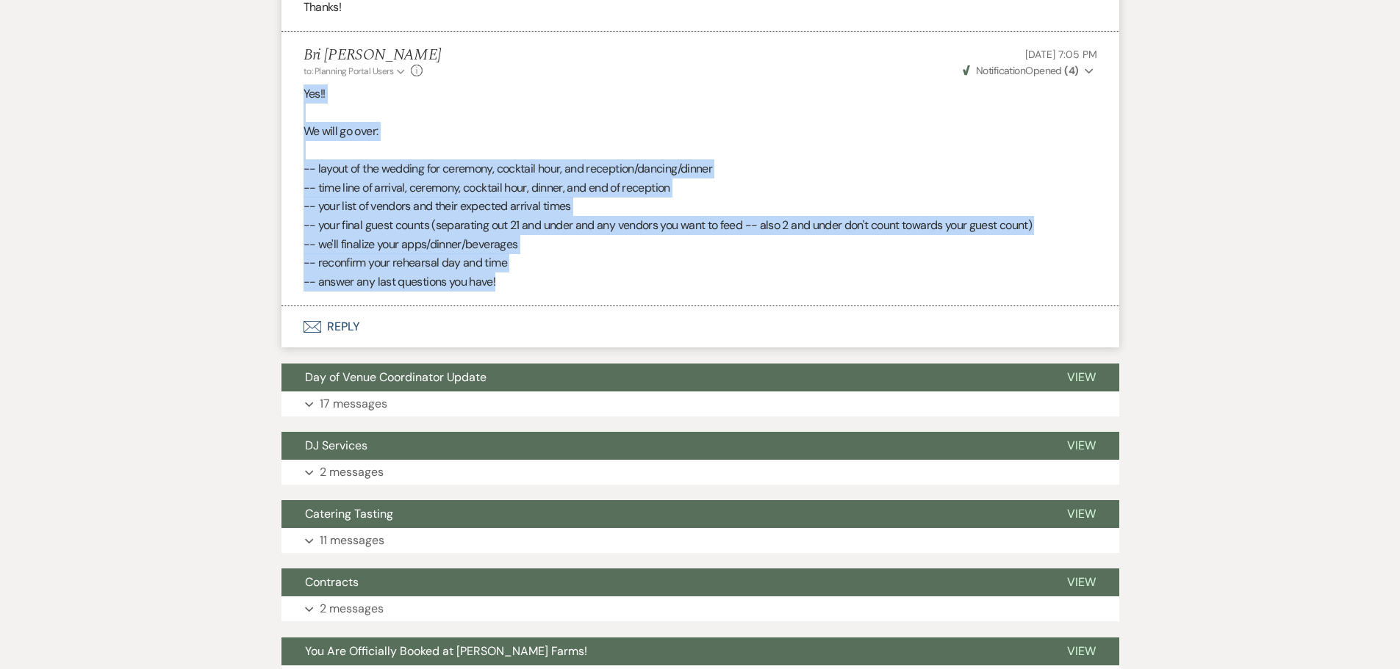
drag, startPoint x: 528, startPoint y: 295, endPoint x: 250, endPoint y: 91, distance: 344.9
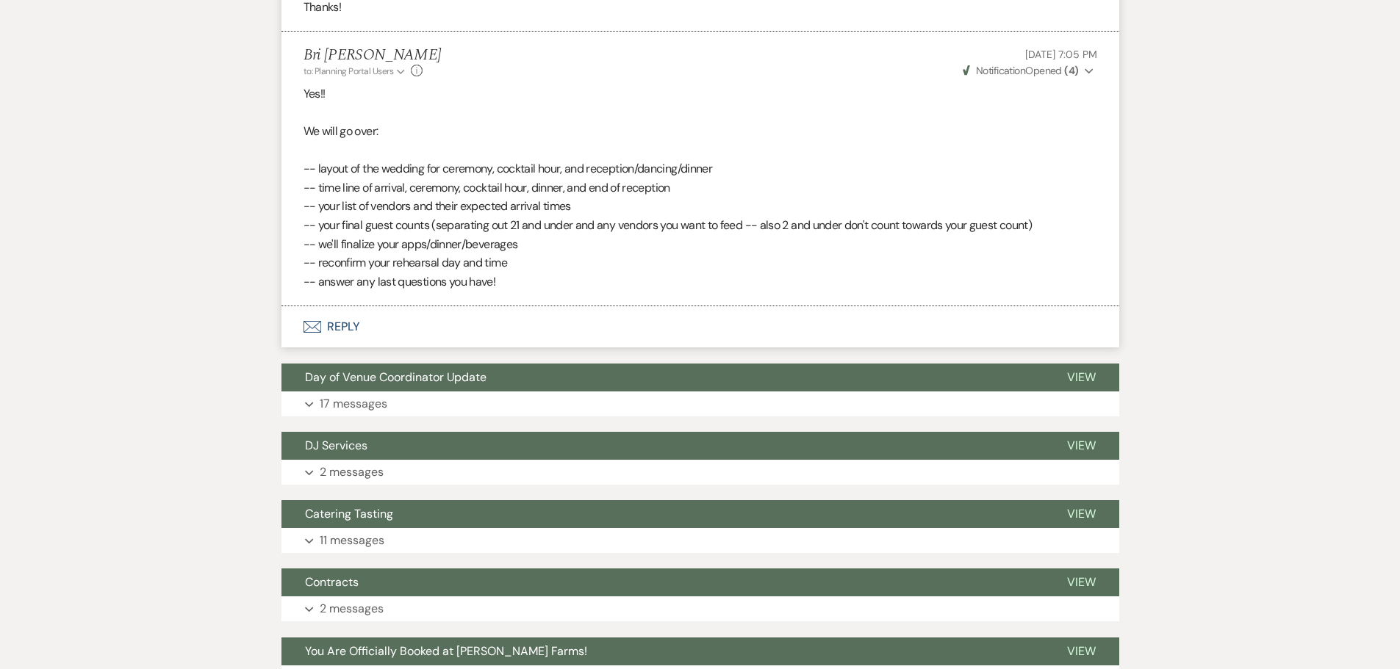
click at [1087, 68] on icon "Expand" at bounding box center [1089, 71] width 9 height 10
click at [436, 231] on p "-- your final guest counts (separating out 21 and under and any vendors you wan…" at bounding box center [700, 225] width 794 height 19
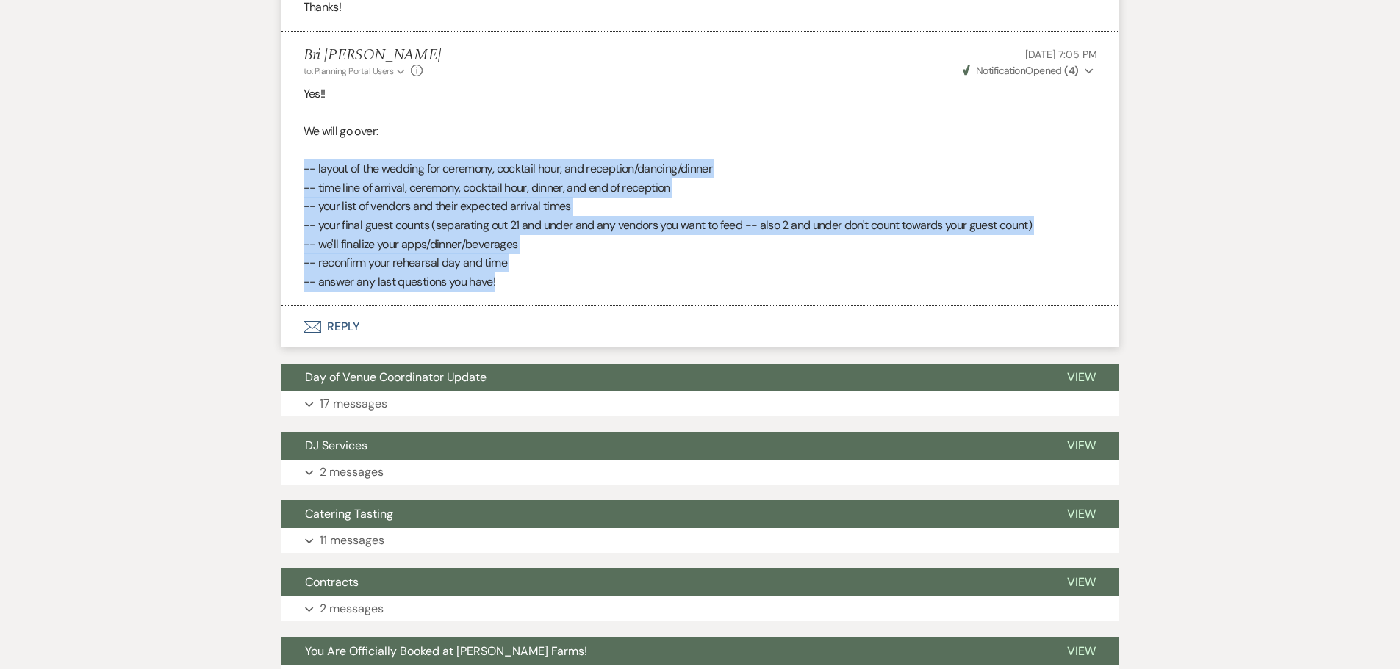
drag, startPoint x: 512, startPoint y: 267, endPoint x: 262, endPoint y: 163, distance: 270.7
click at [612, 326] on button "Envelope Reply" at bounding box center [700, 326] width 838 height 41
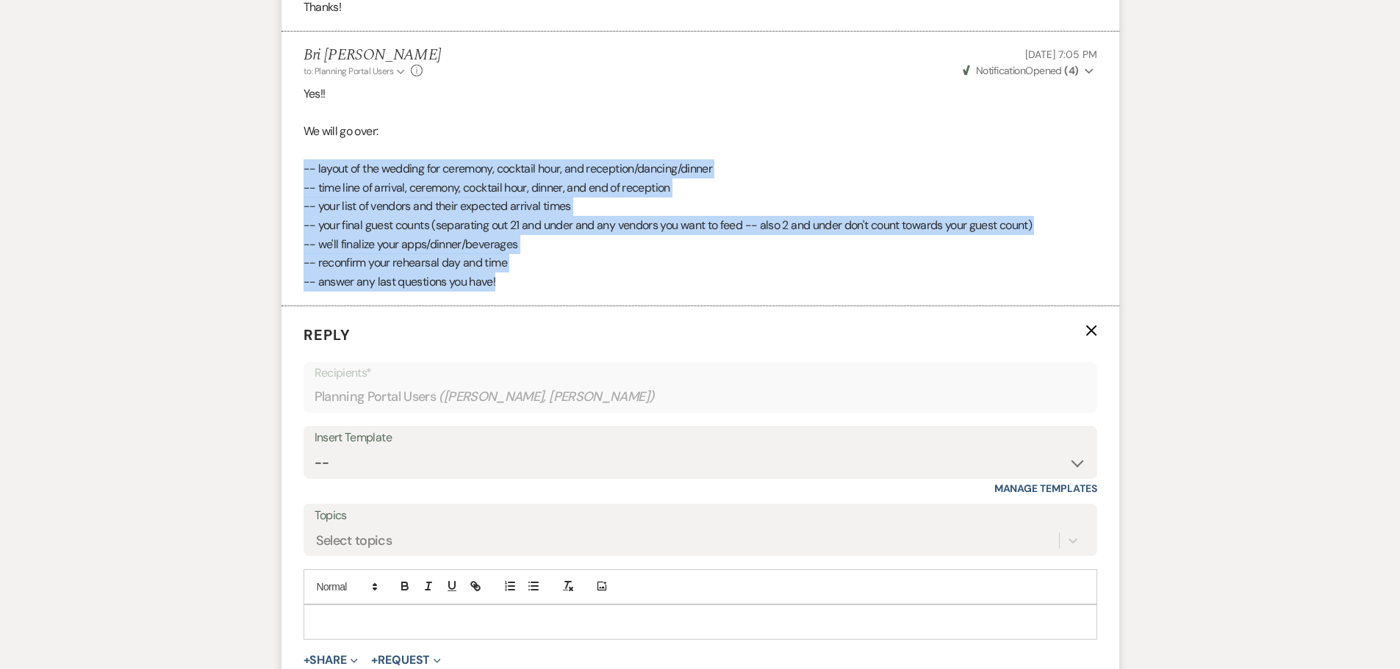
click at [578, 243] on p "-- we'll finalize your apps/dinner/beverages" at bounding box center [700, 244] width 794 height 19
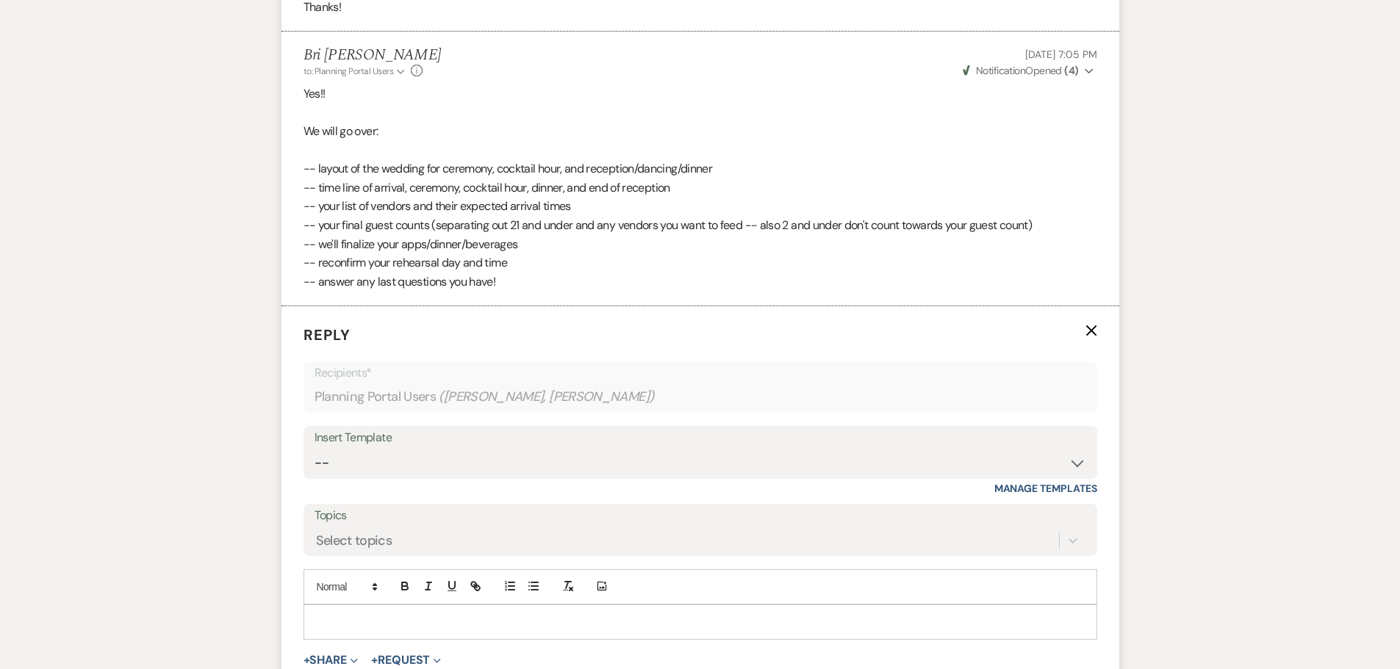
click at [1092, 334] on icon "X" at bounding box center [1091, 331] width 12 height 12
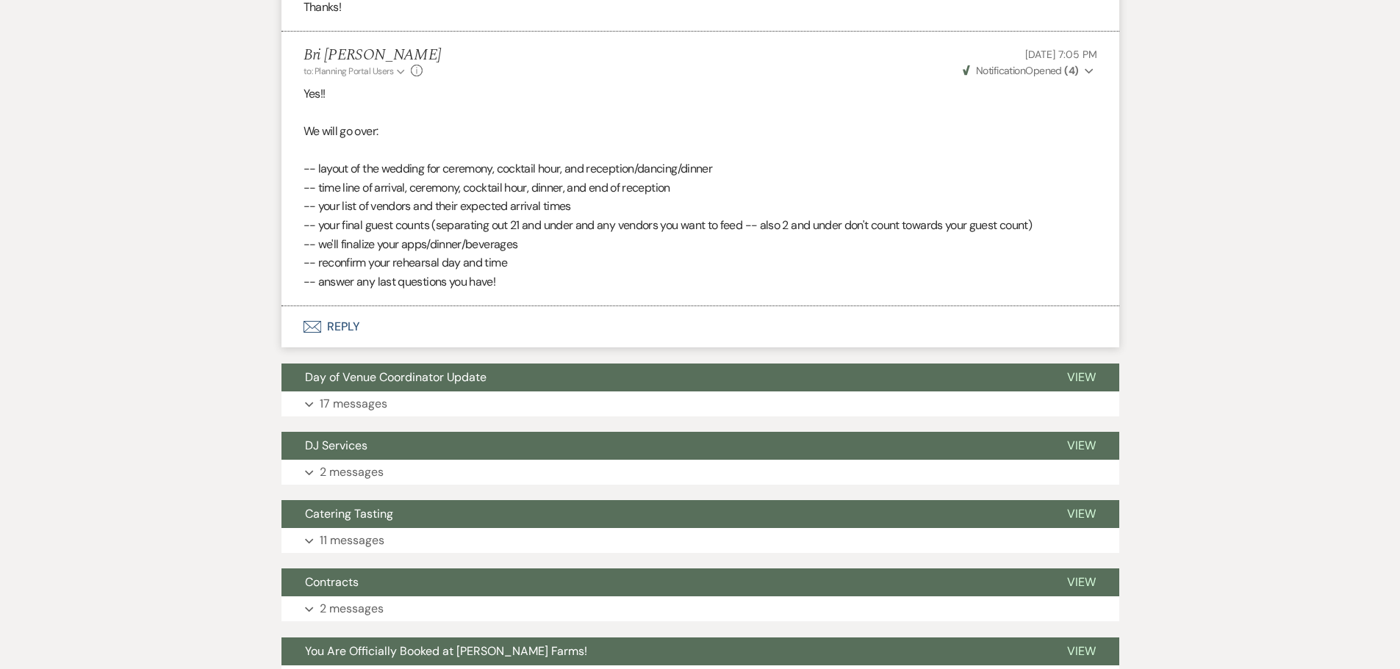
click at [589, 219] on p "-- your final guest counts (separating out 21 and under and any vendors you wan…" at bounding box center [700, 225] width 794 height 19
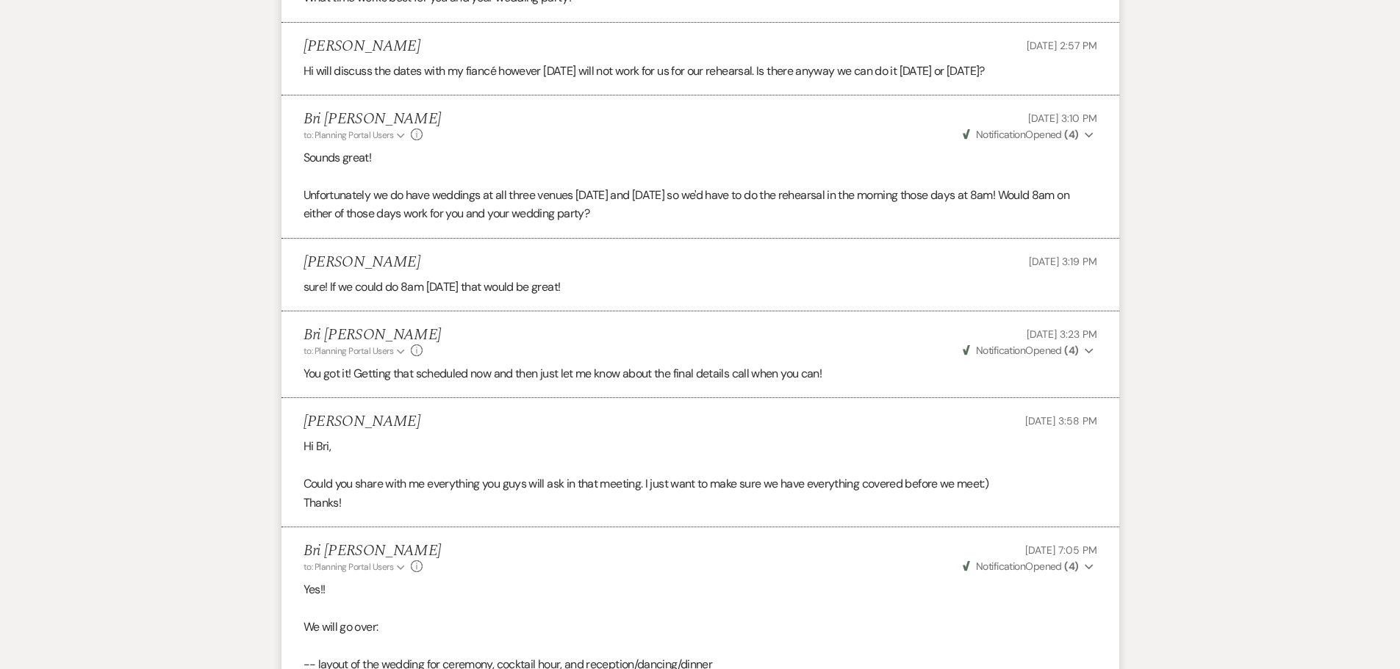
scroll to position [1292, 0]
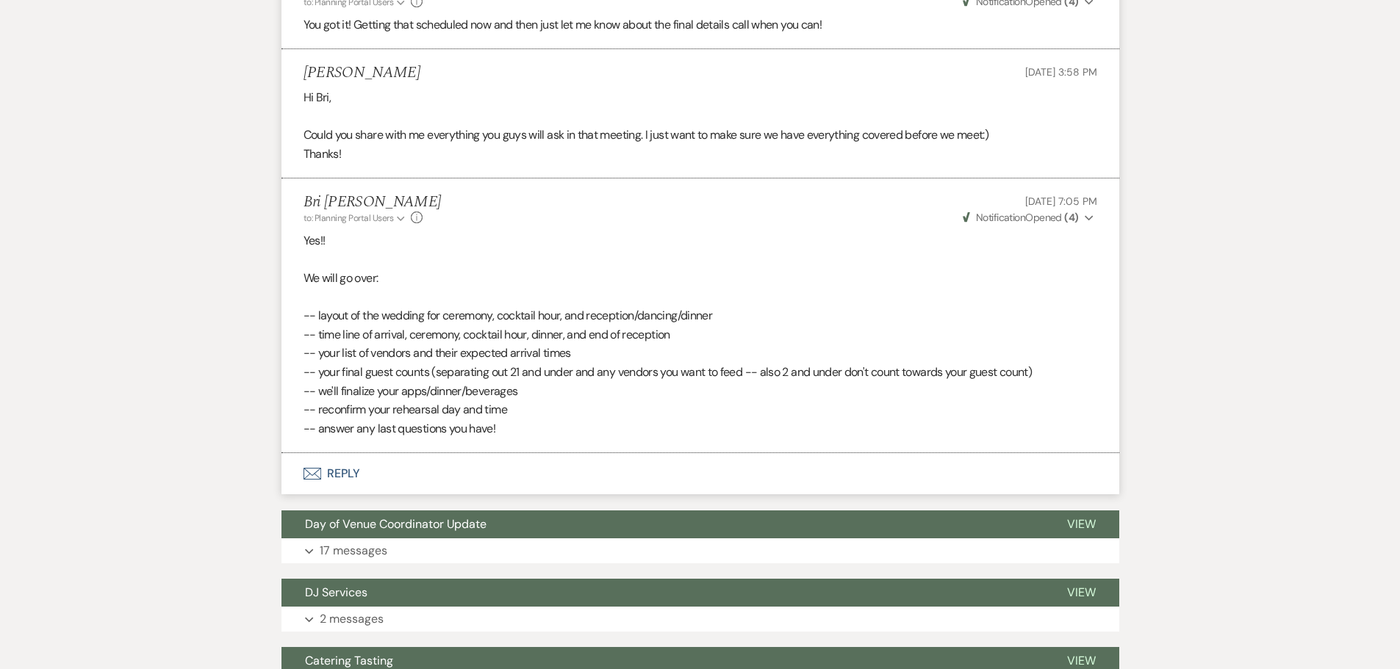
click at [530, 426] on p "-- answer any last questions you have!" at bounding box center [700, 429] width 794 height 19
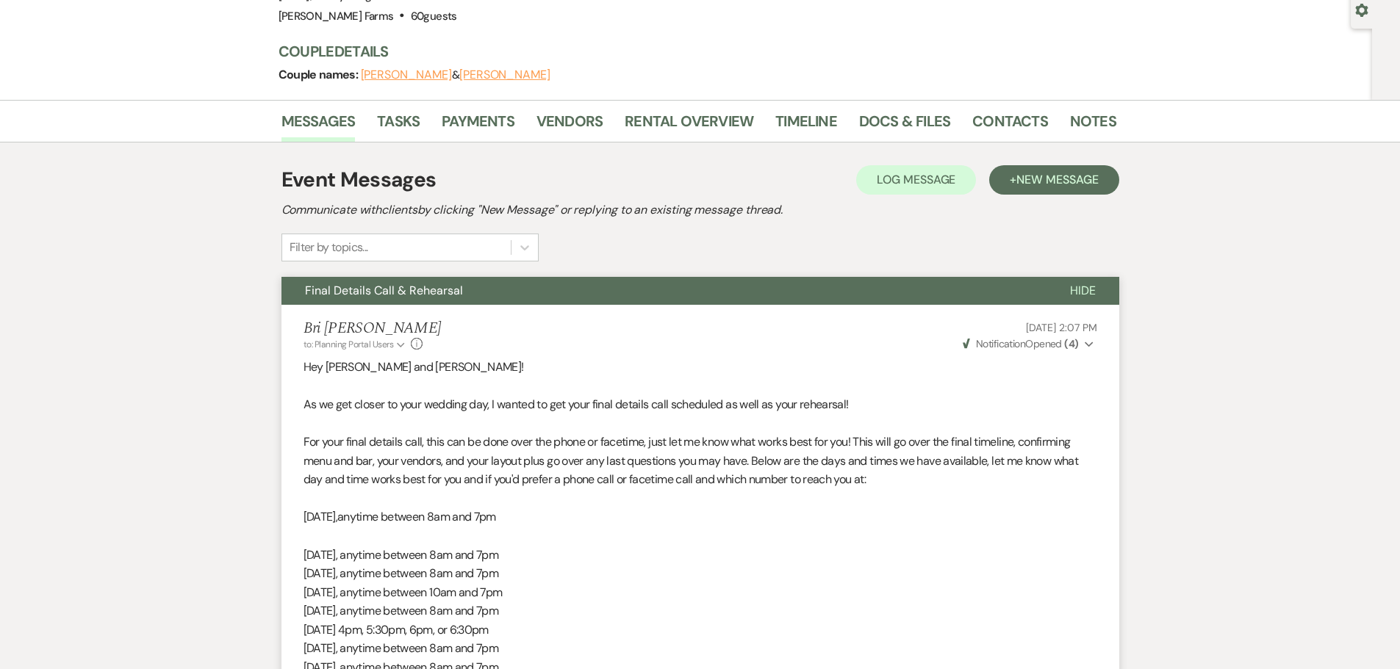
scroll to position [0, 0]
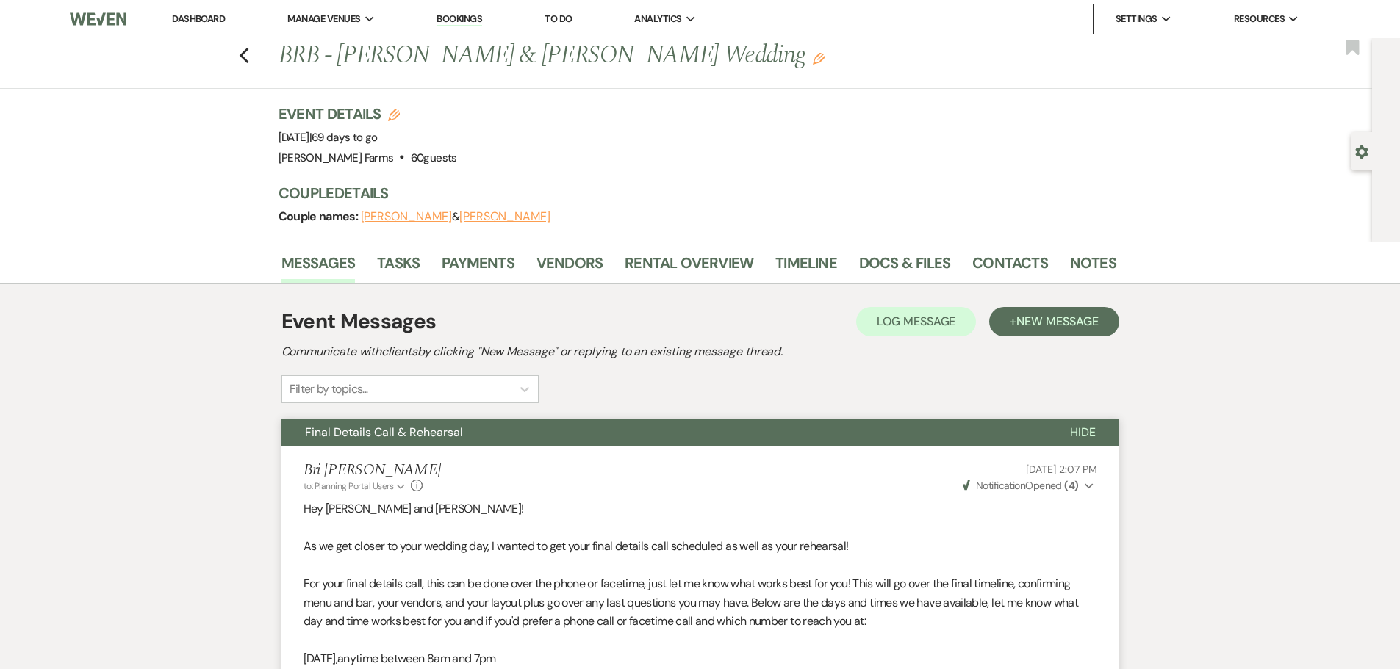
click at [216, 18] on link "Dashboard" at bounding box center [198, 18] width 53 height 12
